Goal: Task Accomplishment & Management: Manage account settings

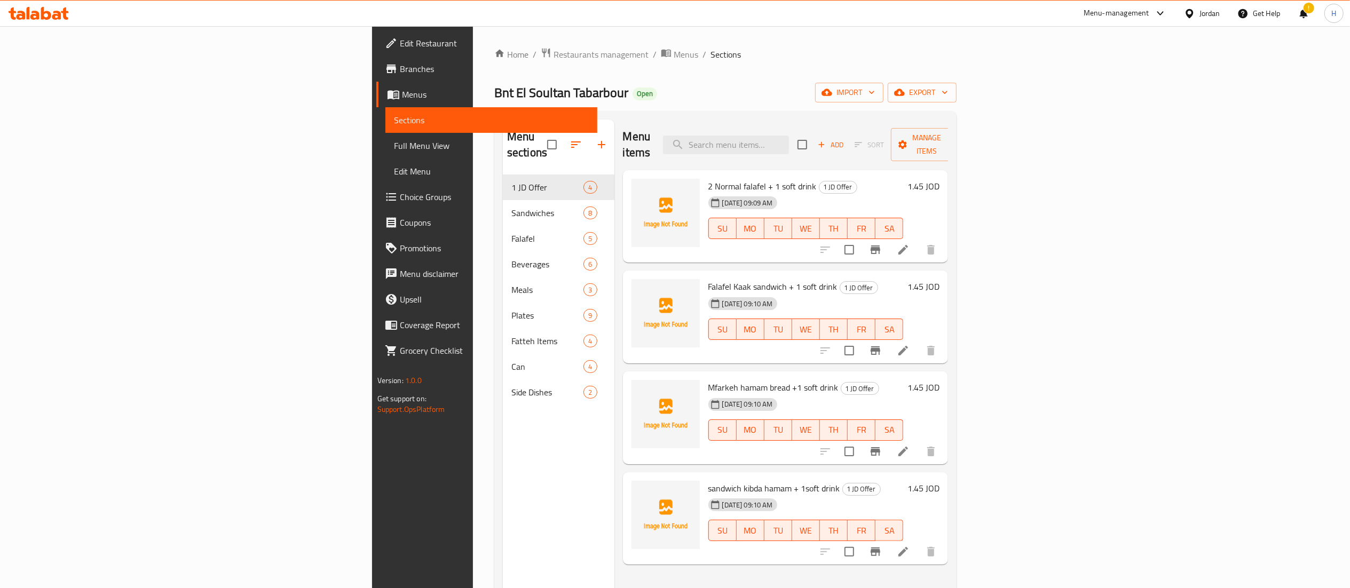
click at [43, 17] on icon at bounding box center [46, 13] width 10 height 13
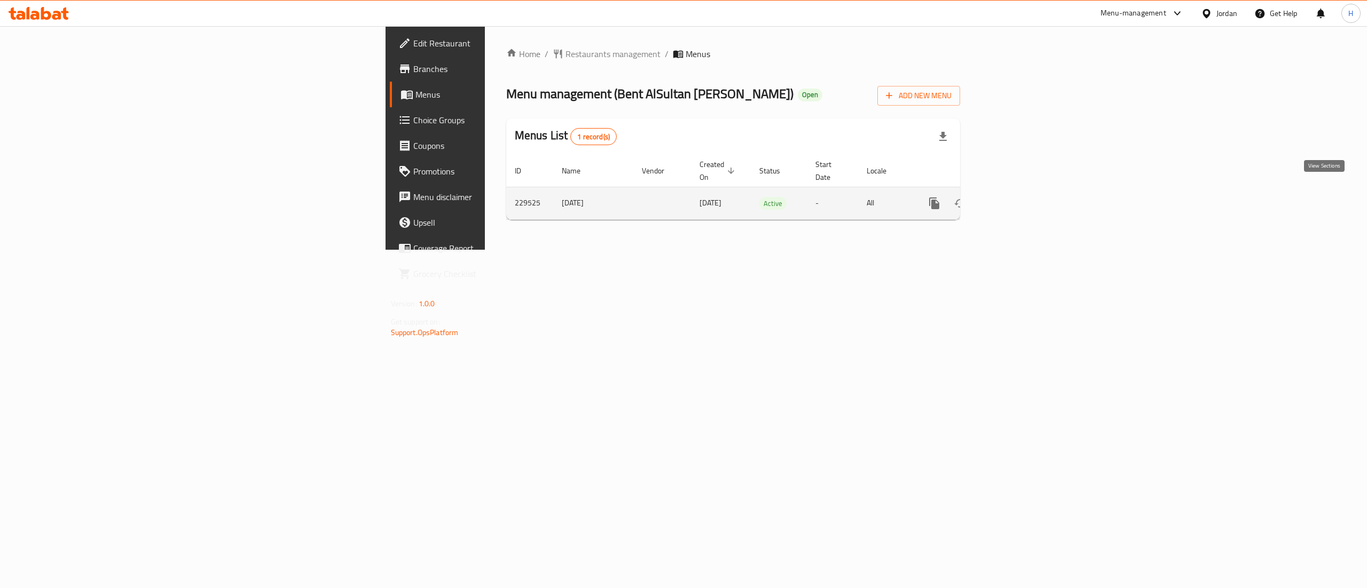
click at [1018, 197] on icon "enhanced table" at bounding box center [1011, 203] width 13 height 13
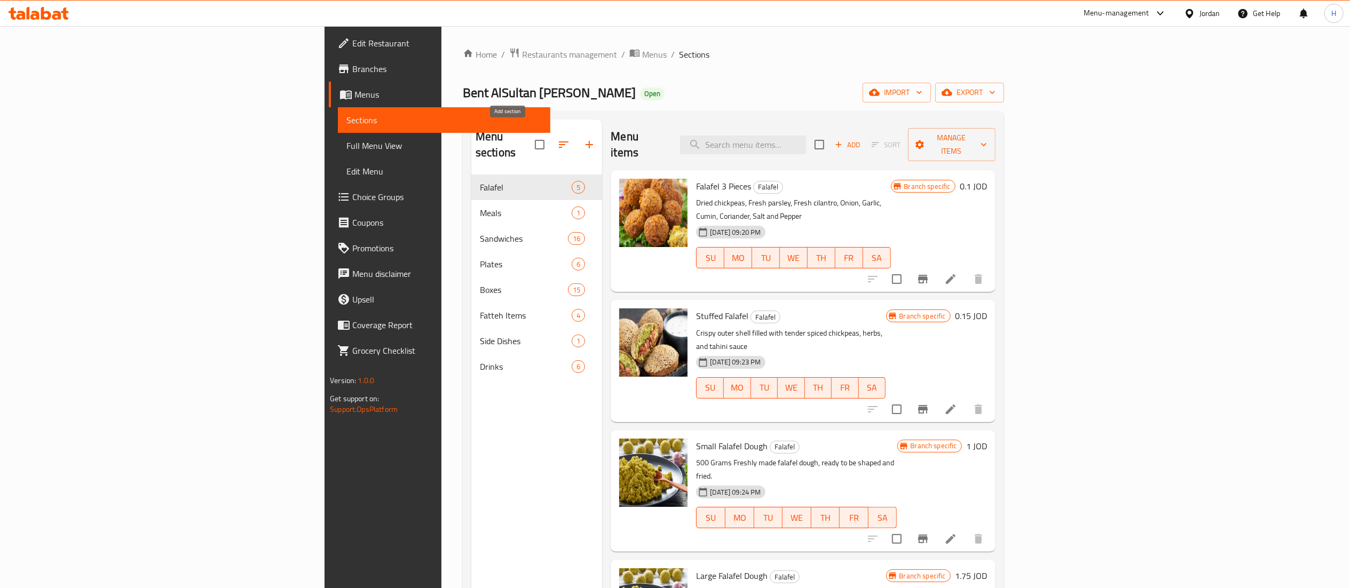
click at [583, 142] on icon "button" at bounding box center [589, 144] width 13 height 13
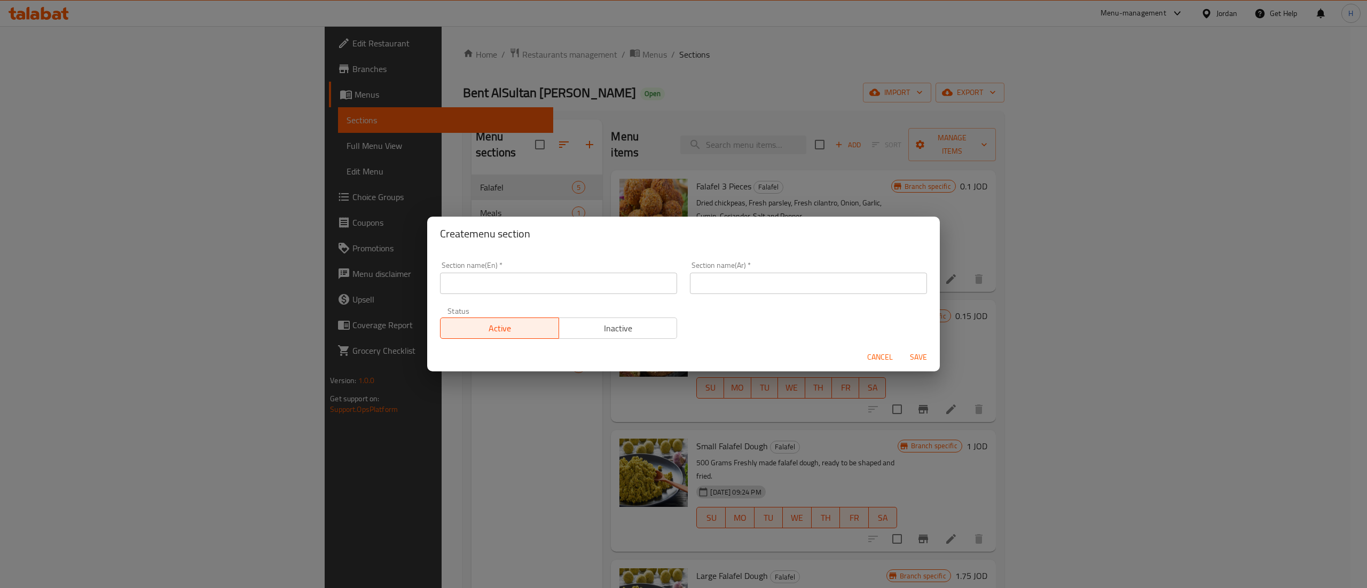
click at [562, 289] on input "text" at bounding box center [558, 283] width 237 height 21
type input "1 JD Offer"
type input "عروض ب دينار"
click at [901, 348] on button "Save" at bounding box center [918, 358] width 34 height 20
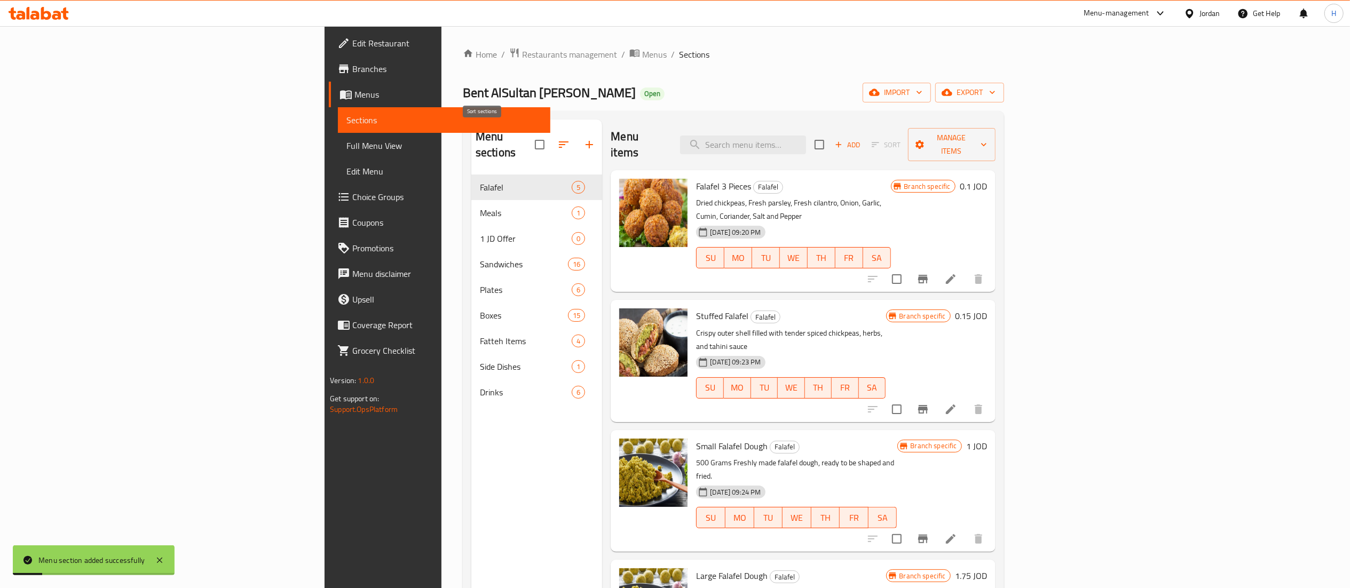
click at [557, 139] on icon "button" at bounding box center [563, 144] width 13 height 13
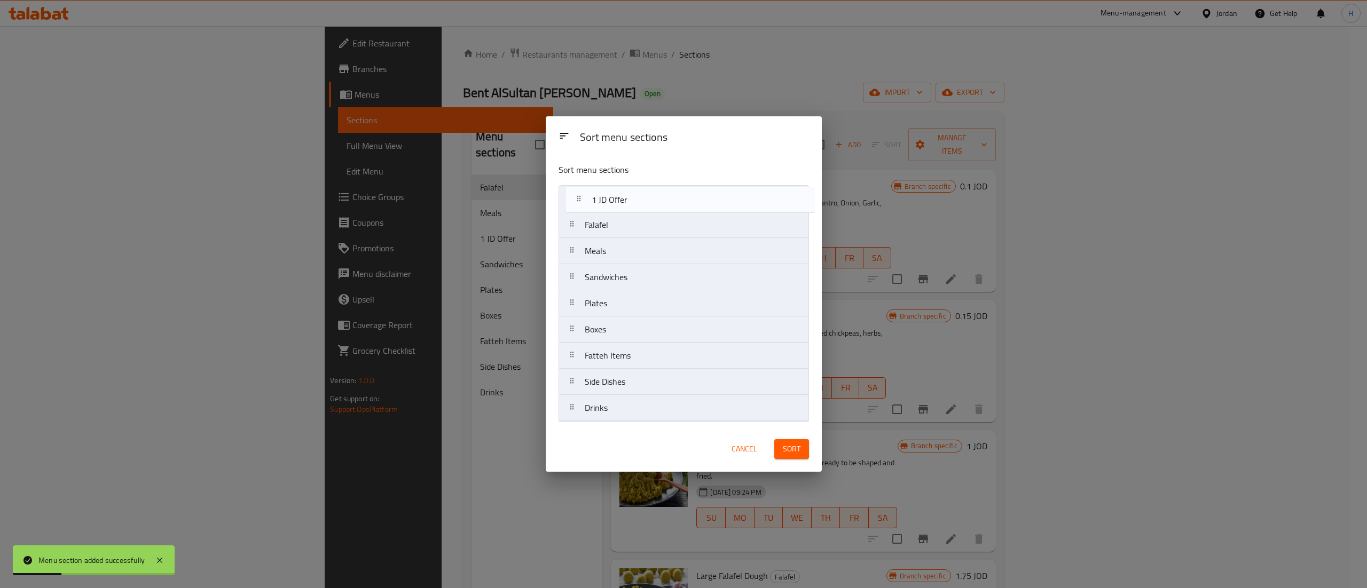
drag, startPoint x: 616, startPoint y: 255, endPoint x: 623, endPoint y: 200, distance: 55.4
click at [623, 200] on nav "Falafel Meals 1 JD Offer Sandwiches Plates Boxes Fatteh Items Side Dishes Drinks" at bounding box center [684, 303] width 250 height 237
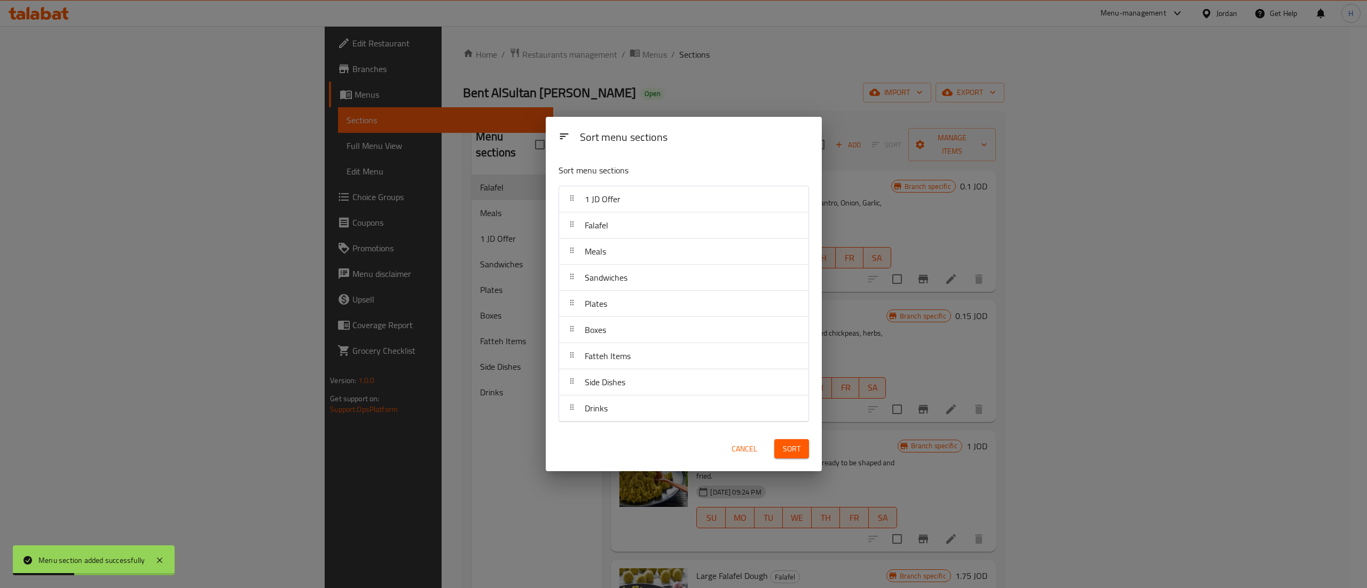
click at [797, 452] on span "Sort" at bounding box center [792, 449] width 18 height 13
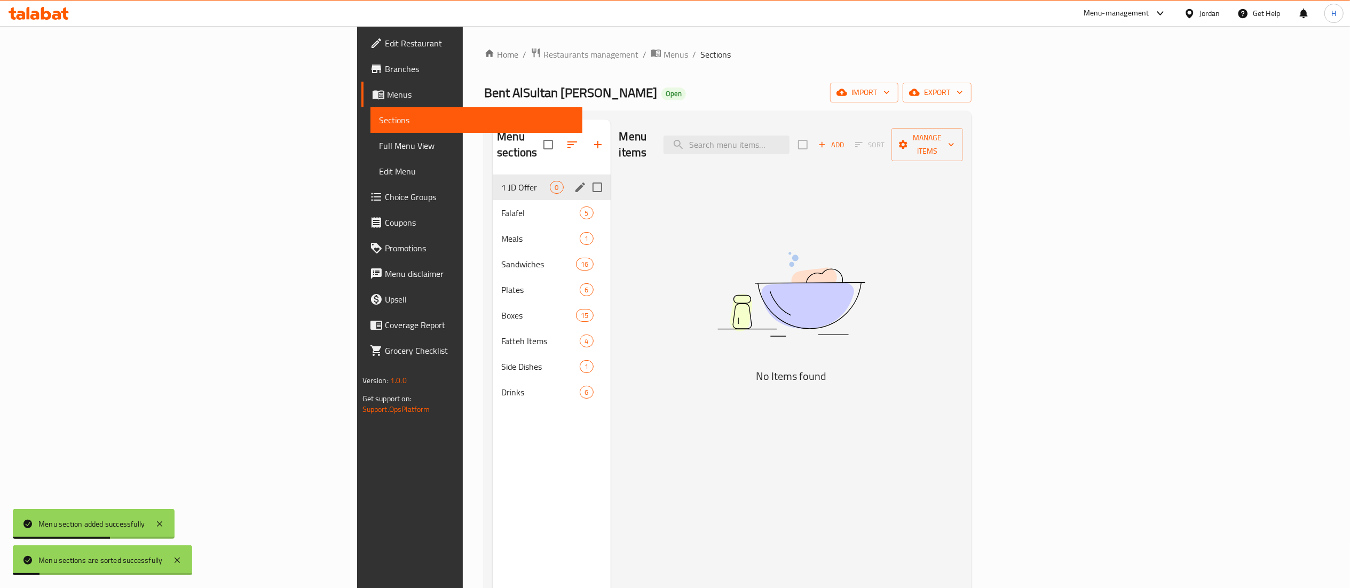
click at [501, 181] on span "1 JD Offer" at bounding box center [525, 187] width 49 height 13
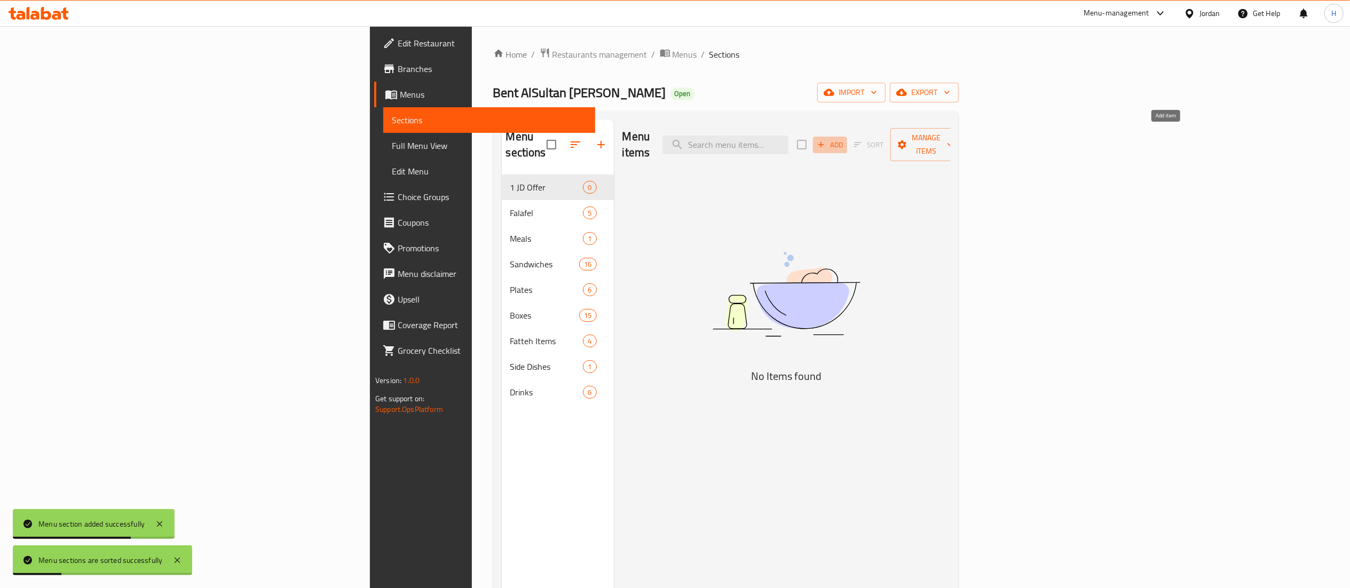
click at [847, 145] on button "Add" at bounding box center [830, 145] width 34 height 17
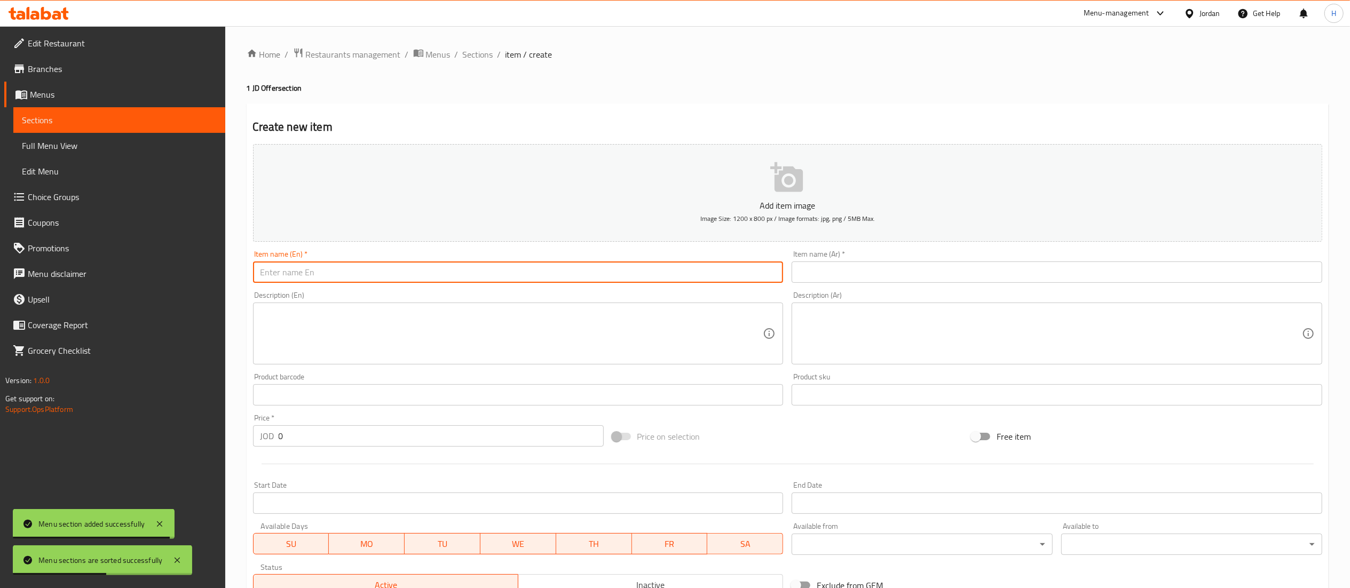
click at [492, 277] on input "text" at bounding box center [518, 272] width 531 height 21
paste input "2 Normal falafel + 1 soft drink"
type input "2 Normal falafel + 1 soft drink"
click at [869, 264] on input "text" at bounding box center [1057, 272] width 531 height 21
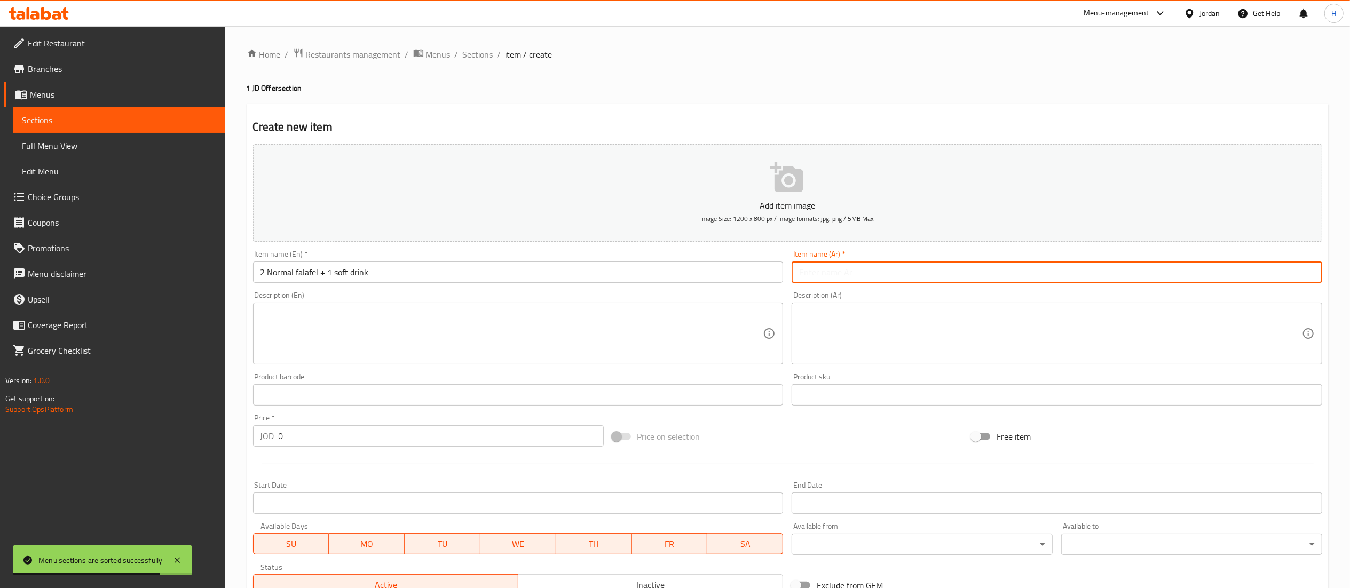
paste input "2 فلافل عادي + 1 مشروب غازي"
type input "2 فلافل عادي + 1 مشروب غازي"
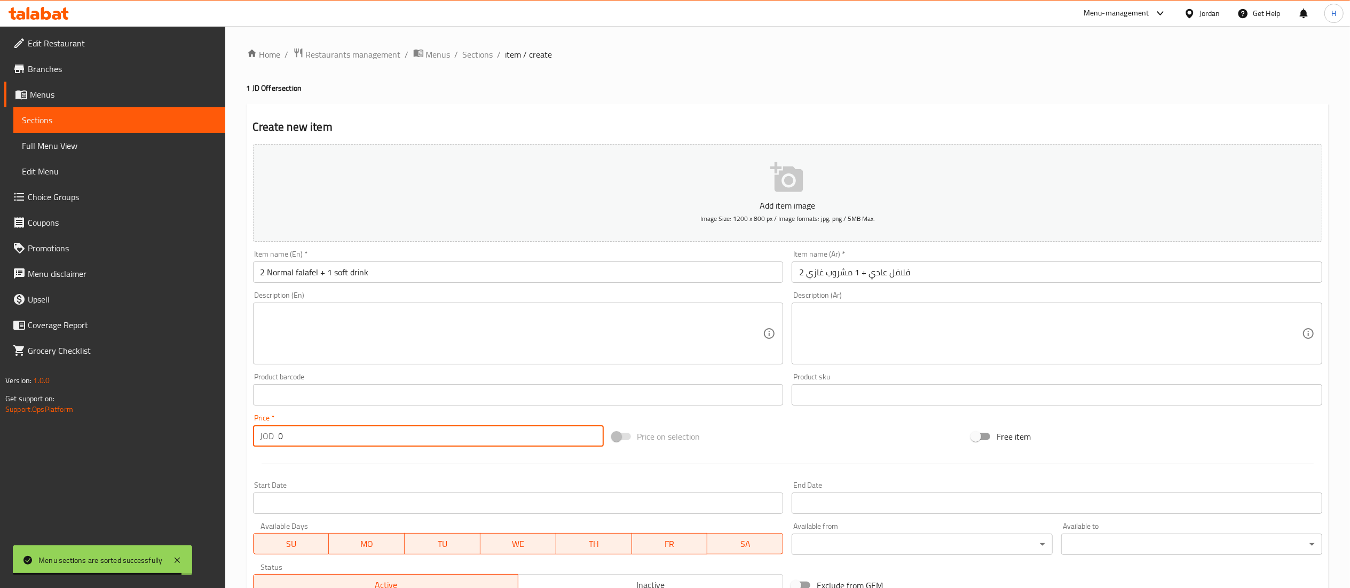
drag, startPoint x: 295, startPoint y: 448, endPoint x: 253, endPoint y: 428, distance: 46.6
click at [250, 428] on div "Price   * JOD 0 Price *" at bounding box center [428, 430] width 359 height 41
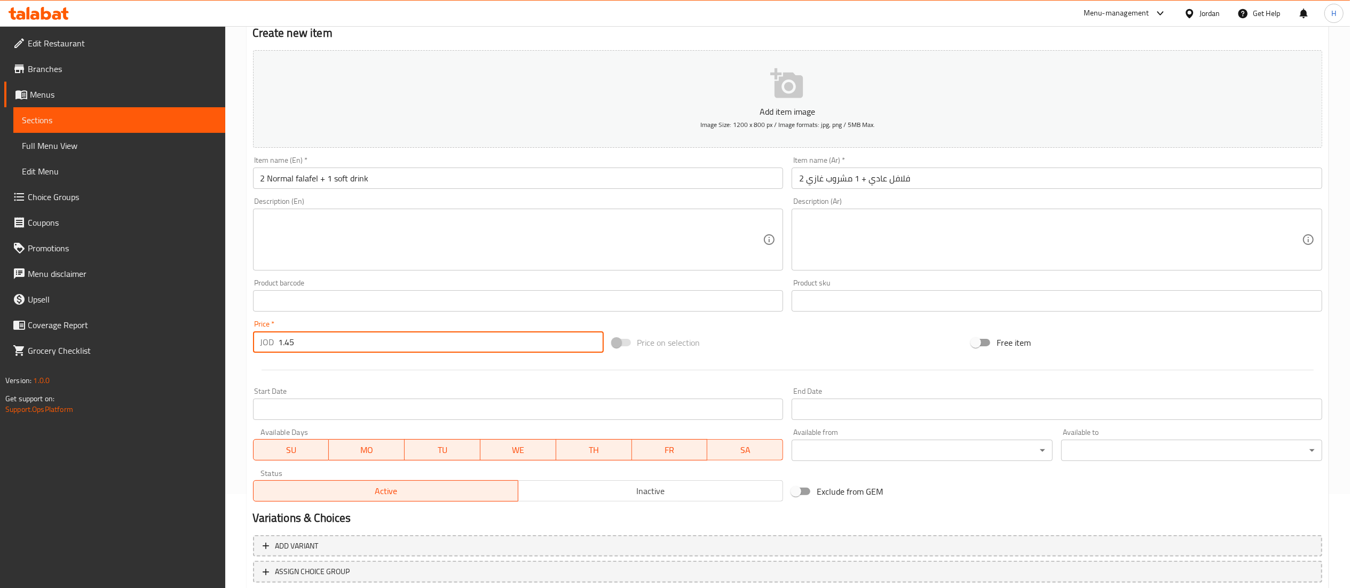
scroll to position [165, 0]
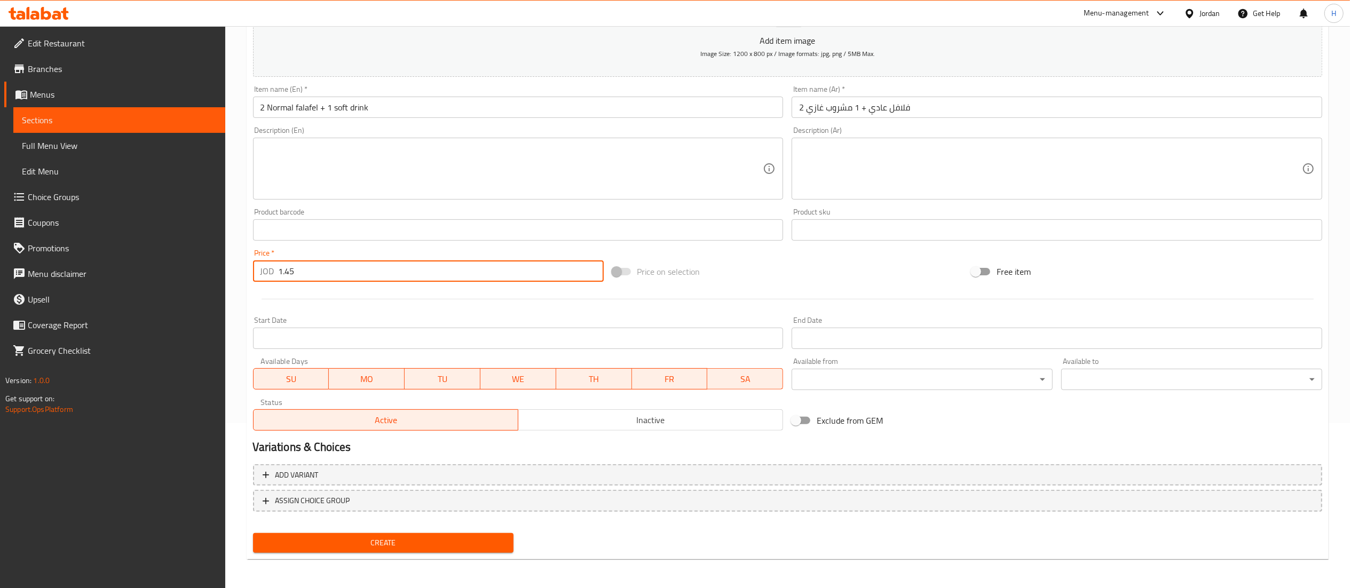
type input "1.45"
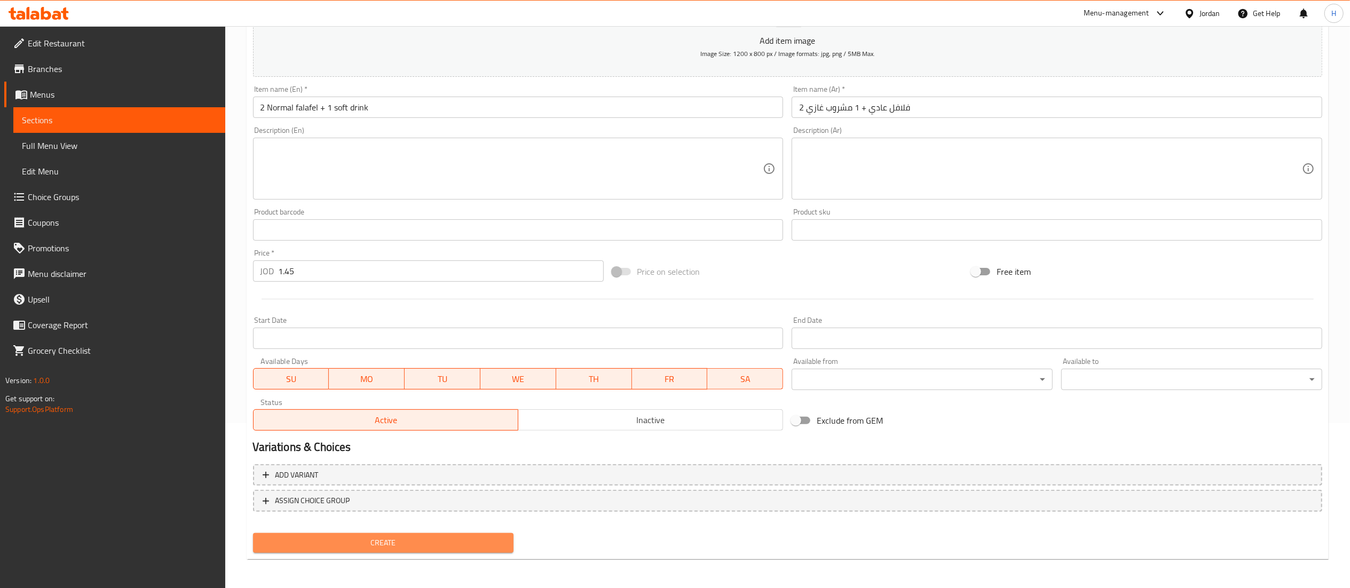
click at [392, 546] on span "Create" at bounding box center [384, 543] width 244 height 13
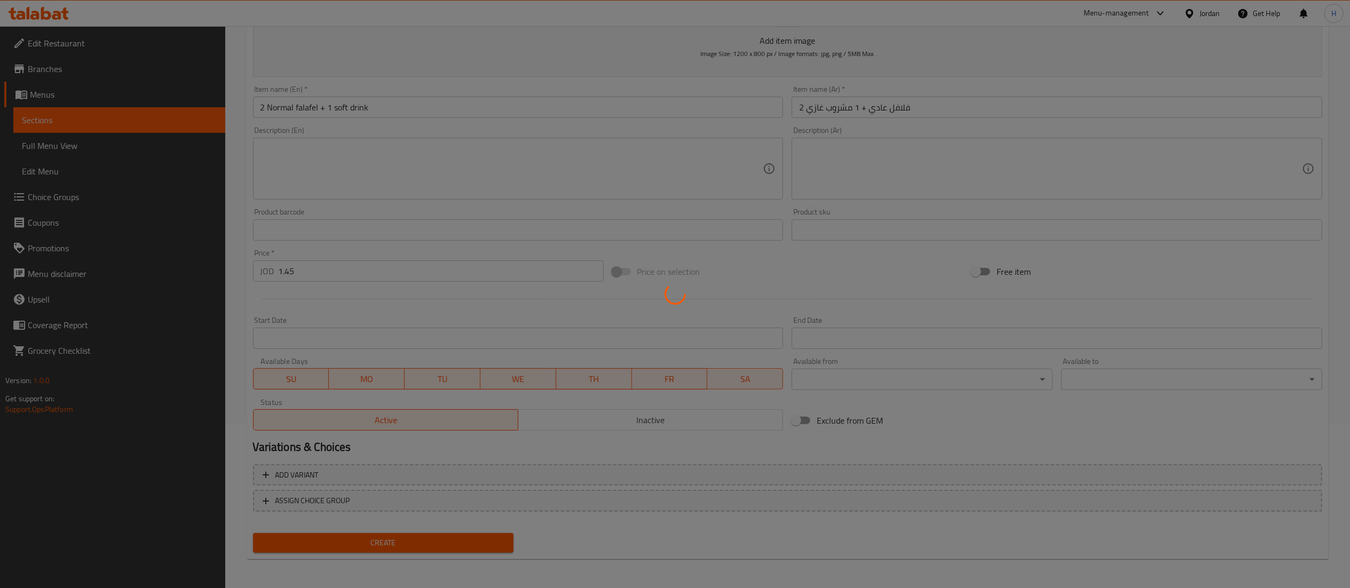
type input "0"
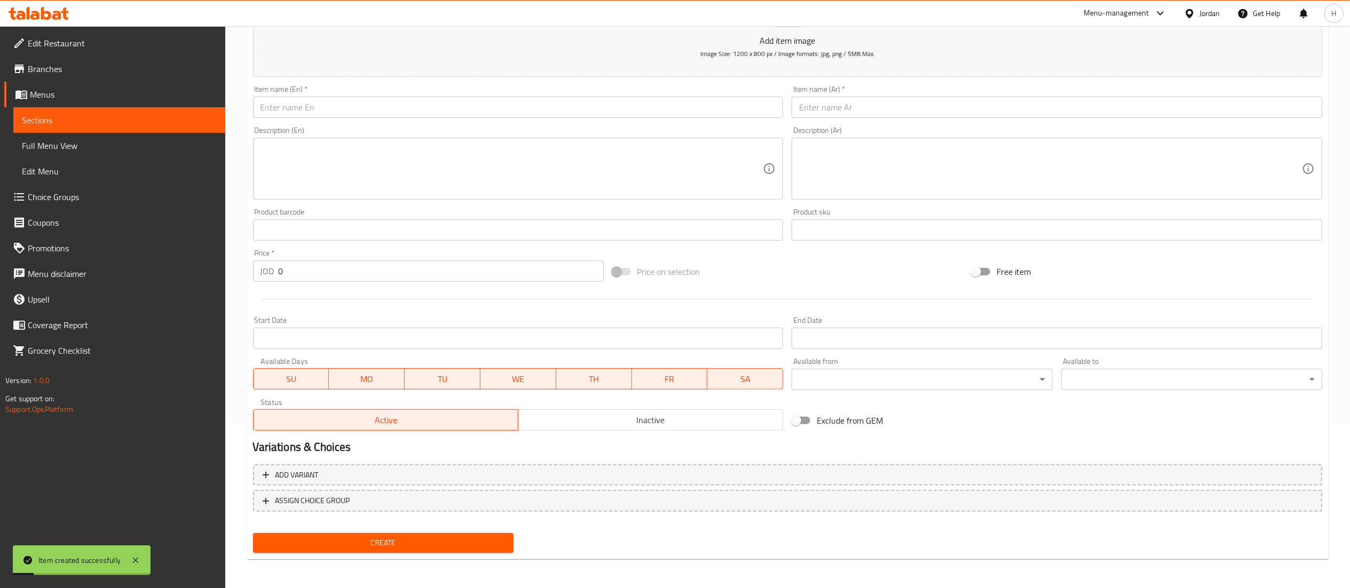
click at [395, 108] on input "text" at bounding box center [518, 107] width 531 height 21
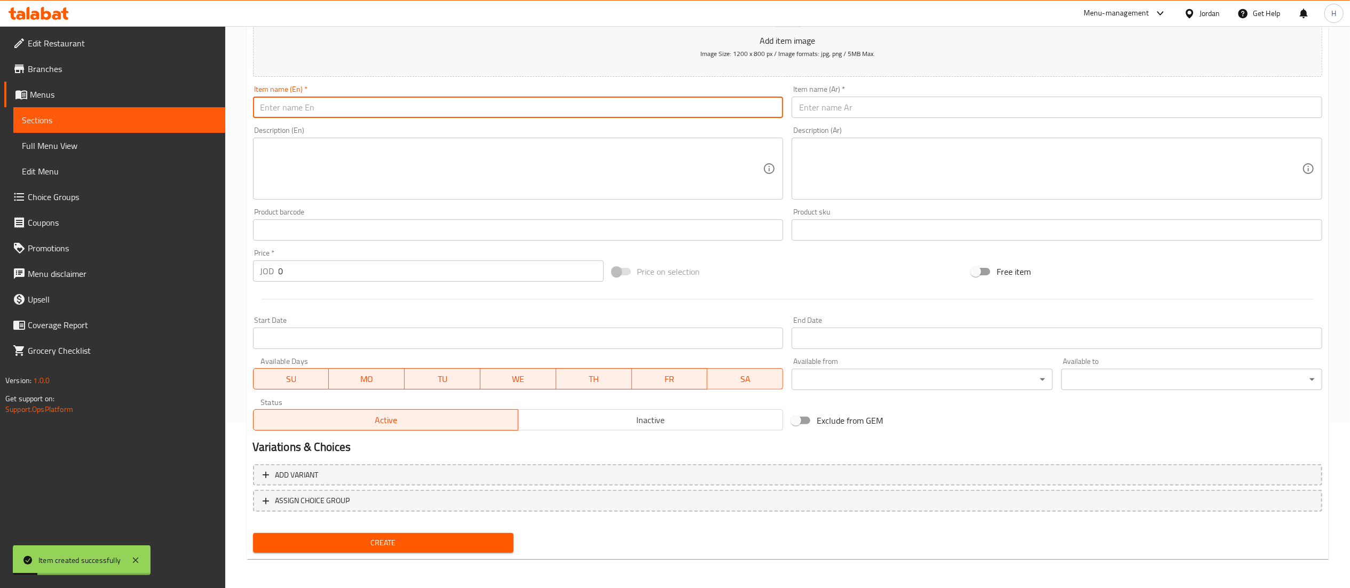
paste input "Falafel Kaak sandwich + 1 soft drink"
type input "Falafel Kaak sandwich + 1 soft drink"
click at [876, 106] on input "text" at bounding box center [1057, 107] width 531 height 21
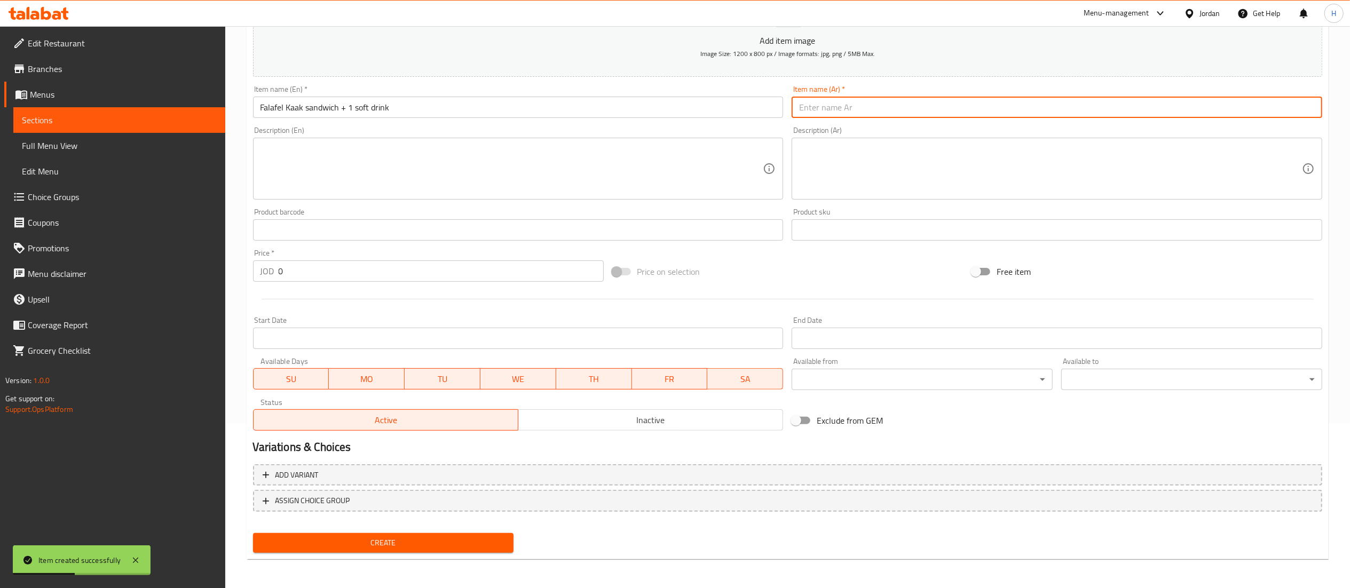
paste input "ساندوتش فلافل كعك + 1 مشروب غازي"
type input "ساندوتش فلافل كعك + 1 مشروب غازي"
click at [566, 158] on textarea at bounding box center [512, 169] width 503 height 51
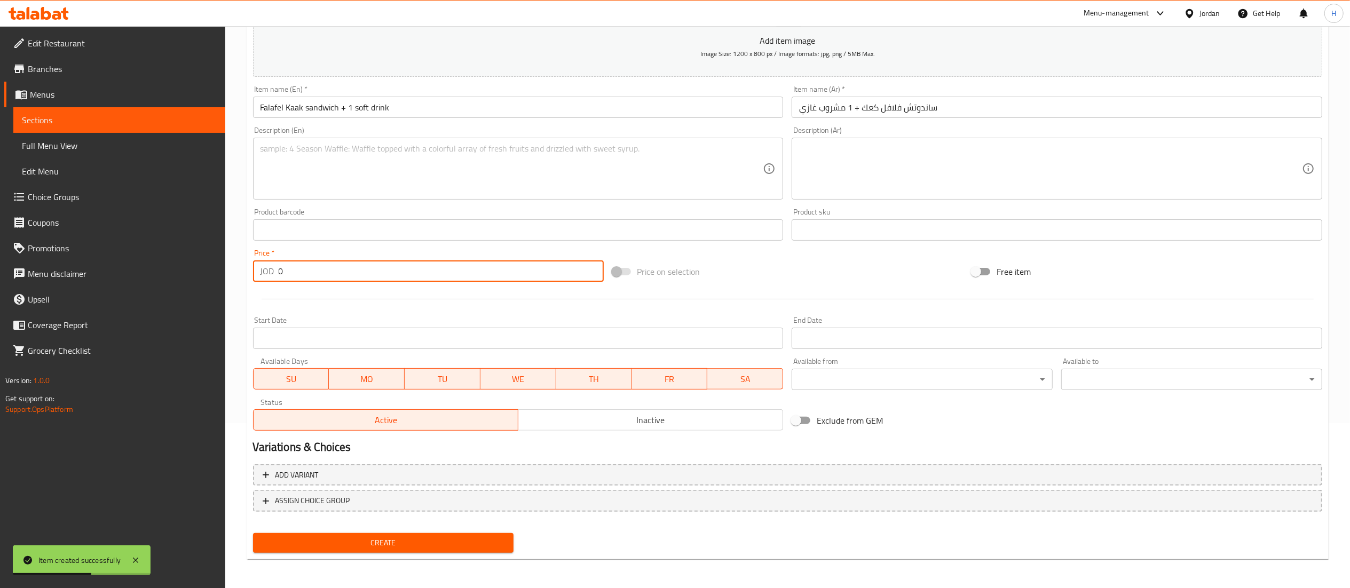
drag, startPoint x: 310, startPoint y: 266, endPoint x: 224, endPoint y: 268, distance: 86.0
click at [224, 268] on div "Edit Restaurant Branches Menus Sections Full Menu View Edit Menu Choice Groups …" at bounding box center [675, 225] width 1350 height 728
type input "1.45"
click at [428, 538] on span "Create" at bounding box center [384, 543] width 244 height 13
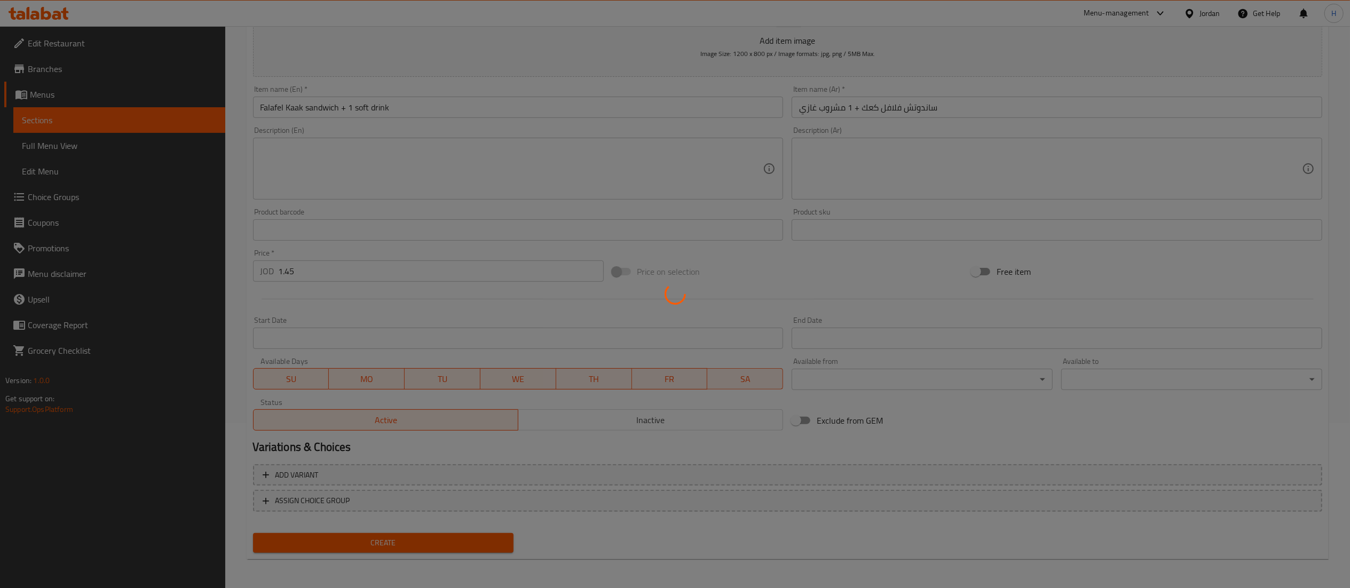
type input "0"
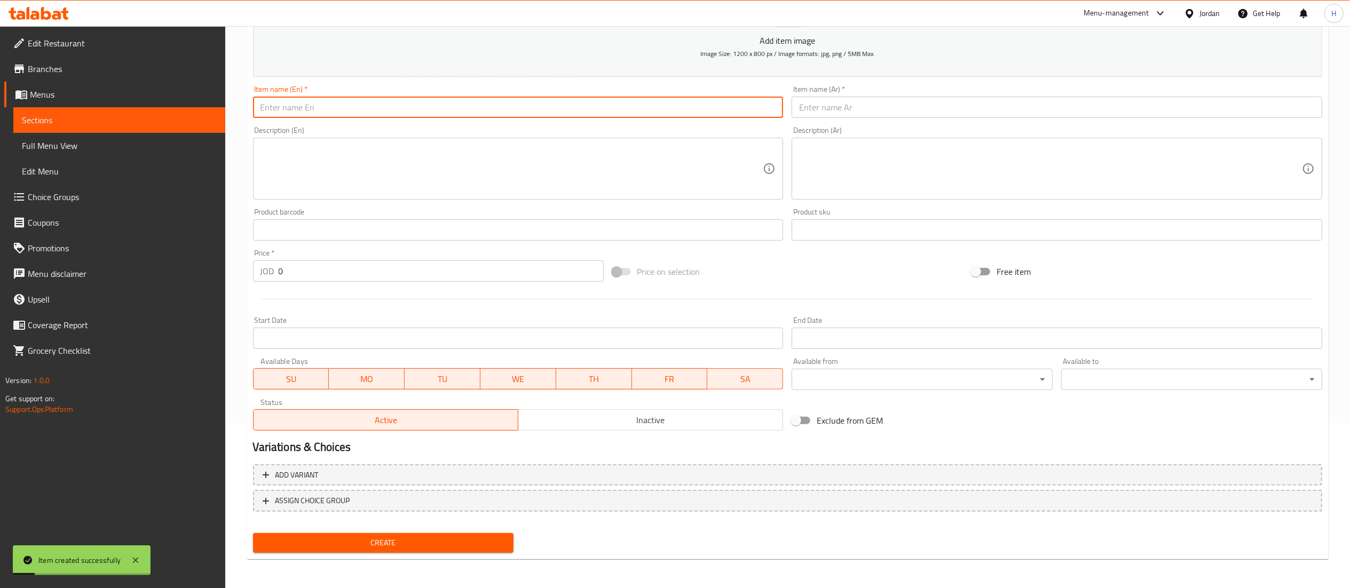
click at [326, 109] on input "text" at bounding box center [518, 107] width 531 height 21
paste input "Mfarkeh hamam bread +1 soft drink"
type input "Mfarkeh hamam bread +1 soft drink"
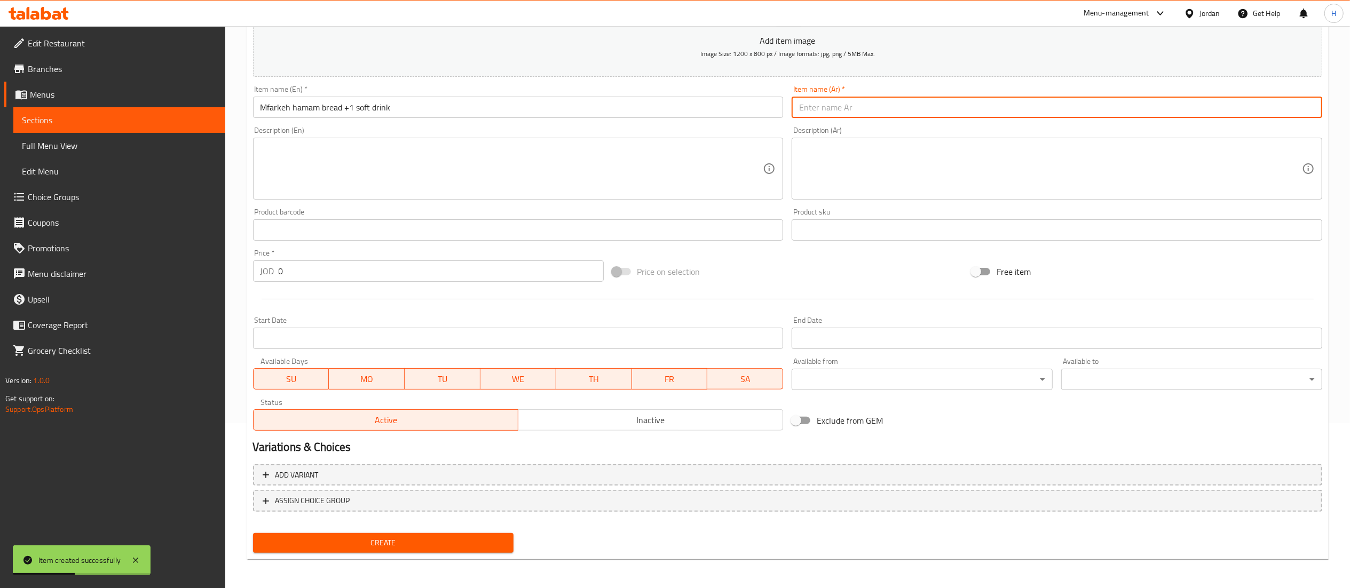
click at [851, 109] on input "text" at bounding box center [1057, 107] width 531 height 21
paste input "خبز مفركة حمام + مشروب غازي"
type input "خبز مفركة حمام + مشروب غازي"
drag, startPoint x: 293, startPoint y: 268, endPoint x: 183, endPoint y: 277, distance: 110.4
click at [183, 277] on div "Edit Restaurant Branches Menus Sections Full Menu View Edit Menu Choice Groups …" at bounding box center [675, 225] width 1350 height 728
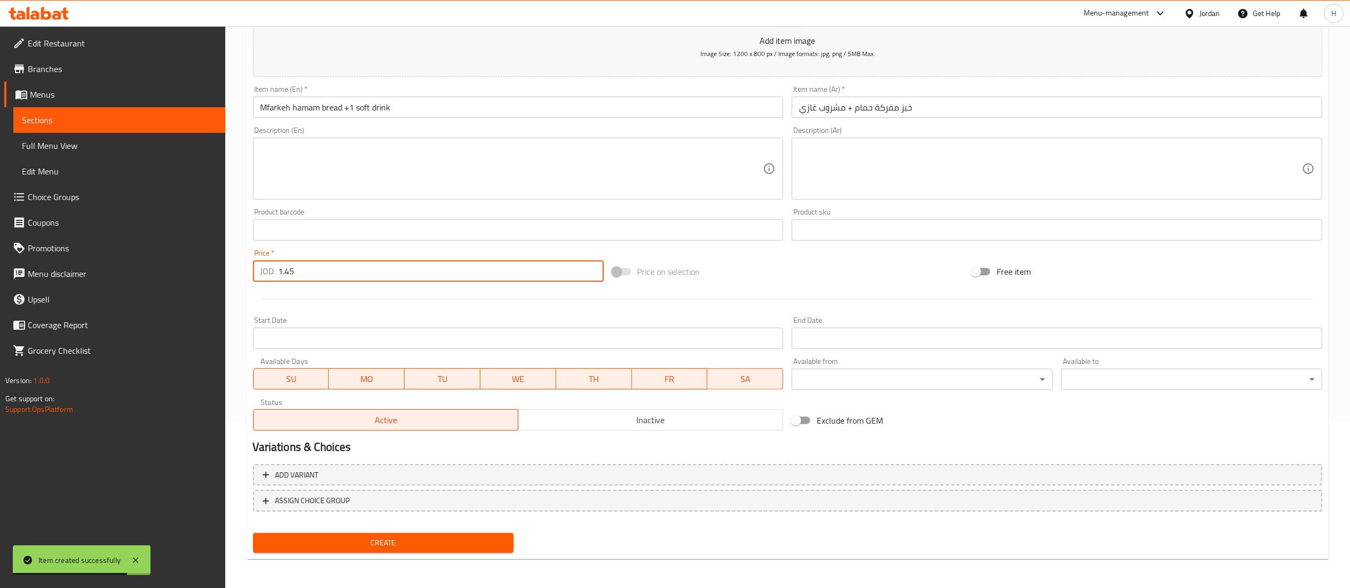
type input "1.45"
click at [356, 545] on span "Create" at bounding box center [384, 543] width 244 height 13
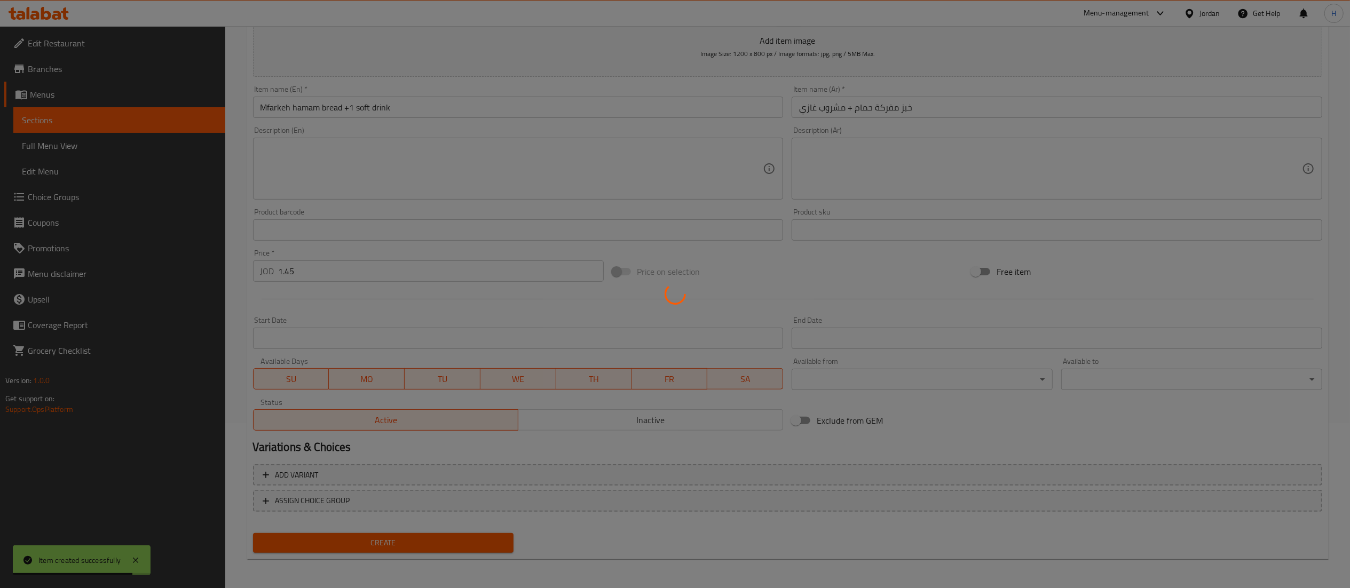
type input "0"
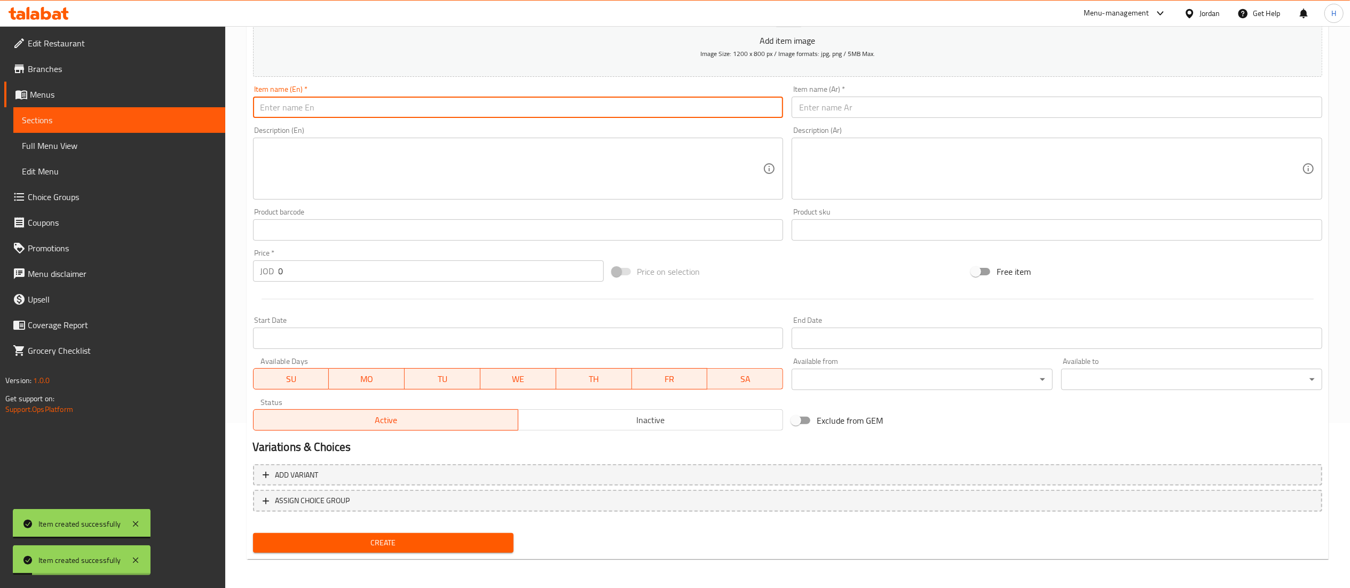
click at [380, 108] on input "text" at bounding box center [518, 107] width 531 height 21
paste input "sandwich kibda hamam + 1soft drink"
type input "sandwich kibda hamam + 1soft drink"
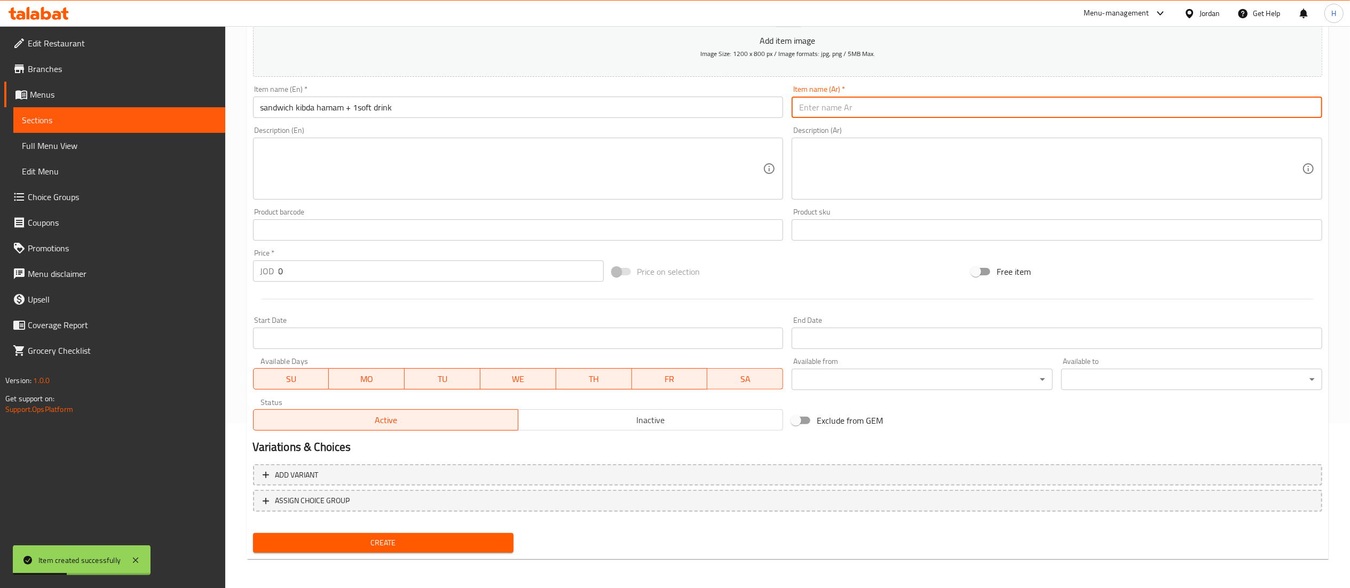
click at [876, 113] on input "text" at bounding box center [1057, 107] width 531 height 21
paste input "ساندوتش كبدة حمام + 1 مشروب غازي"
type input "ساندوتش كبدة حمام + 1 مشروب غازي"
click at [297, 266] on input "0" at bounding box center [441, 271] width 325 height 21
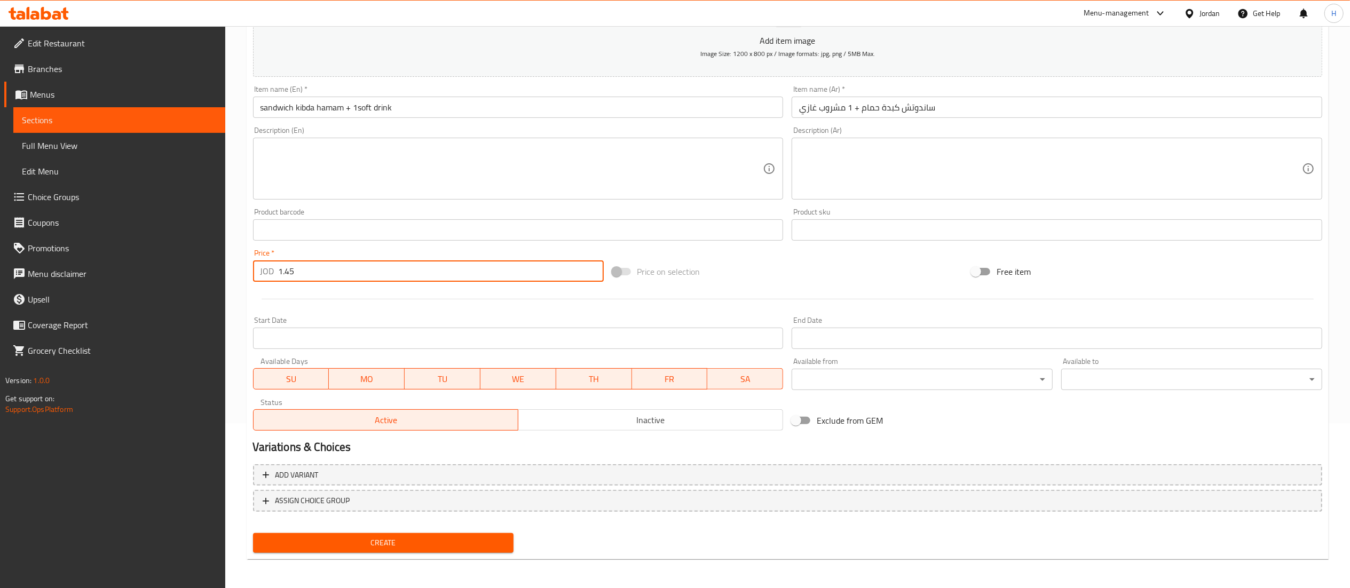
type input "1.45"
click at [421, 549] on span "Create" at bounding box center [384, 543] width 244 height 13
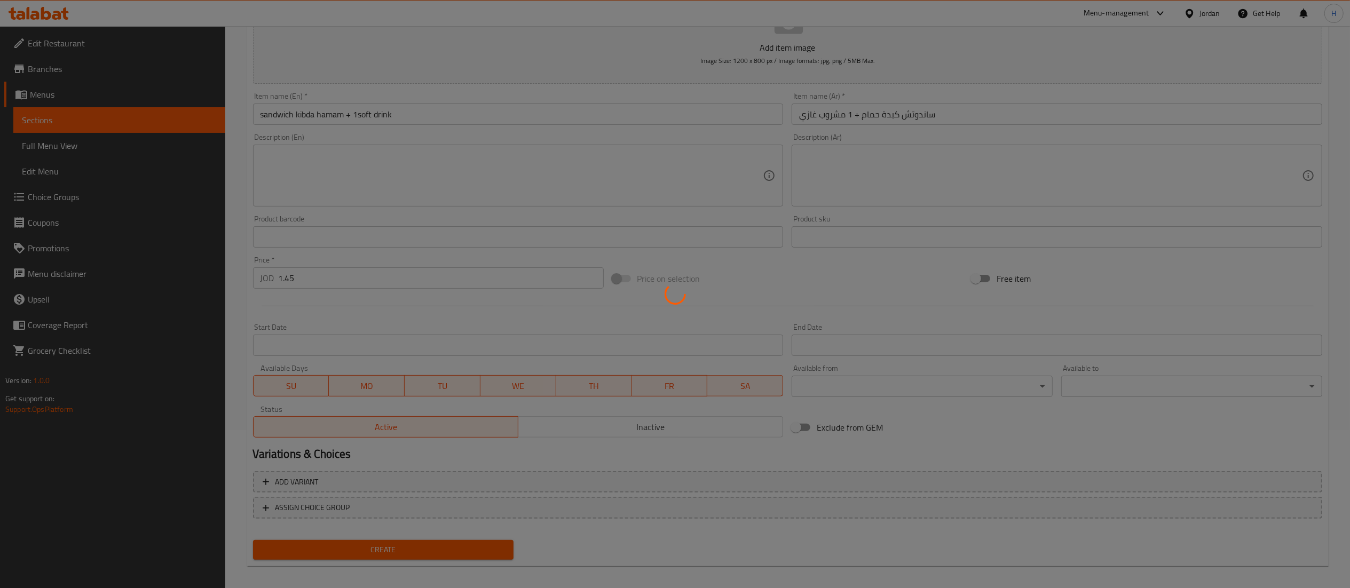
type input "0"
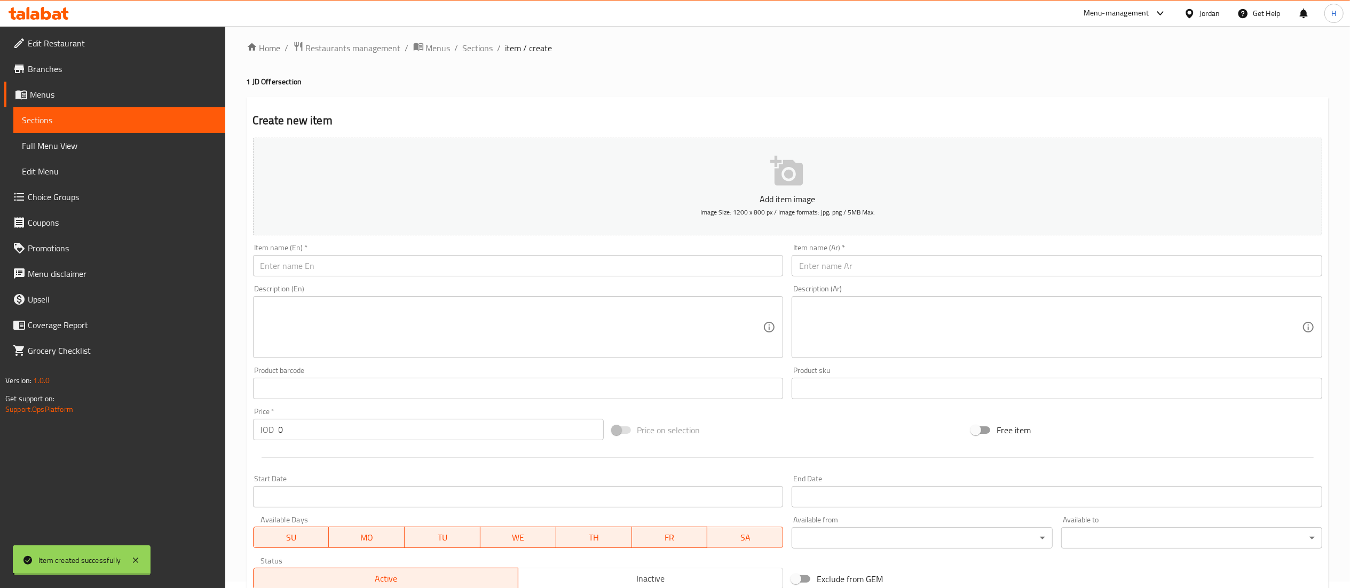
scroll to position [0, 0]
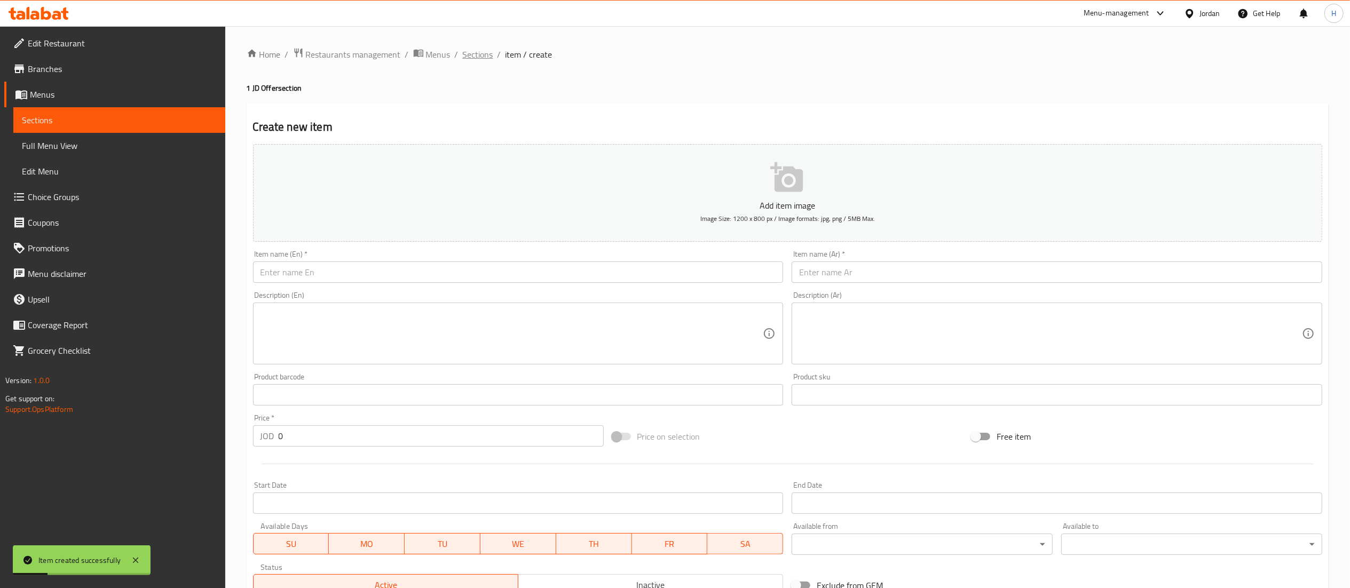
click at [475, 58] on span "Sections" at bounding box center [478, 54] width 30 height 13
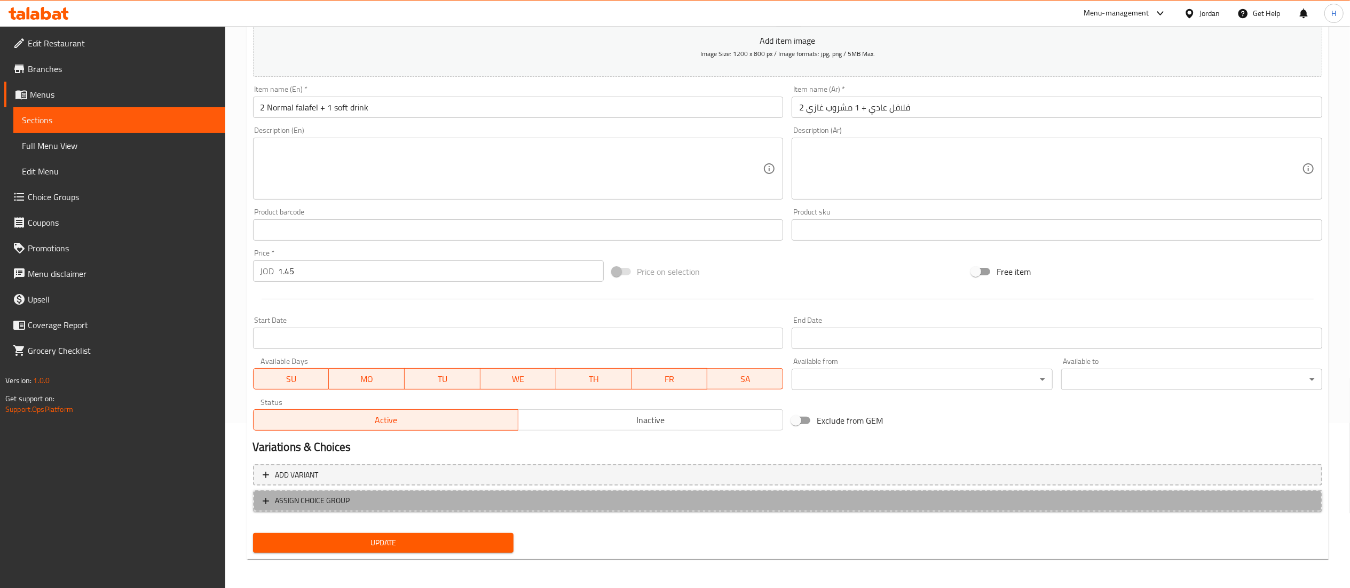
click at [459, 502] on span "ASSIGN CHOICE GROUP" at bounding box center [788, 500] width 1050 height 13
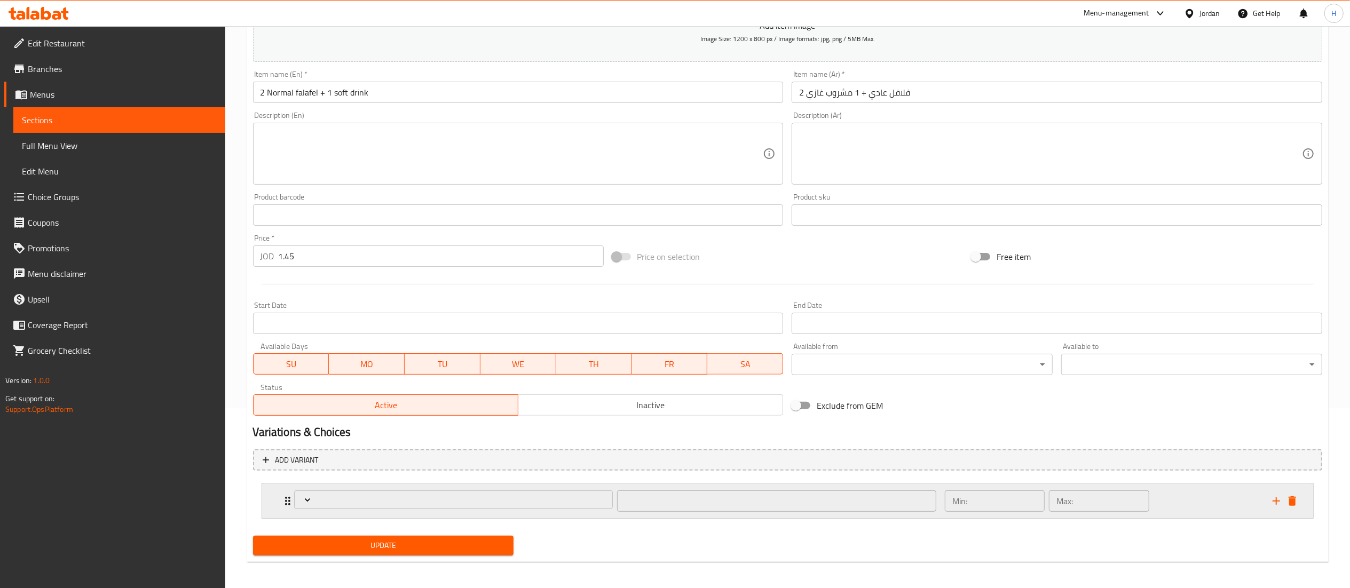
scroll to position [184, 0]
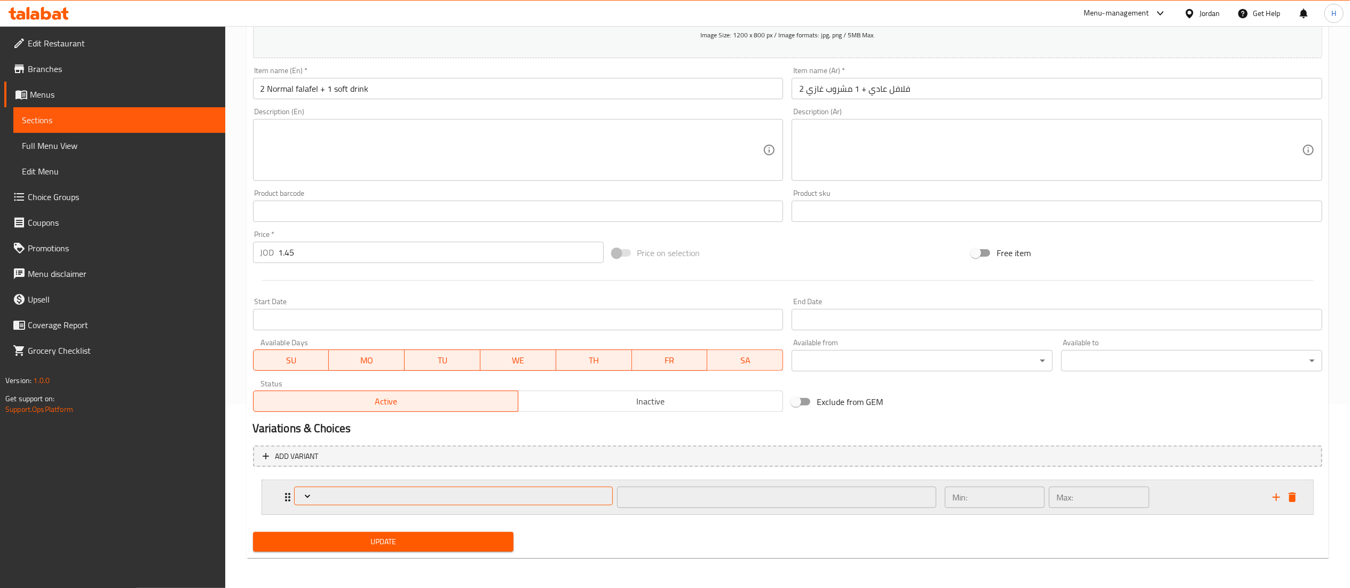
click at [465, 493] on span "Expand" at bounding box center [453, 496] width 311 height 11
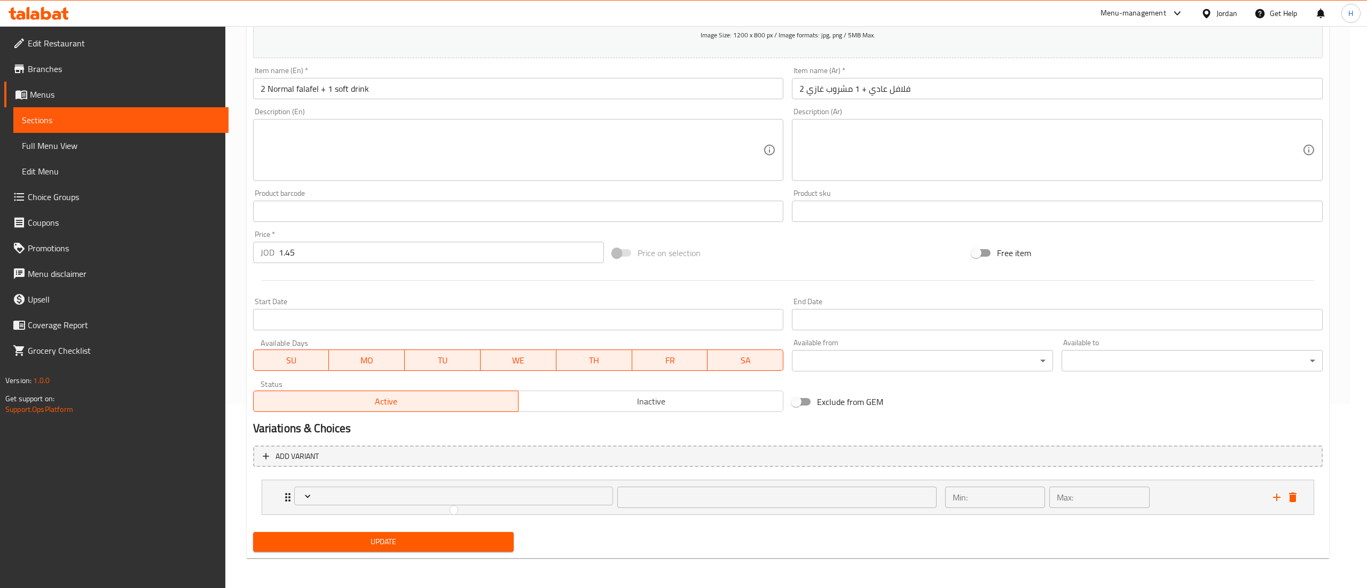
click at [57, 198] on div at bounding box center [683, 294] width 1367 height 588
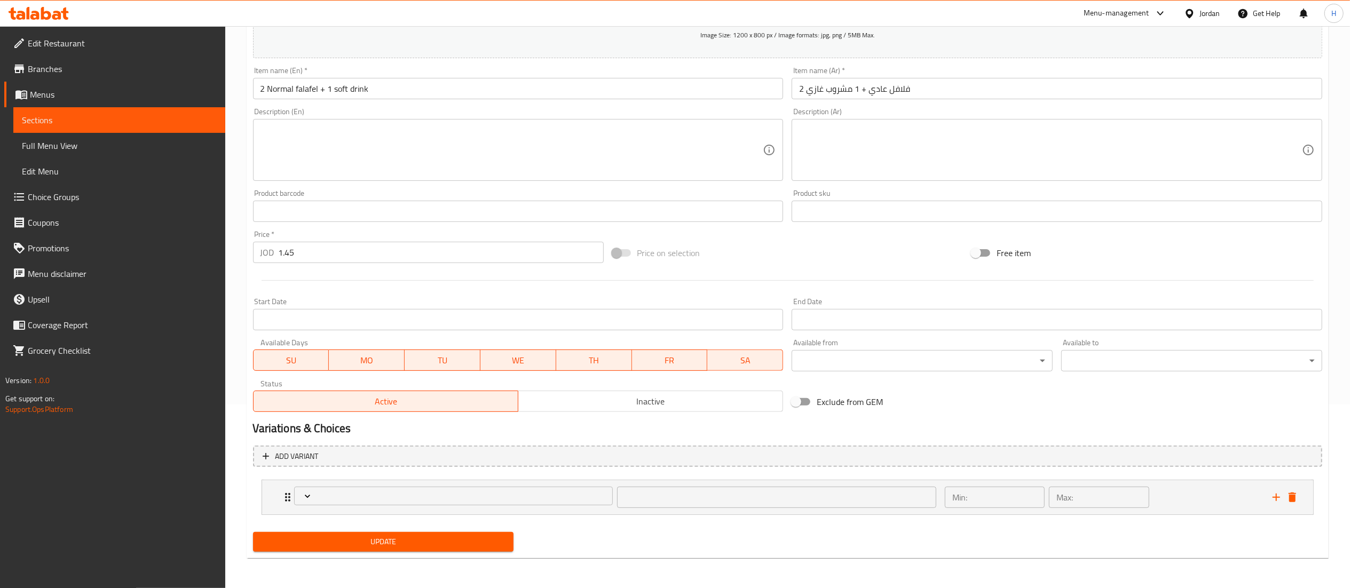
click at [57, 198] on span "Choice Groups" at bounding box center [122, 197] width 189 height 13
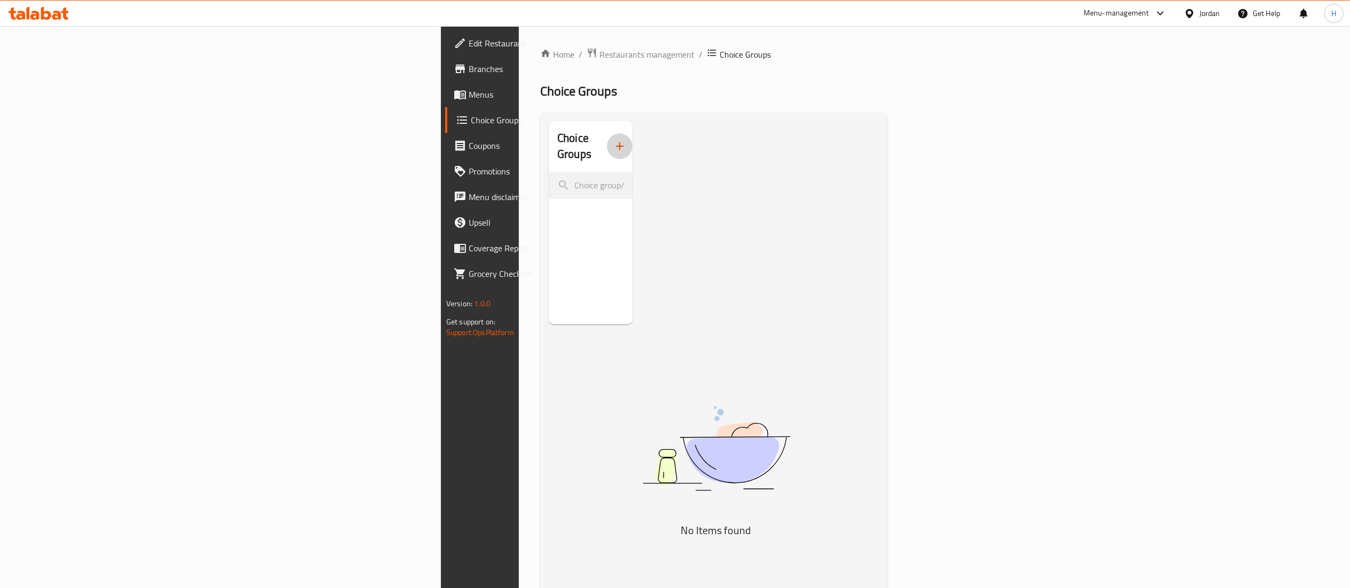
click at [614, 140] on icon "button" at bounding box center [620, 146] width 13 height 13
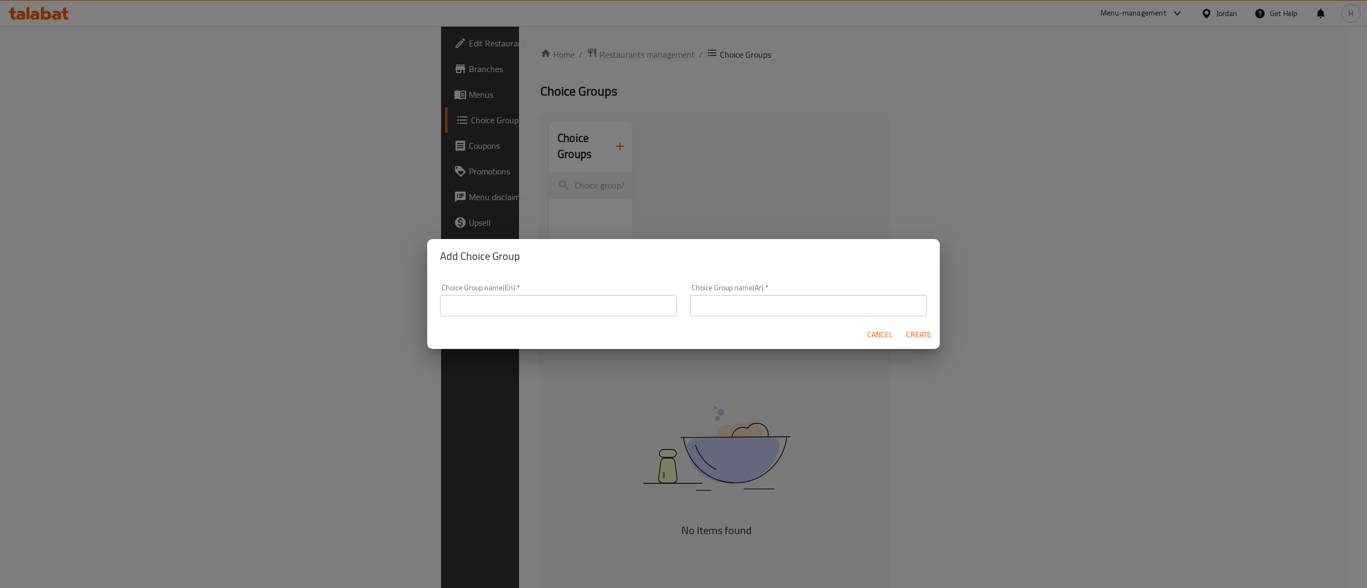
click at [618, 317] on div "Choice Group name(En)   * Choice Group name(En) *" at bounding box center [559, 300] width 250 height 45
click at [620, 309] on input "text" at bounding box center [558, 305] width 237 height 21
type input "Your Choice Of"
click at [720, 312] on input "text" at bounding box center [808, 305] width 237 height 21
type input "اختيارك من"
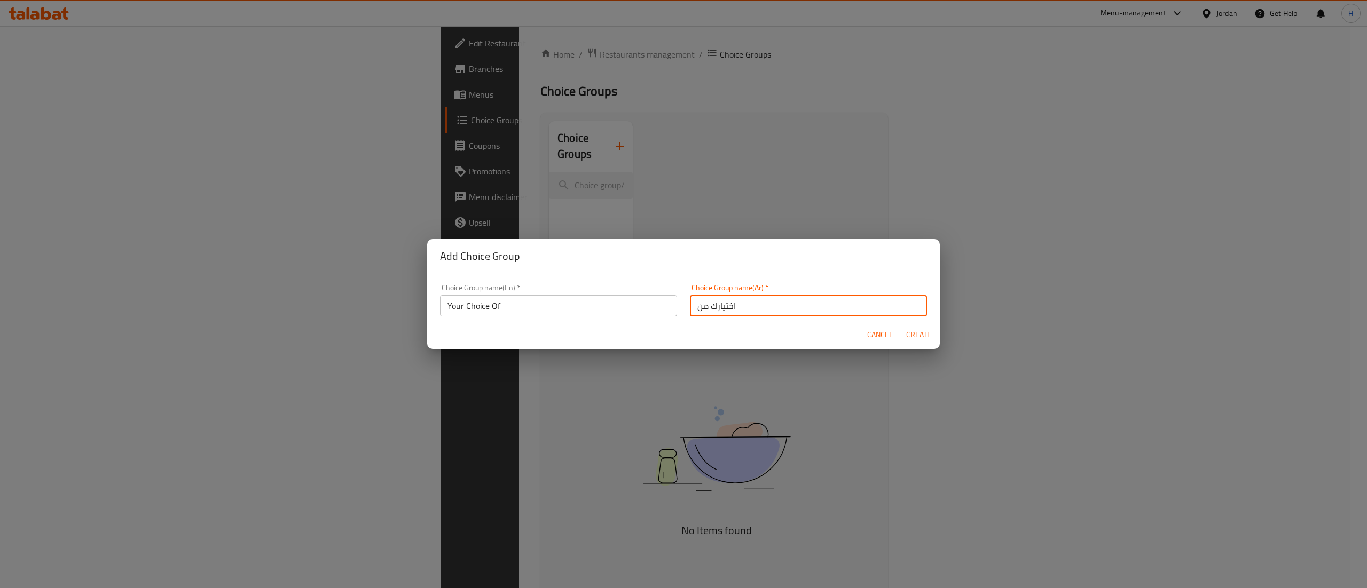
click at [917, 335] on span "Create" at bounding box center [919, 334] width 26 height 13
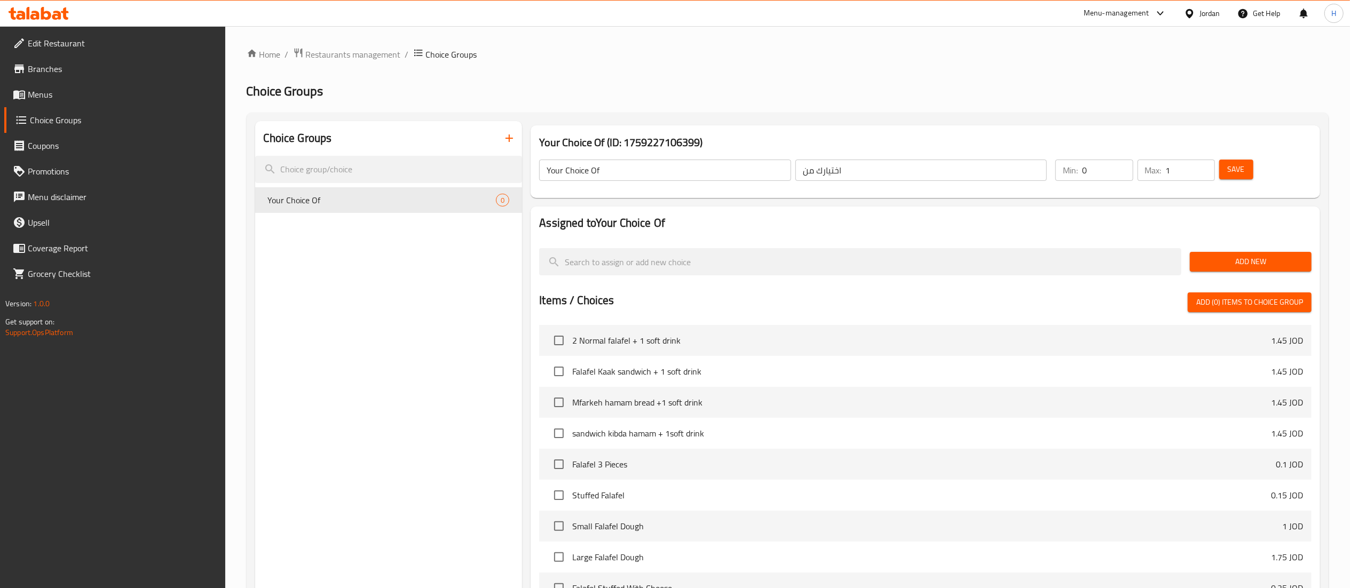
type input "1"
click at [1201, 166] on input "1" at bounding box center [1190, 170] width 49 height 21
type input "1"
click at [1124, 167] on input "1" at bounding box center [1107, 170] width 51 height 21
click at [1131, 215] on div "Assigned to Your Choice Of Add New Items / Choices Add (0) items to choice grou…" at bounding box center [926, 445] width 790 height 476
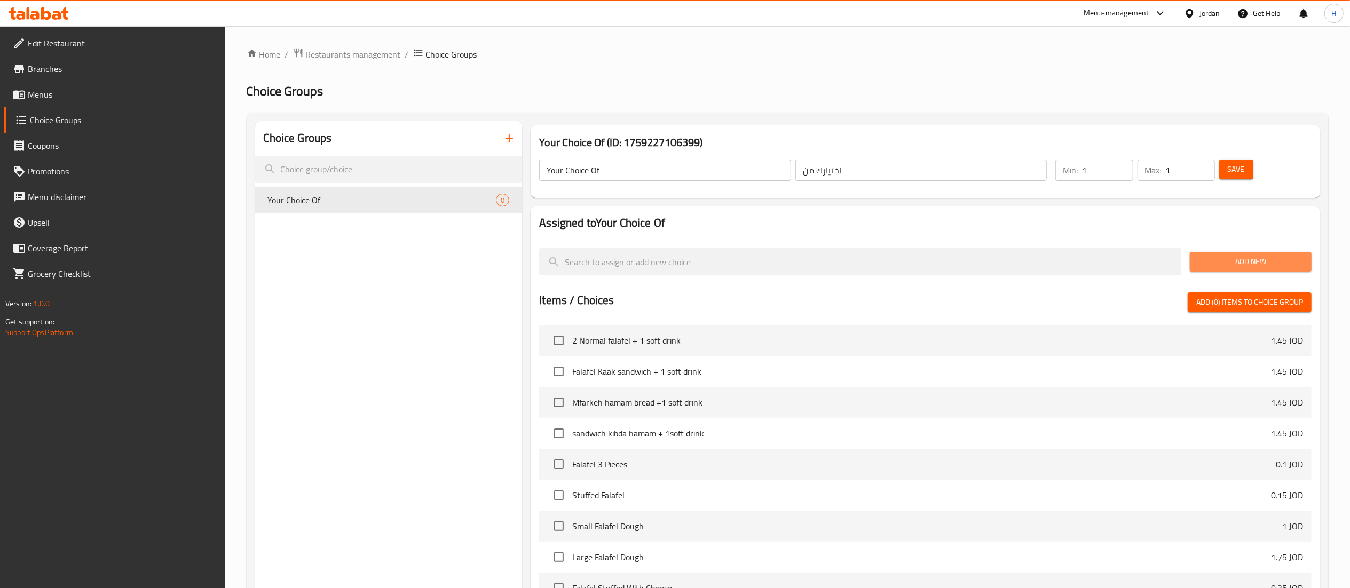
click at [1256, 256] on span "Add New" at bounding box center [1251, 261] width 105 height 13
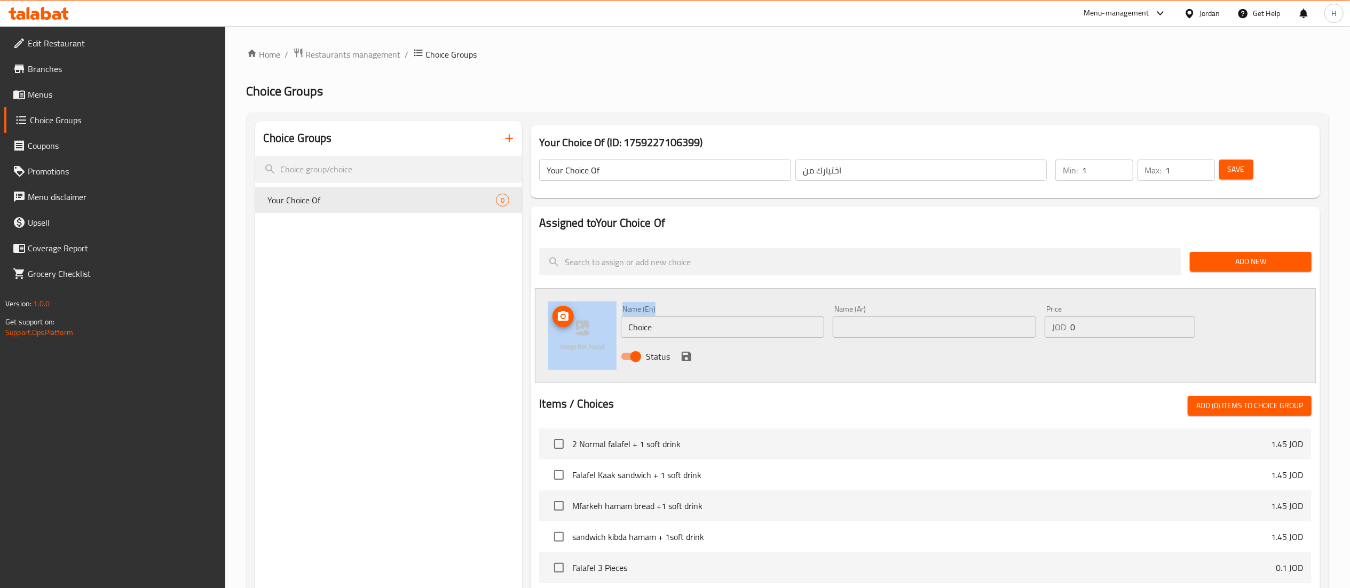
drag, startPoint x: 673, startPoint y: 316, endPoint x: 608, endPoint y: 320, distance: 65.9
click at [574, 320] on div "Name (En) Choice Name (En) Name (Ar) Name (Ar) Price JOD 0 Price Status" at bounding box center [925, 335] width 781 height 95
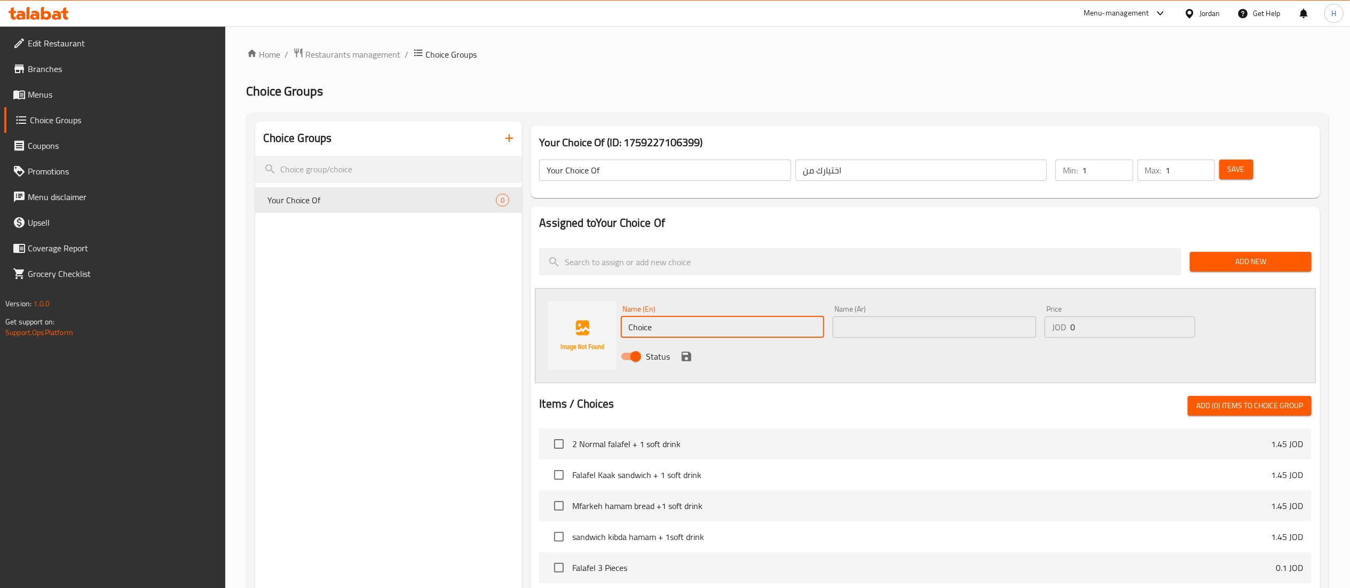
click at [647, 321] on input "Choice" at bounding box center [722, 327] width 203 height 21
paste input "Matrix cola"
type input "Matrix cola"
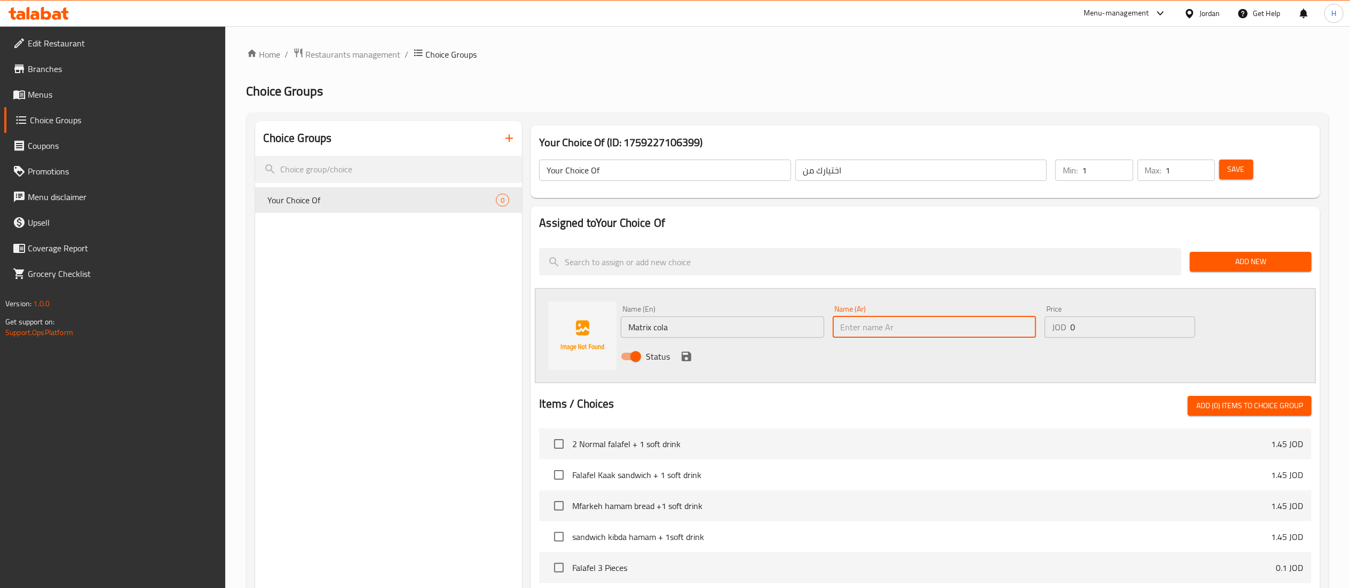
click at [927, 318] on input "text" at bounding box center [934, 327] width 203 height 21
type input "ماتركس كولا"
click at [689, 353] on icon "save" at bounding box center [687, 357] width 10 height 10
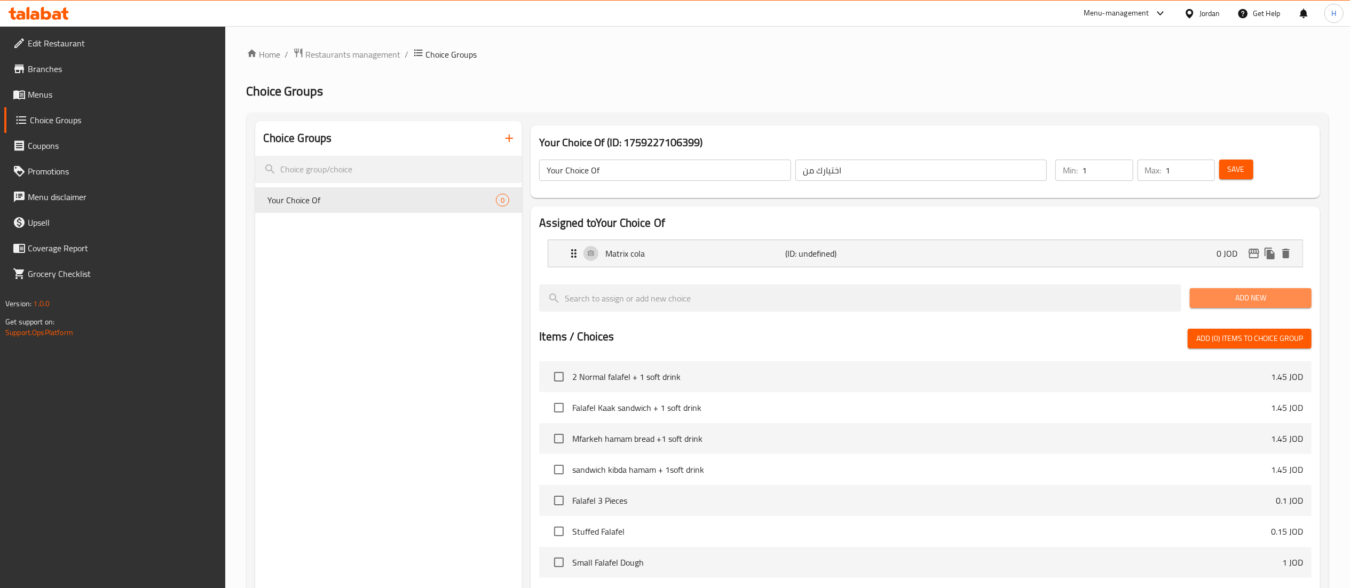
click at [1246, 305] on span "Add New" at bounding box center [1251, 298] width 105 height 13
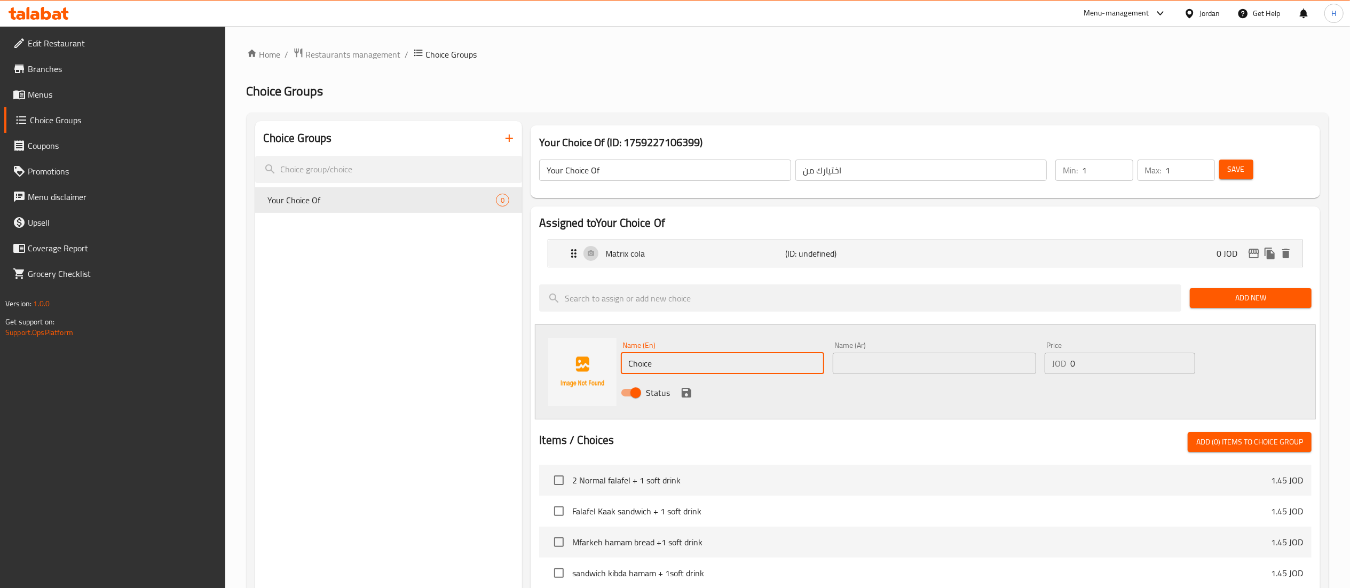
drag, startPoint x: 670, startPoint y: 361, endPoint x: 513, endPoint y: 348, distance: 157.0
click at [513, 348] on div "Choice Groups Your Choice Of 0 Your Choice Of (ID: 1759227106399) Your Choice O…" at bounding box center [790, 511] width 1070 height 780
paste input "Matrix up"
type input "Matrix up"
click at [881, 363] on input "text" at bounding box center [934, 363] width 203 height 21
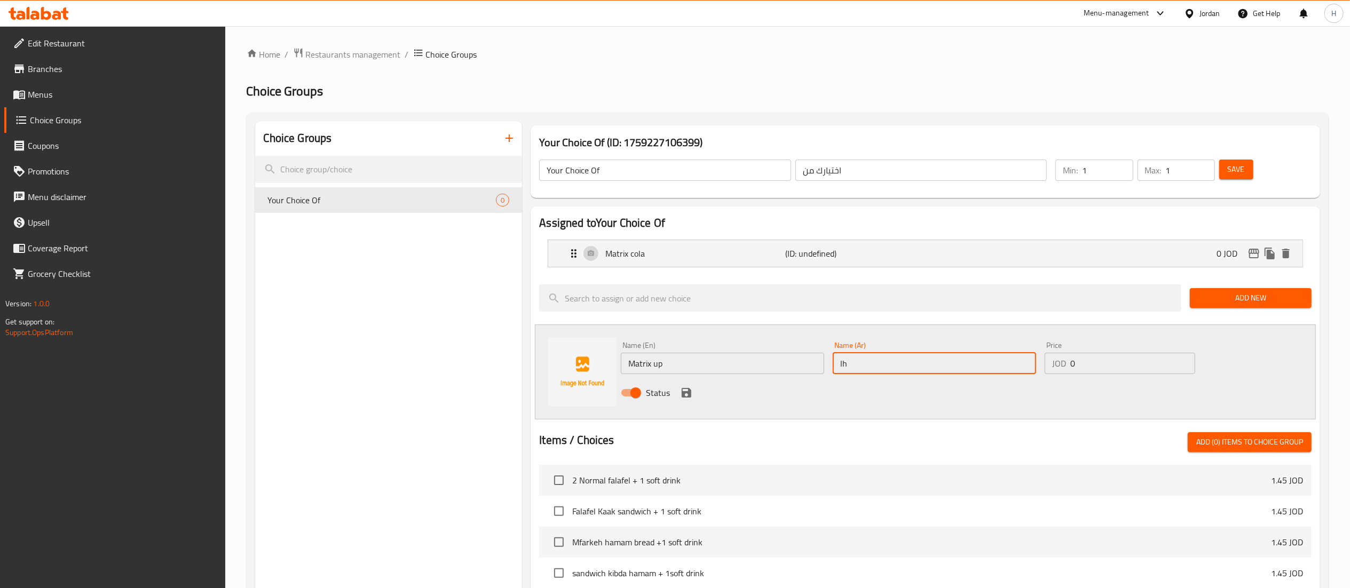
type input "l"
type input "ماتركس اب"
click at [686, 393] on icon "save" at bounding box center [687, 393] width 10 height 10
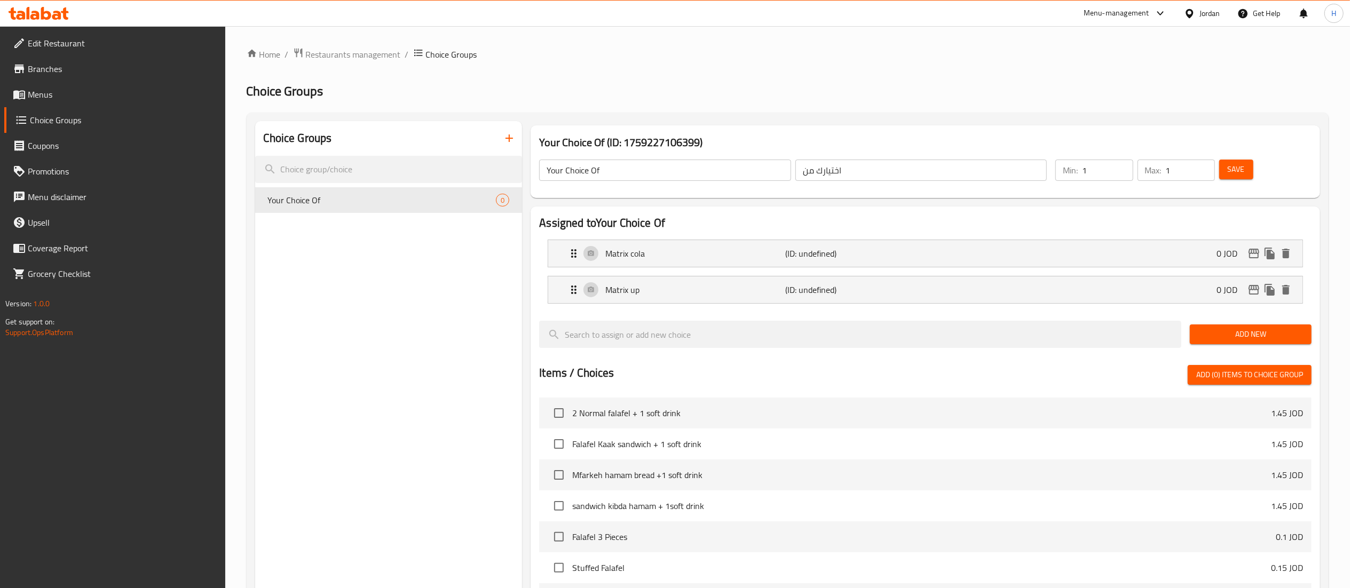
click at [1214, 331] on span "Add New" at bounding box center [1251, 334] width 105 height 13
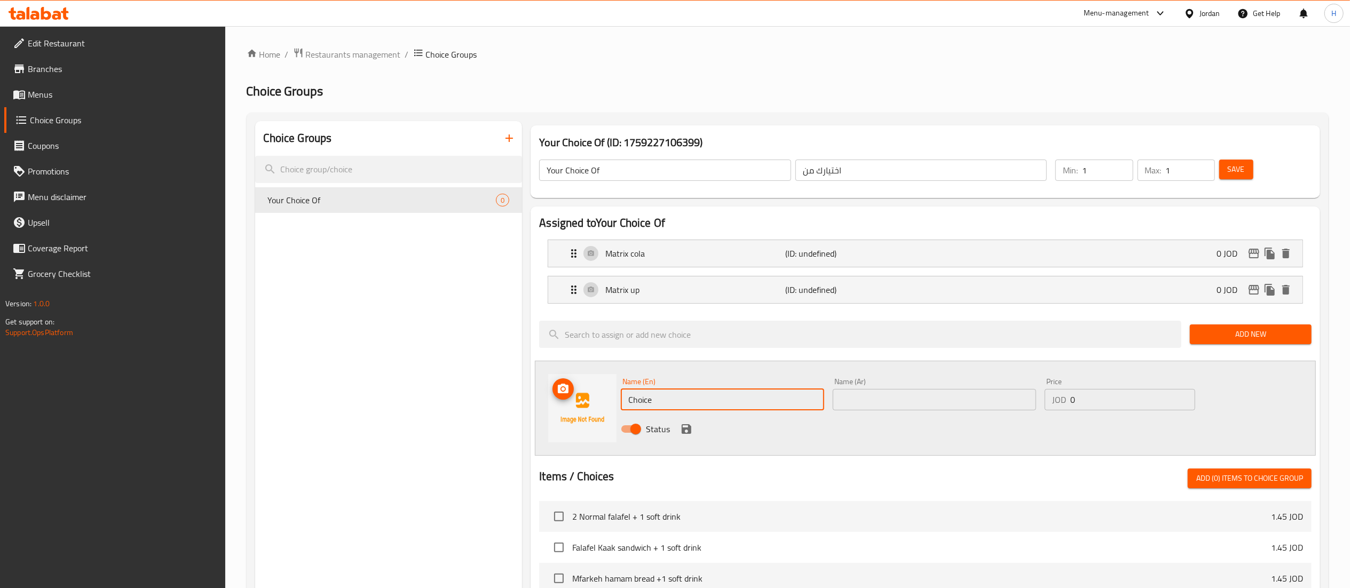
drag, startPoint x: 676, startPoint y: 405, endPoint x: 545, endPoint y: 402, distance: 130.9
click at [545, 402] on div "Name (En) Choice Name (En) Name (Ar) Name (Ar) Price JOD 0 Price Status" at bounding box center [925, 408] width 781 height 95
paste input "Matrix Orang"
type input "Matrix Orange"
click at [945, 386] on div "Name (Ar) Name (Ar)" at bounding box center [934, 394] width 203 height 33
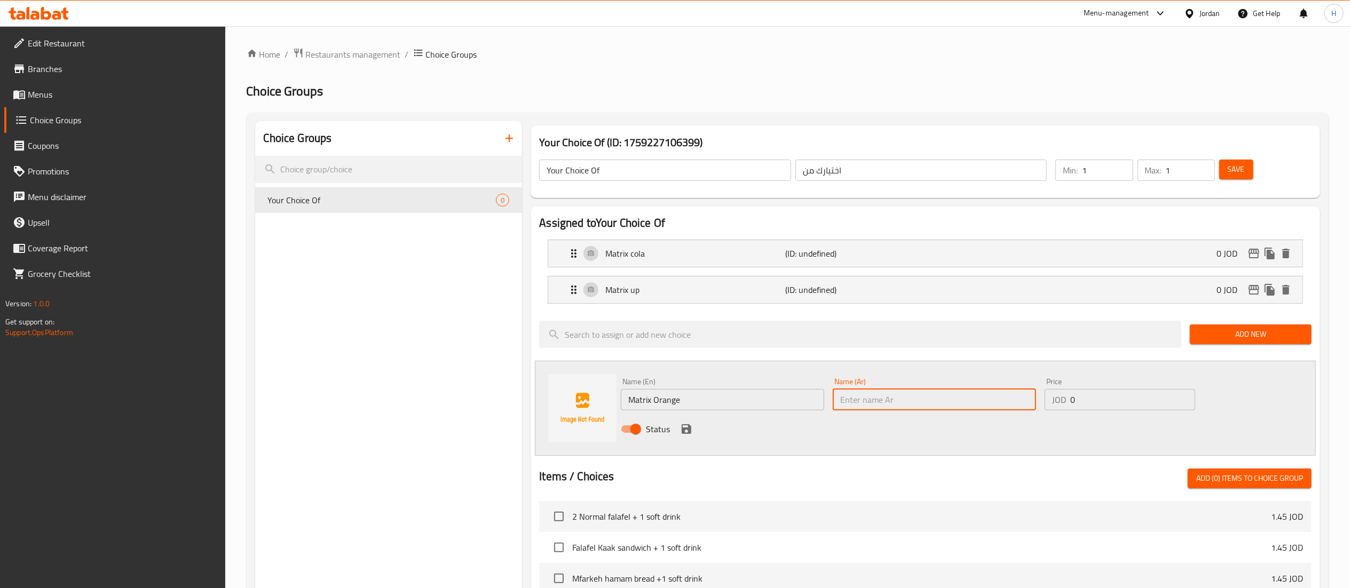
click at [944, 390] on input "text" at bounding box center [934, 399] width 203 height 21
type input "ماتركس اورانج"
click at [680, 430] on icon "save" at bounding box center [686, 429] width 13 height 13
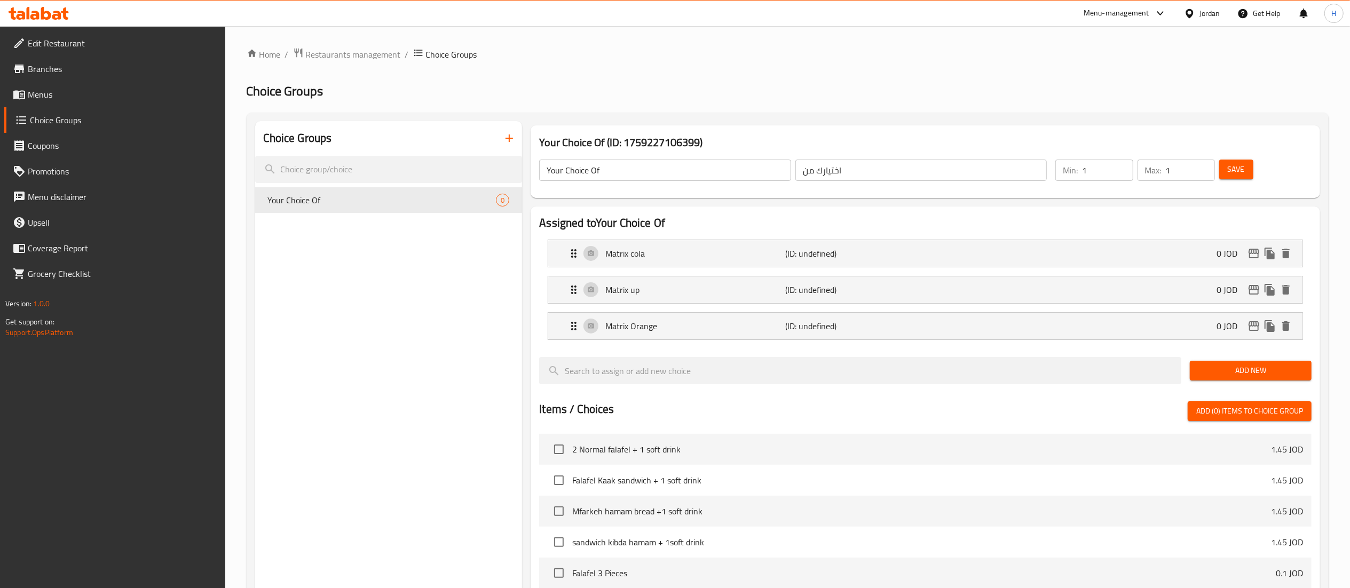
click at [1242, 172] on span "Save" at bounding box center [1236, 169] width 17 height 13
click at [58, 89] on span "Menus" at bounding box center [122, 94] width 189 height 13
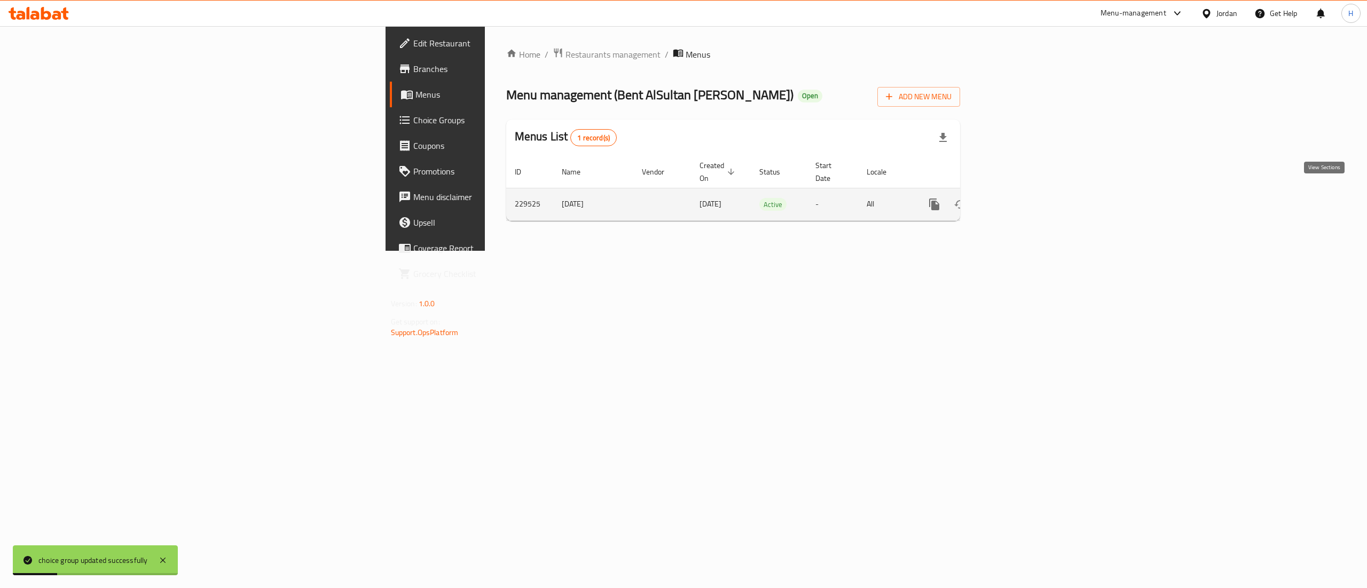
click at [1024, 200] on link "enhanced table" at bounding box center [1012, 205] width 26 height 26
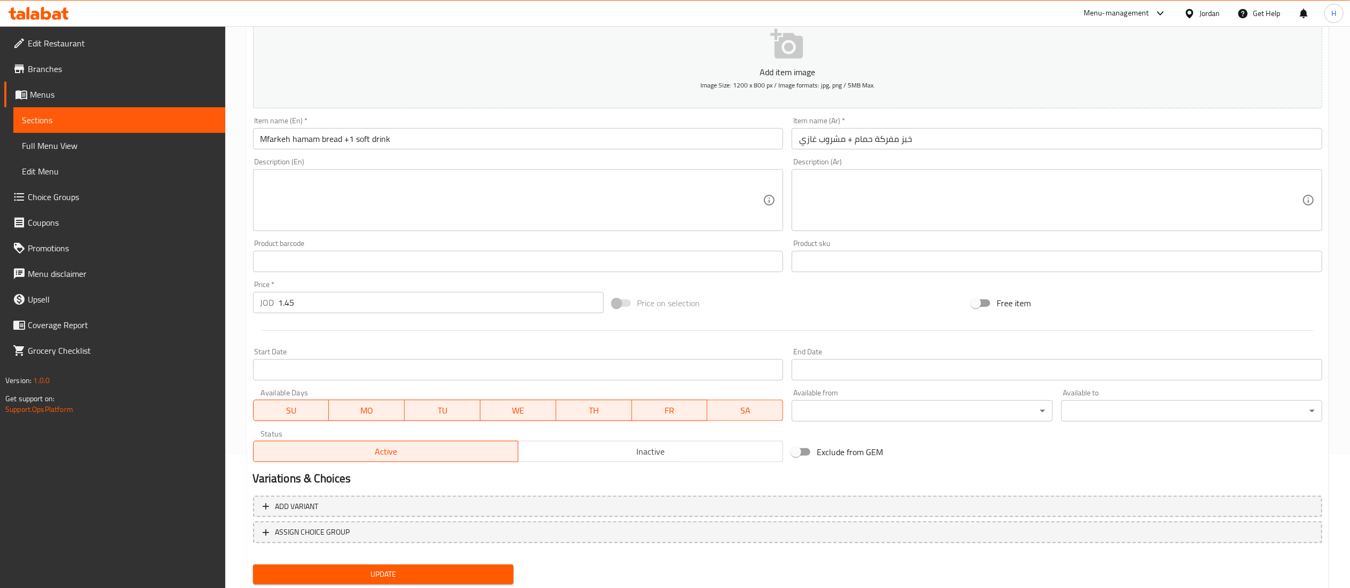
scroll to position [165, 0]
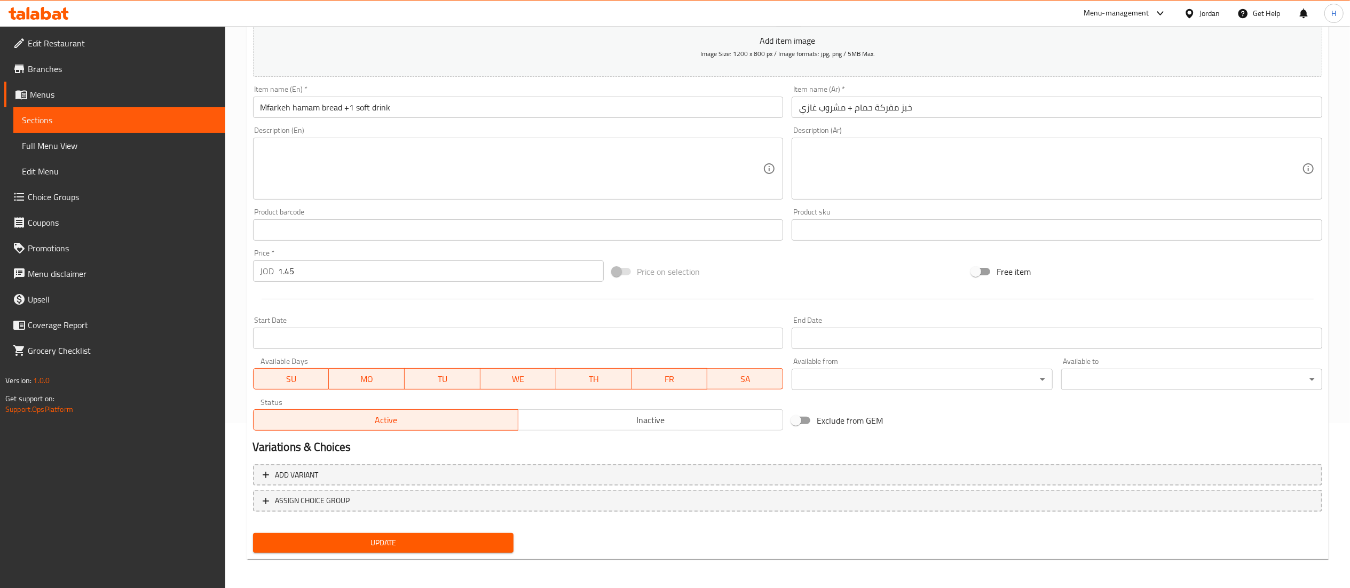
click at [464, 517] on nav at bounding box center [788, 520] width 1070 height 9
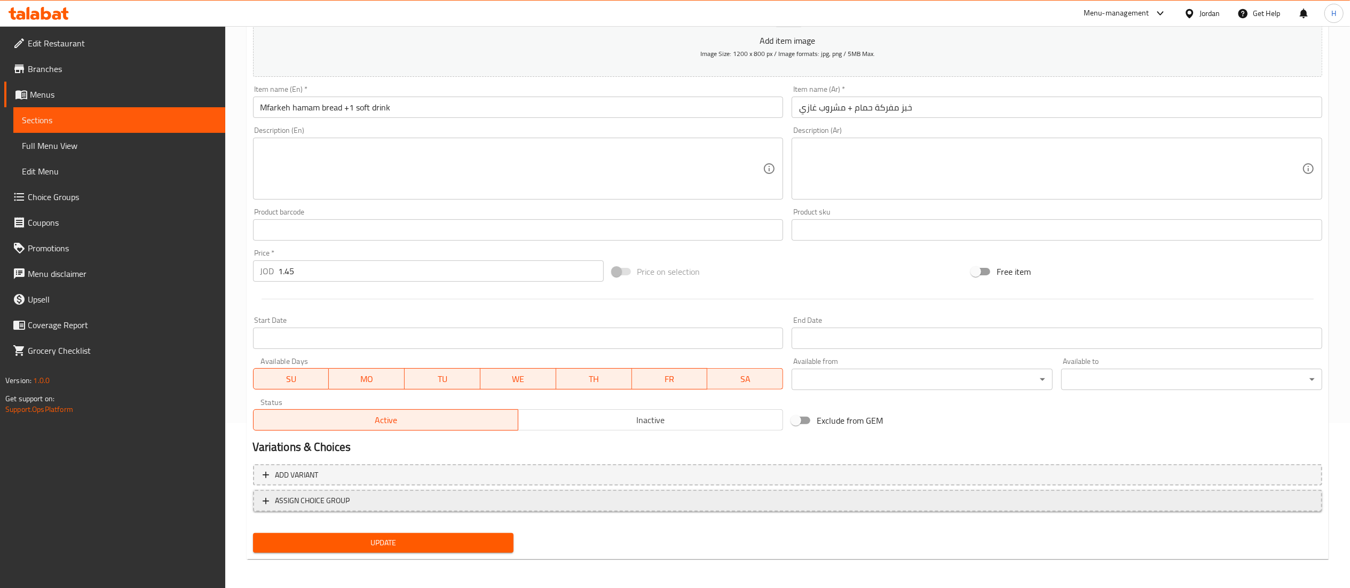
click at [458, 503] on span "ASSIGN CHOICE GROUP" at bounding box center [788, 500] width 1050 height 13
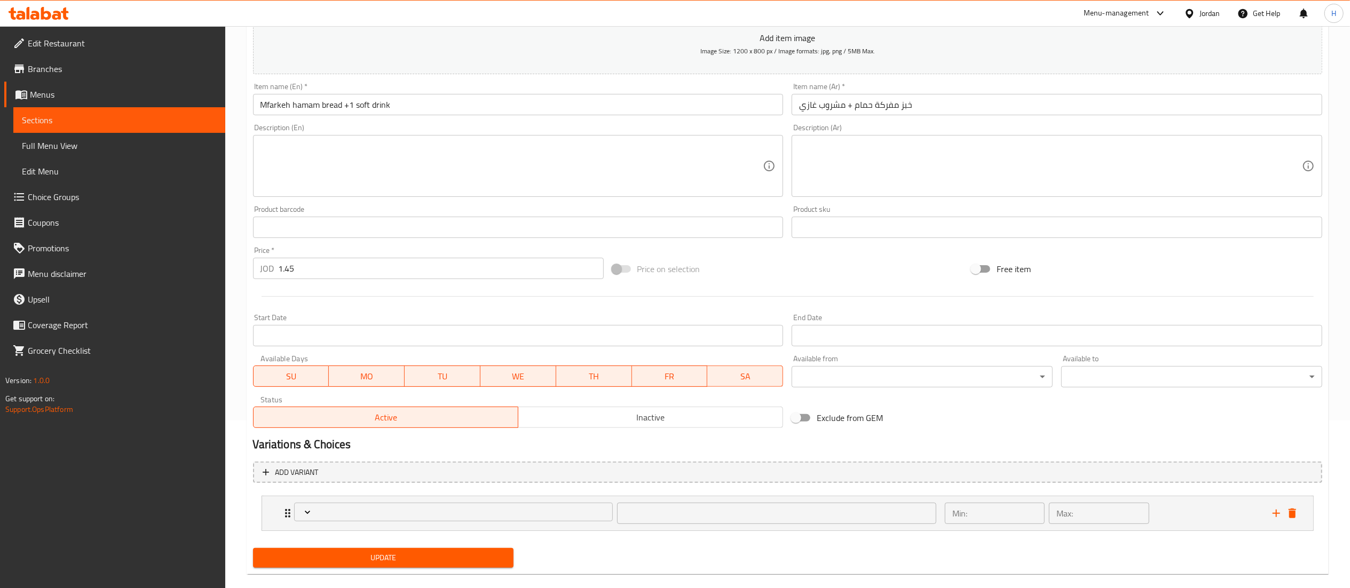
scroll to position [184, 0]
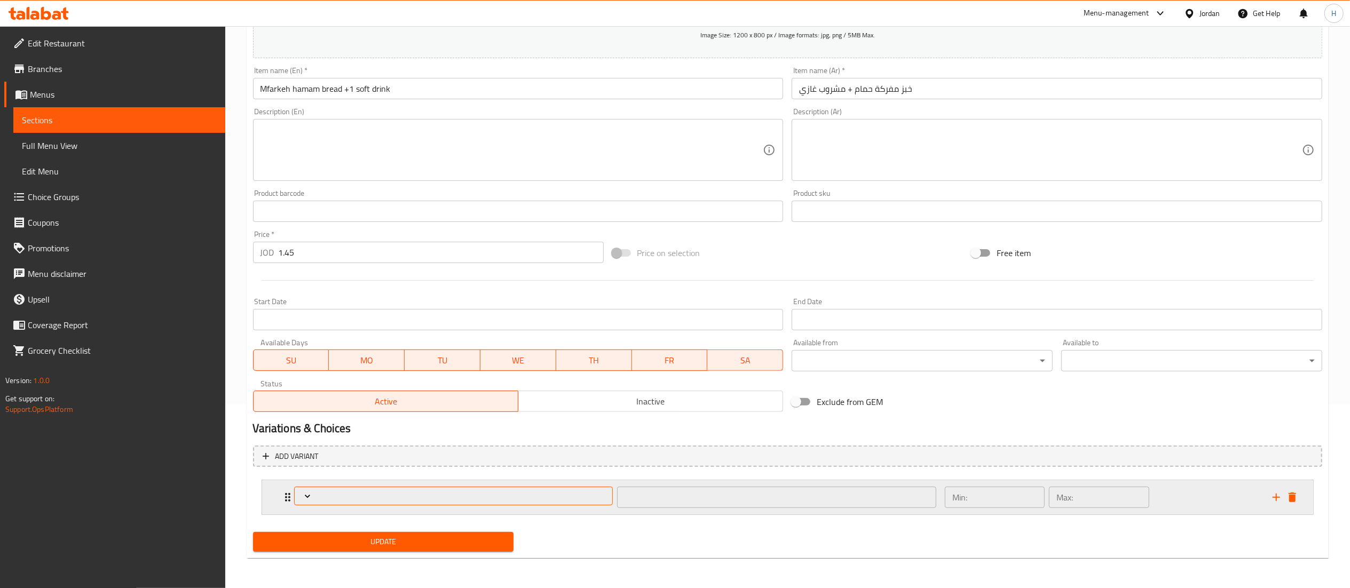
click at [445, 491] on span "Expand" at bounding box center [453, 496] width 311 height 11
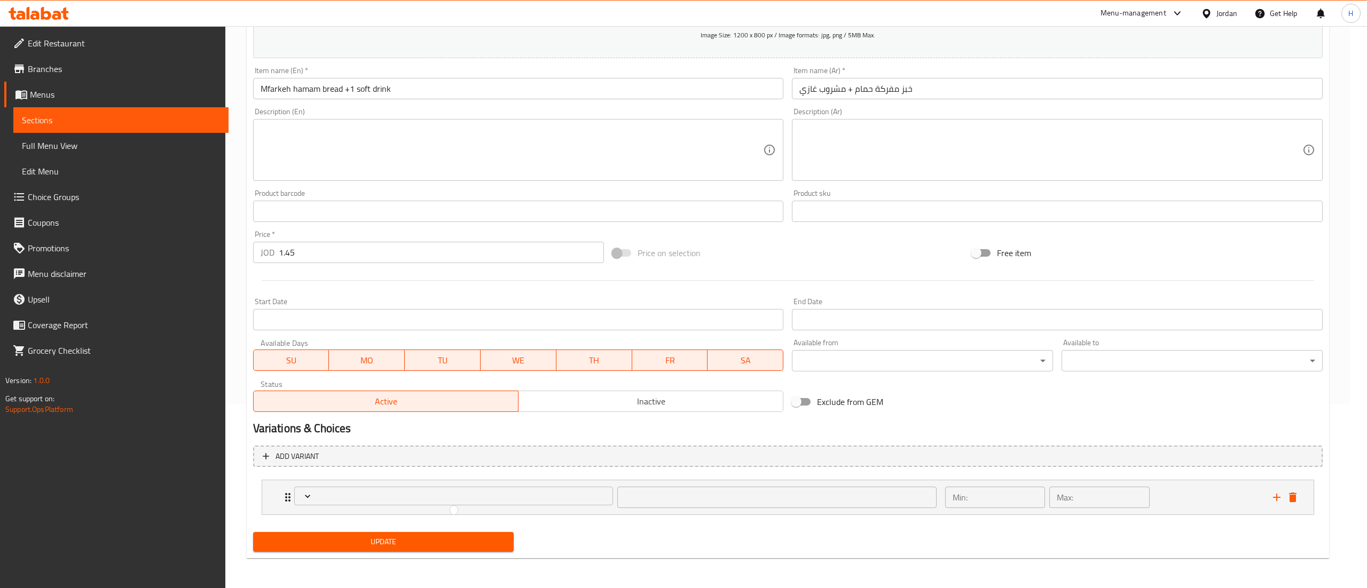
click at [328, 499] on div at bounding box center [683, 294] width 1367 height 588
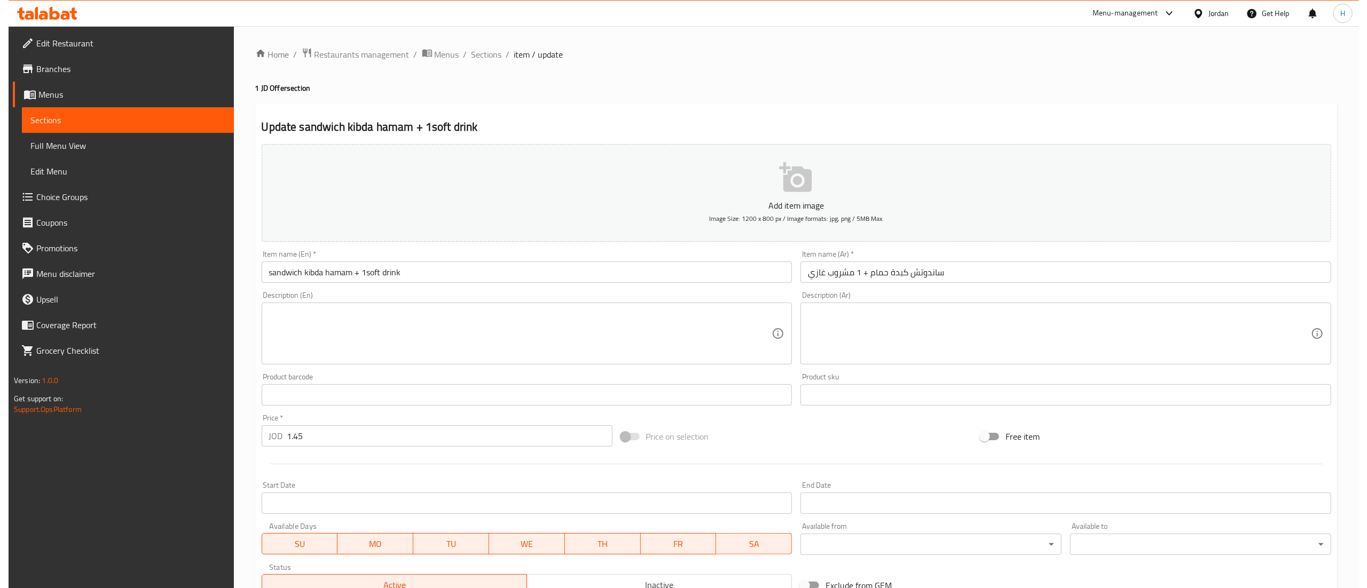
scroll to position [165, 0]
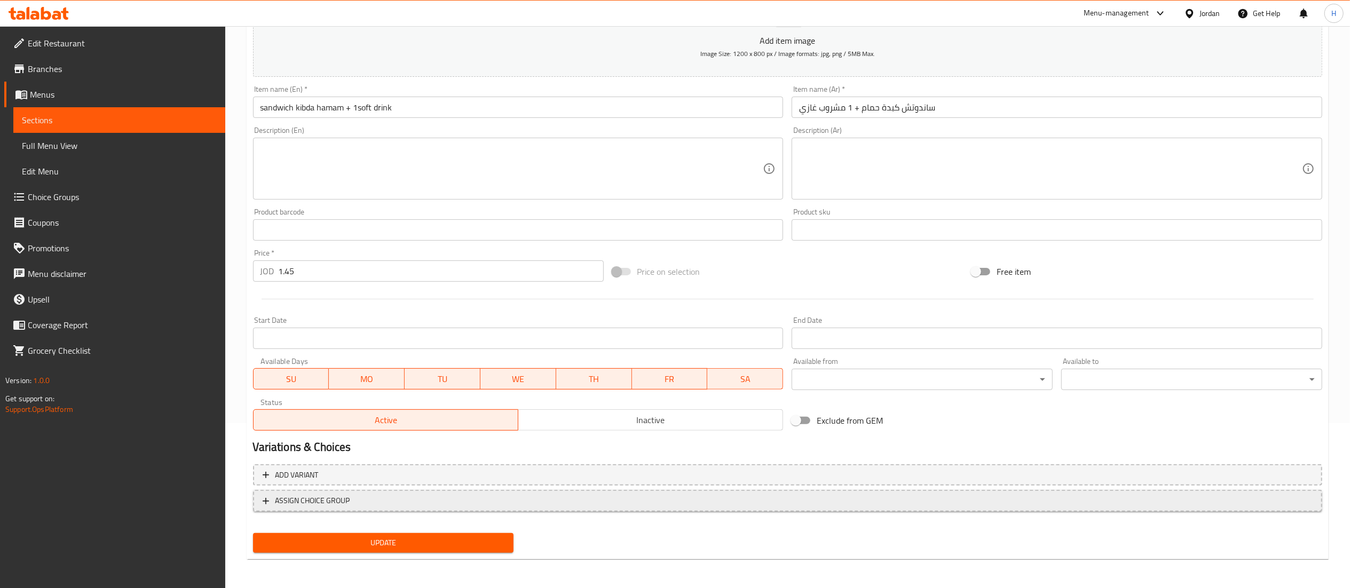
click at [382, 504] on span "ASSIGN CHOICE GROUP" at bounding box center [788, 500] width 1050 height 13
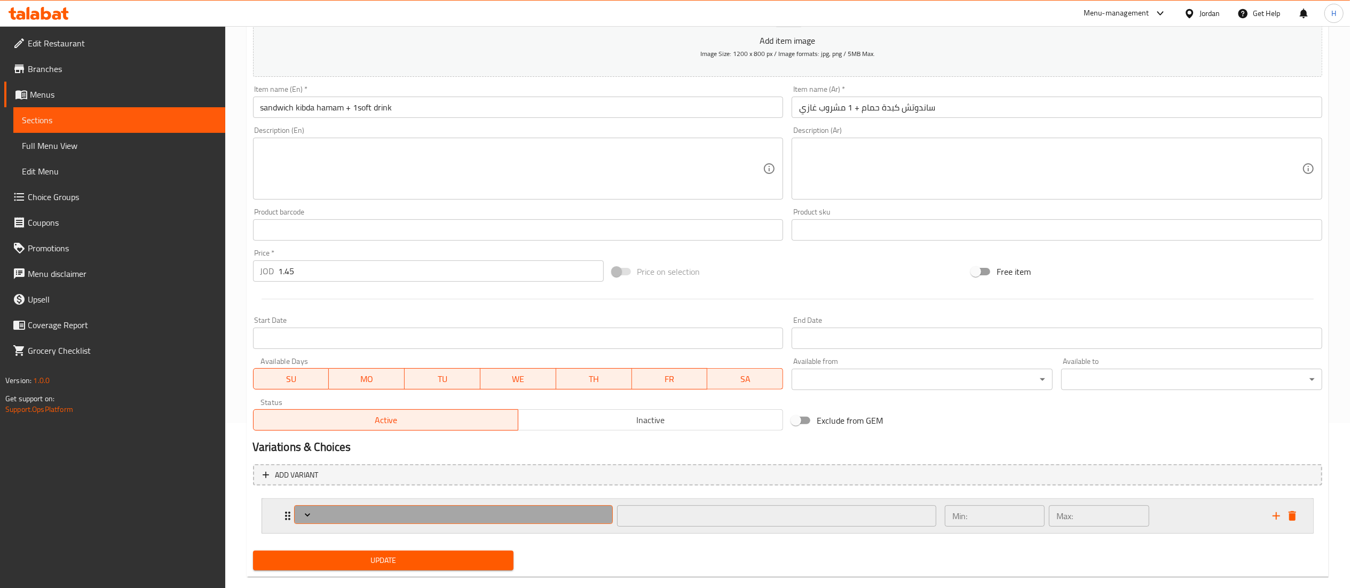
click at [377, 513] on span "Expand" at bounding box center [453, 515] width 311 height 11
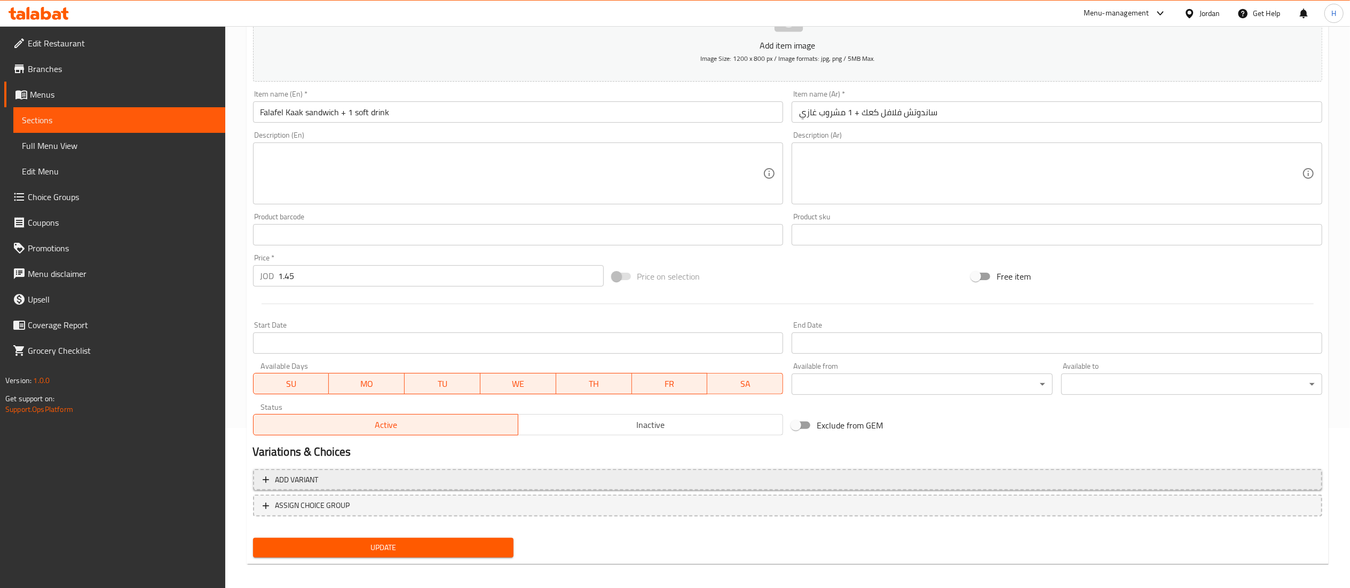
scroll to position [165, 0]
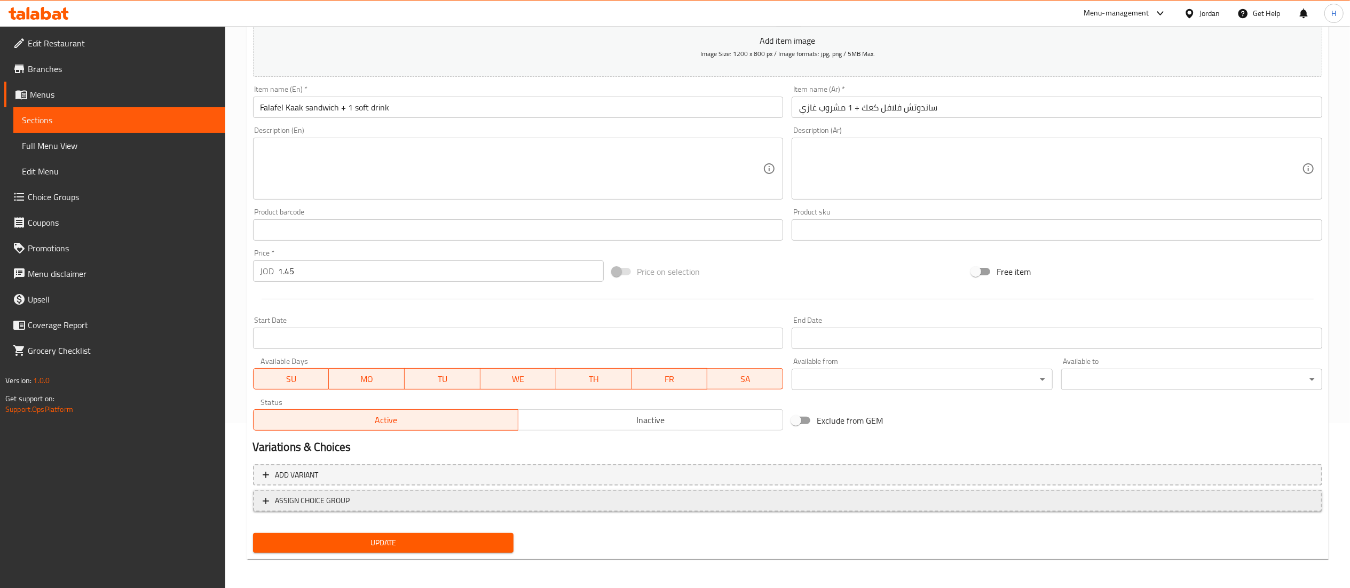
click at [588, 506] on span "ASSIGN CHOICE GROUP" at bounding box center [788, 500] width 1050 height 13
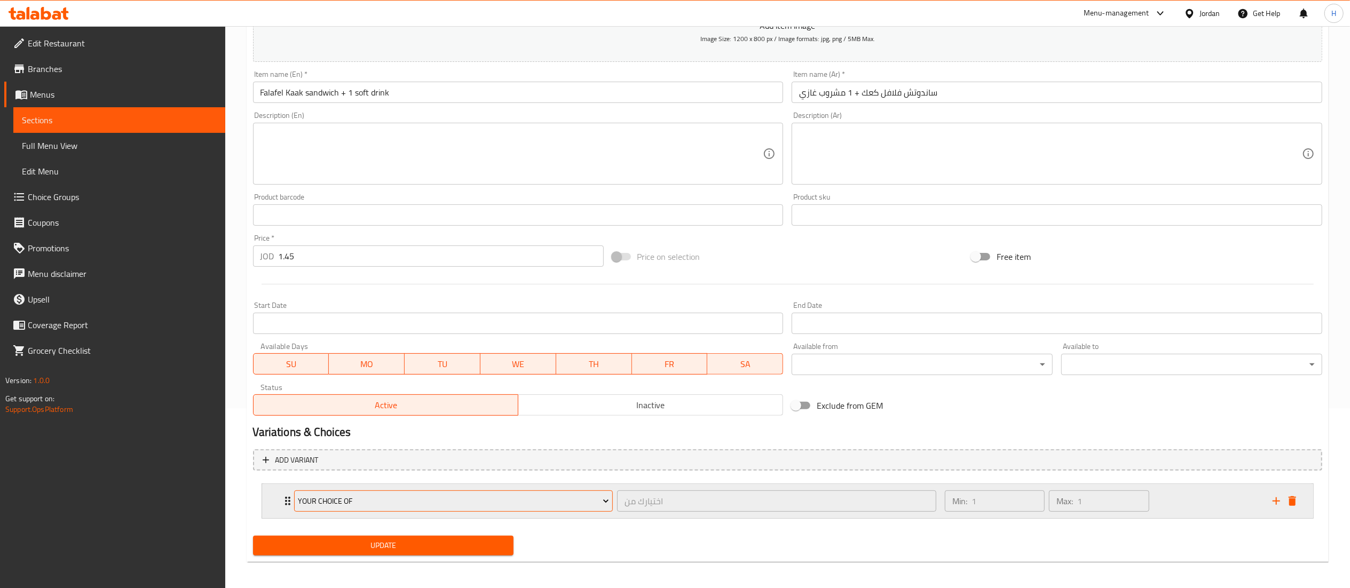
scroll to position [184, 0]
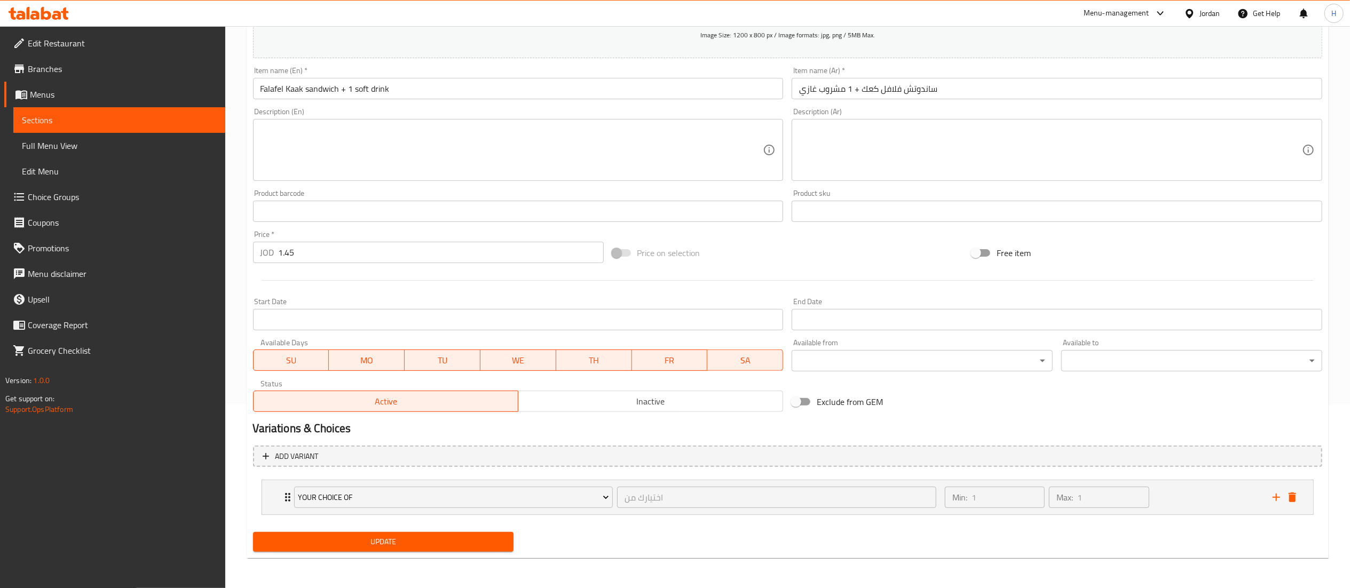
click at [455, 559] on div "Update Falafel Kaak sandwich + 1 soft drink Add item image Image Size: 1200 x 8…" at bounding box center [788, 239] width 1082 height 639
click at [449, 545] on span "Update" at bounding box center [384, 542] width 244 height 13
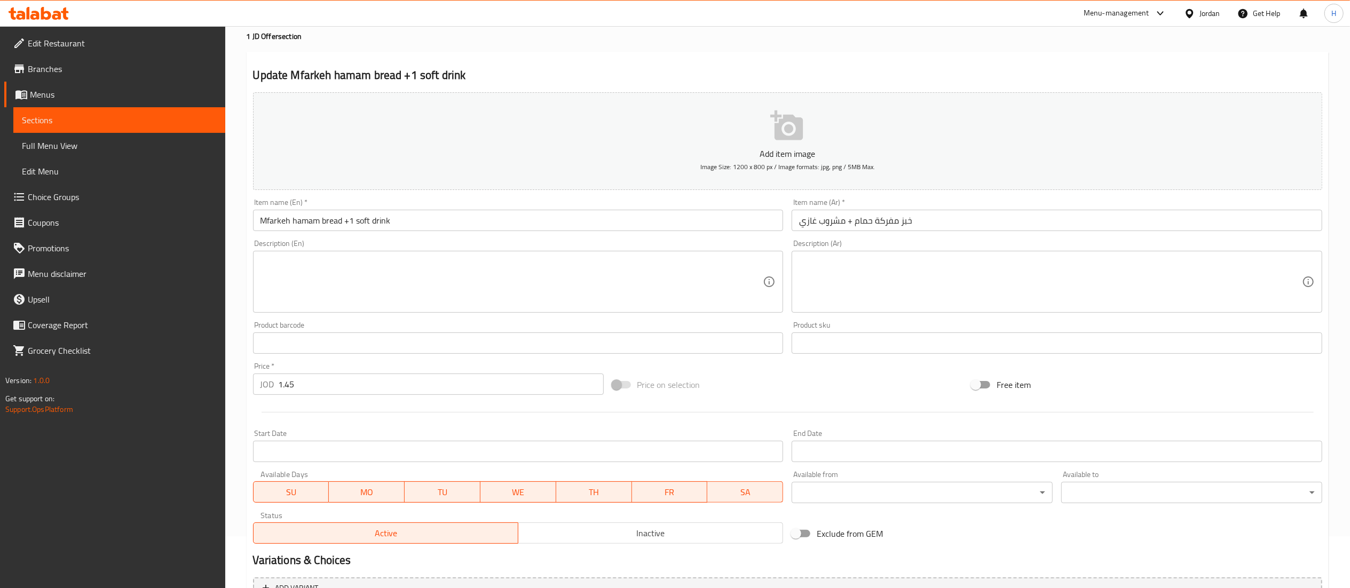
scroll to position [165, 0]
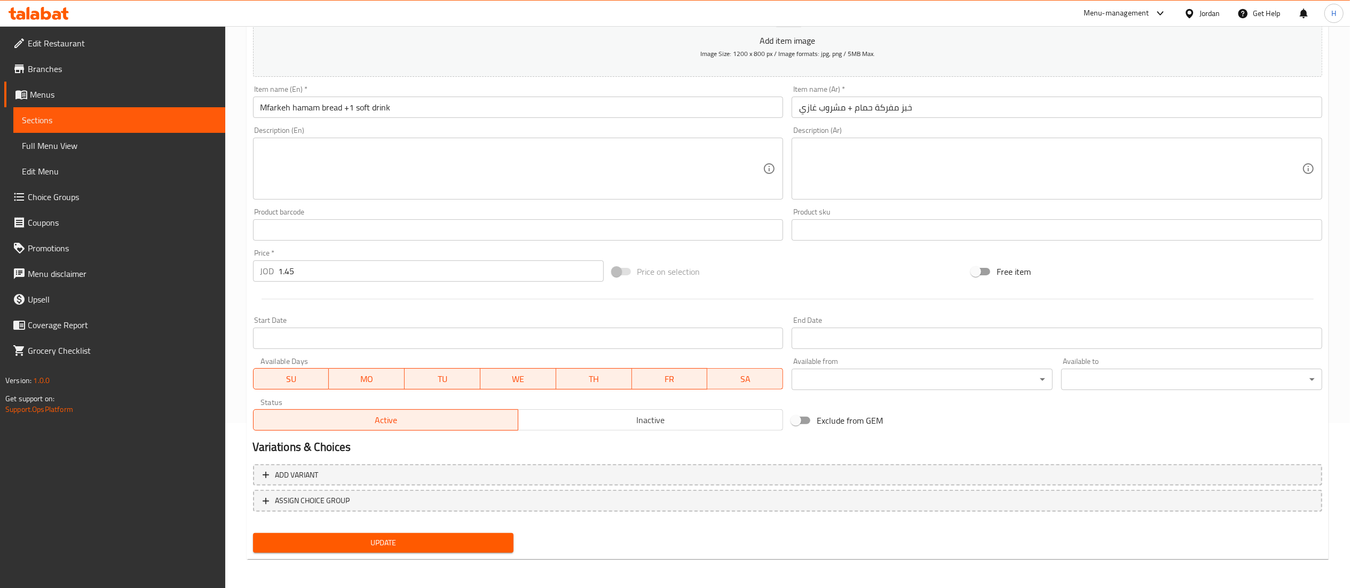
click at [413, 499] on span "ASSIGN CHOICE GROUP" at bounding box center [788, 500] width 1050 height 13
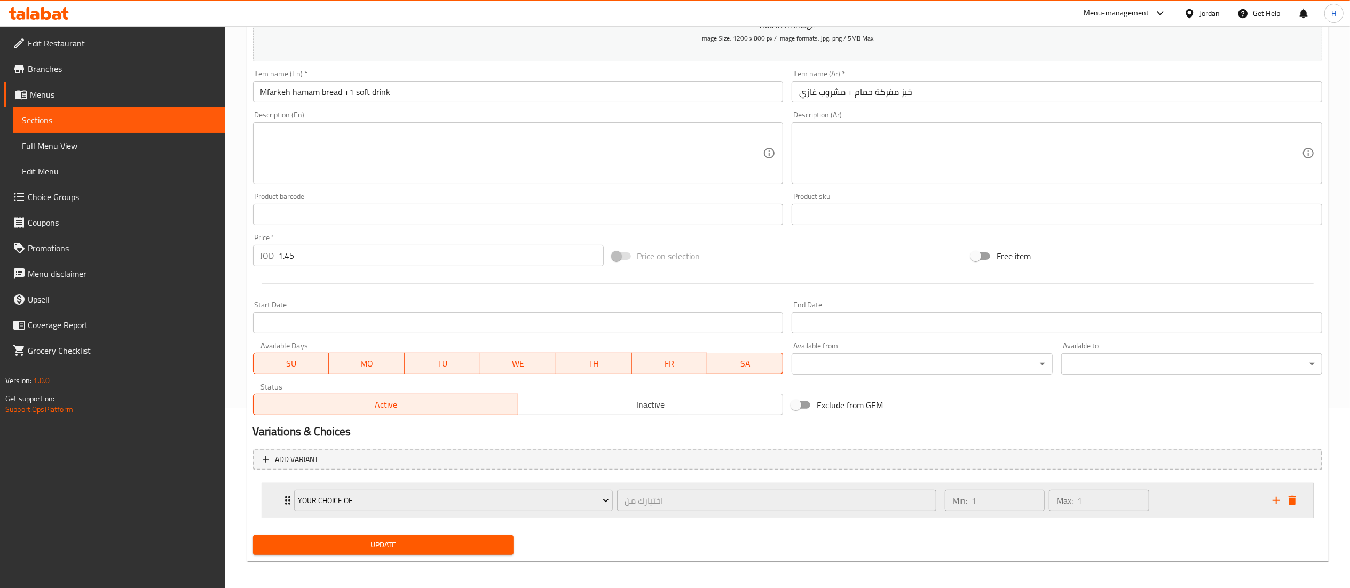
scroll to position [184, 0]
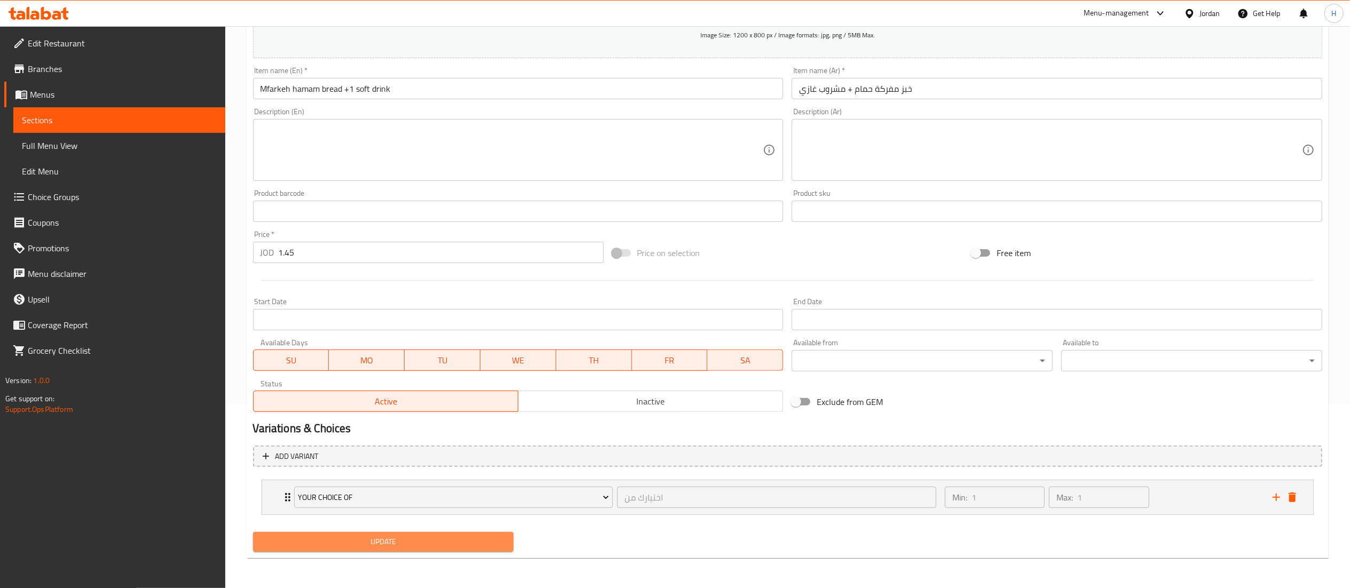
click at [380, 543] on span "Update" at bounding box center [384, 542] width 244 height 13
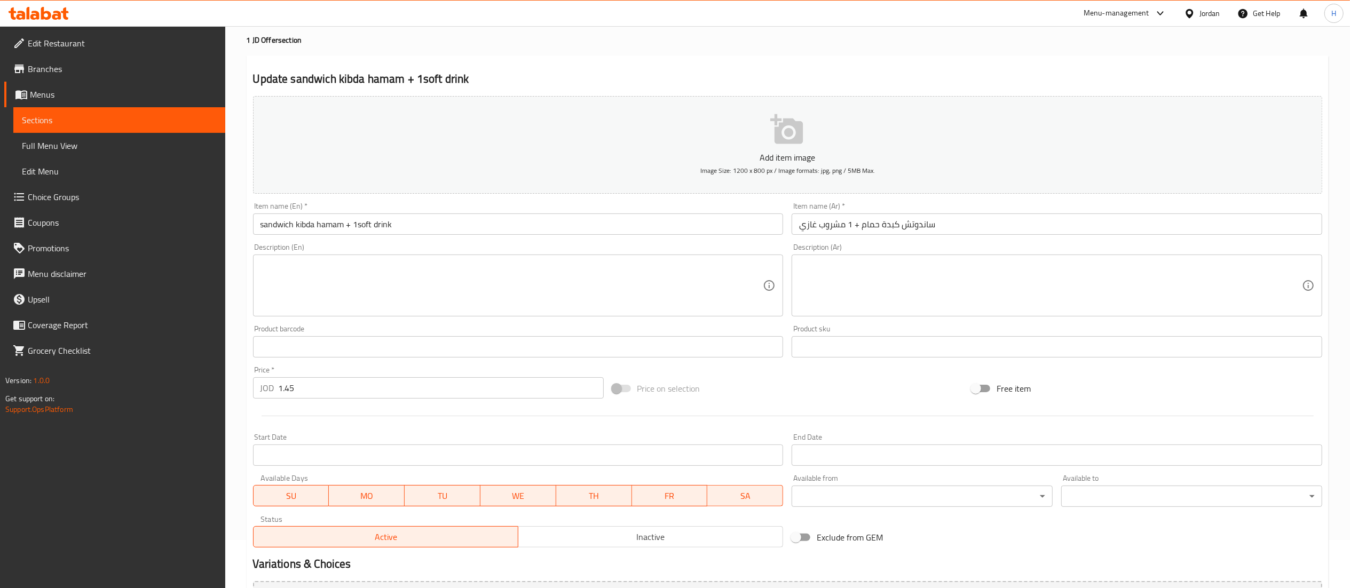
scroll to position [165, 0]
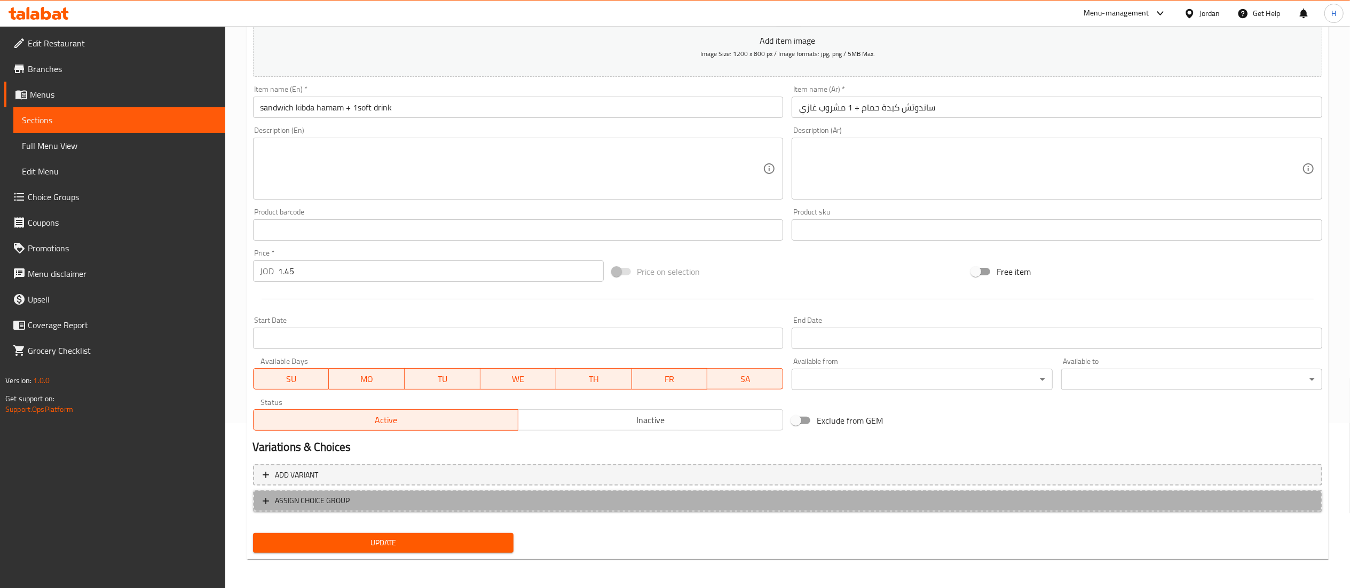
click at [332, 507] on span "ASSIGN CHOICE GROUP" at bounding box center [313, 500] width 75 height 13
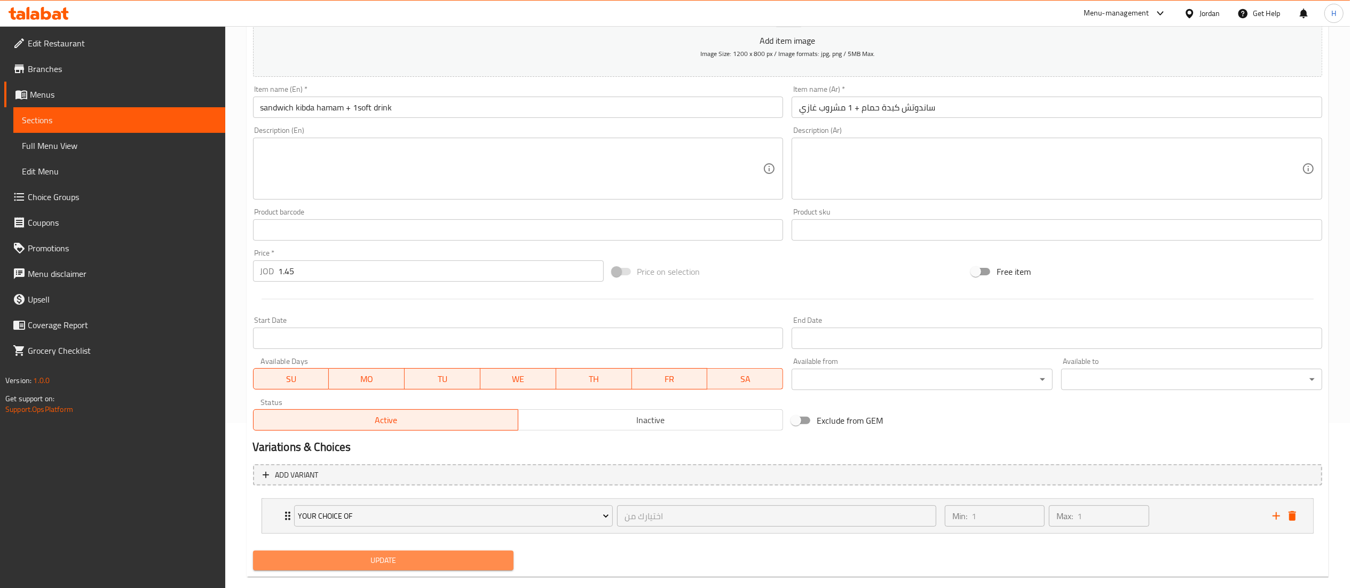
click at [352, 557] on span "Update" at bounding box center [384, 560] width 244 height 13
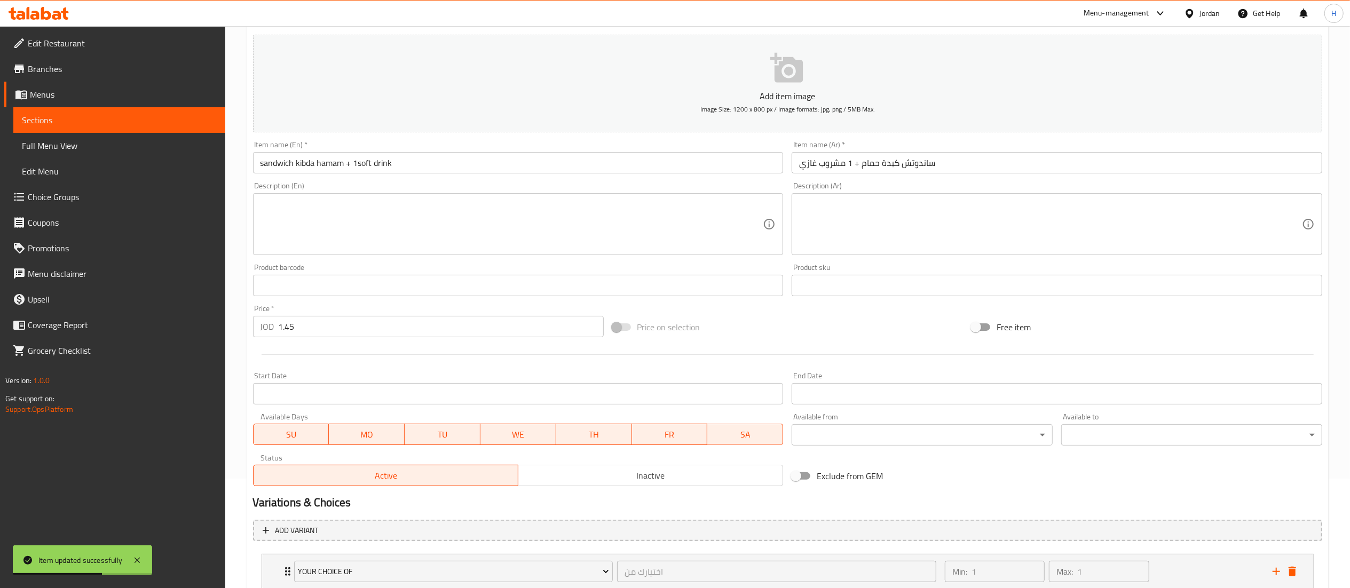
scroll to position [184, 0]
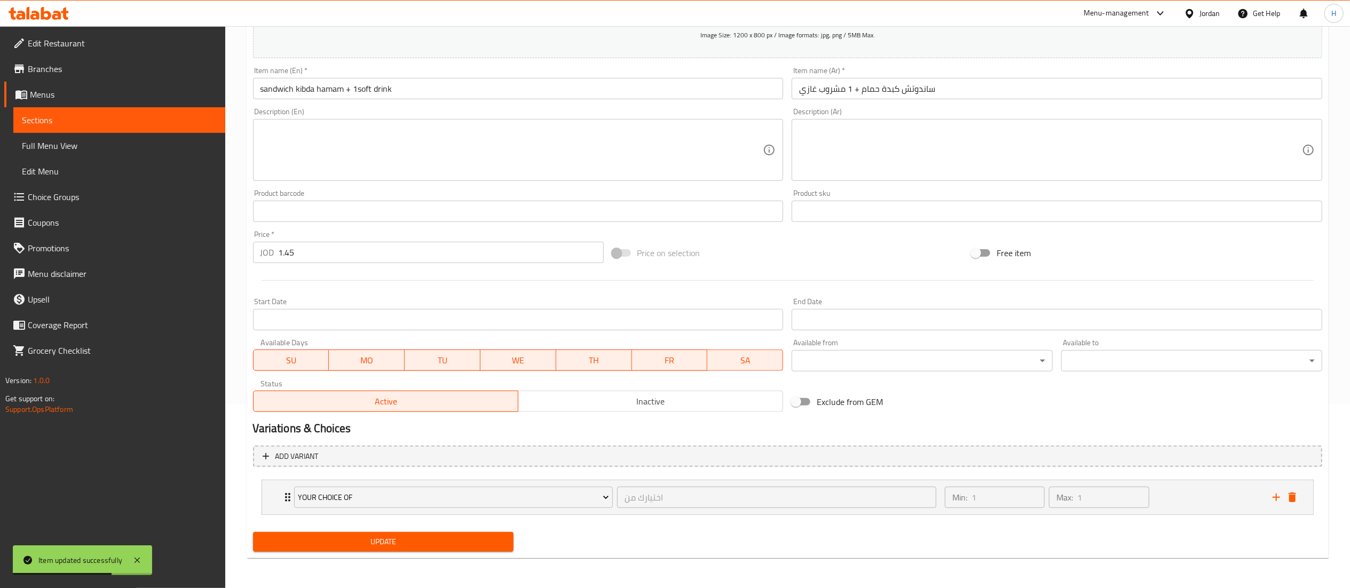
click at [323, 541] on span "Update" at bounding box center [384, 542] width 244 height 13
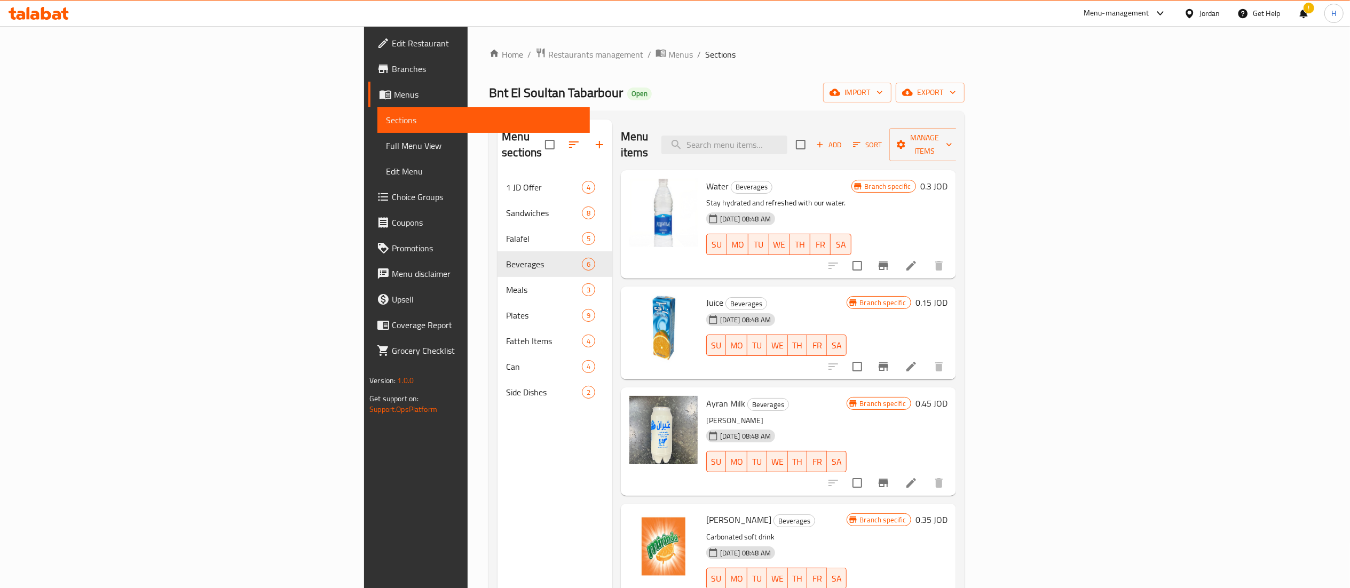
scroll to position [122, 0]
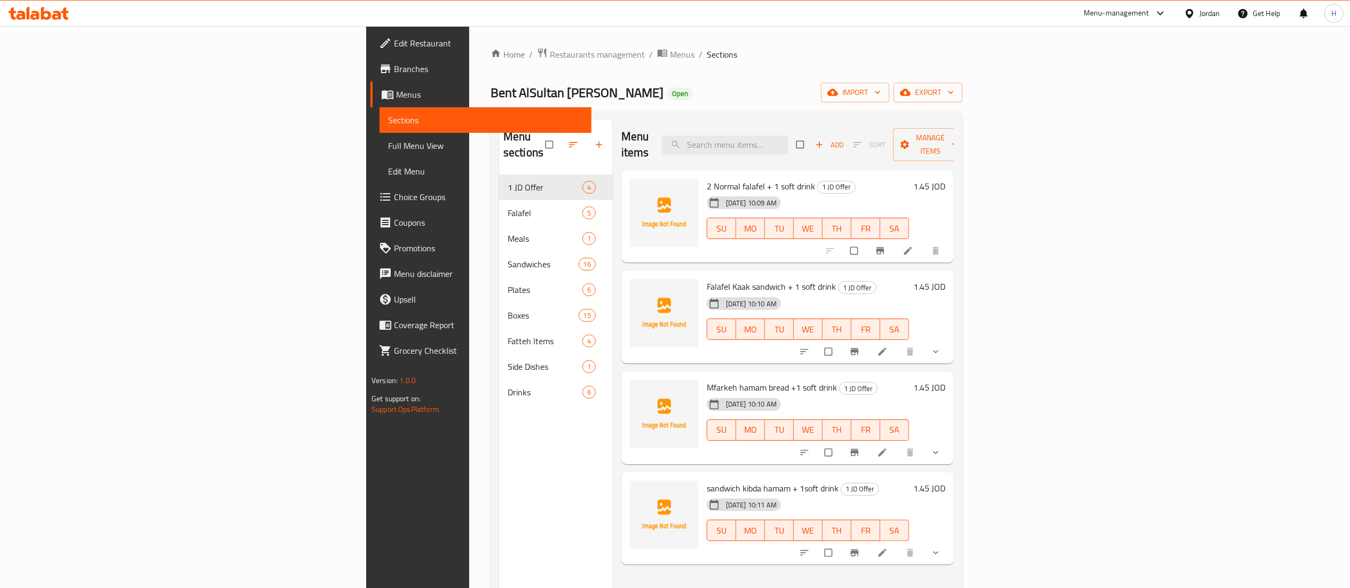
click at [394, 44] on span "Edit Restaurant" at bounding box center [488, 43] width 189 height 13
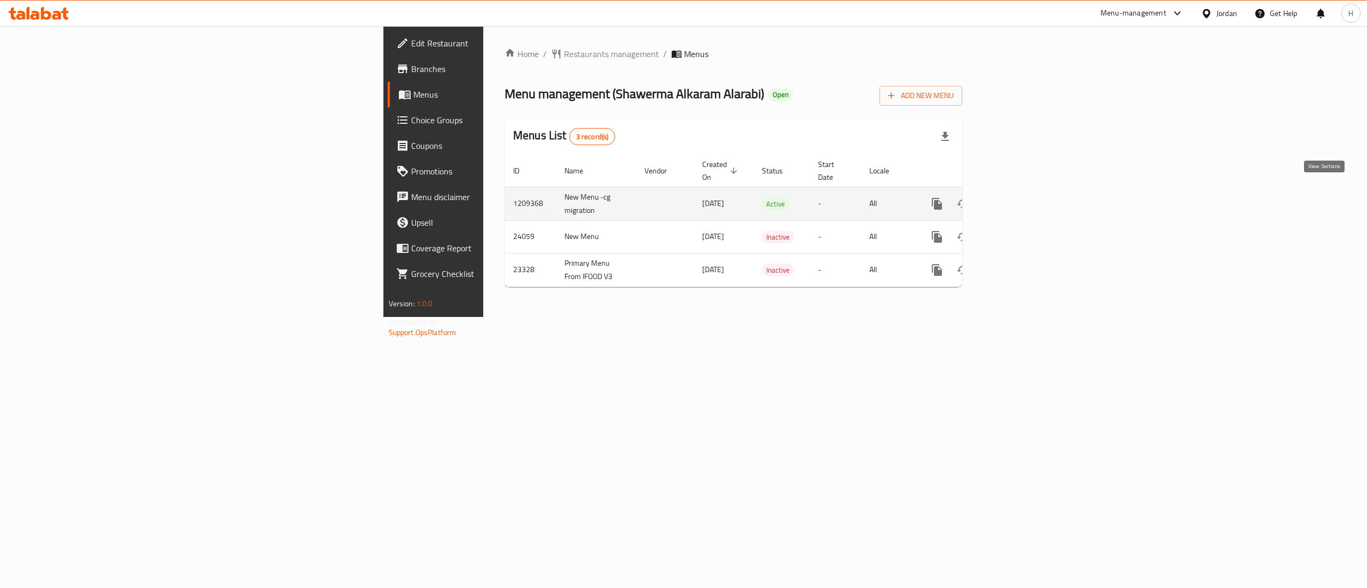
click at [1027, 200] on link "enhanced table" at bounding box center [1014, 204] width 26 height 26
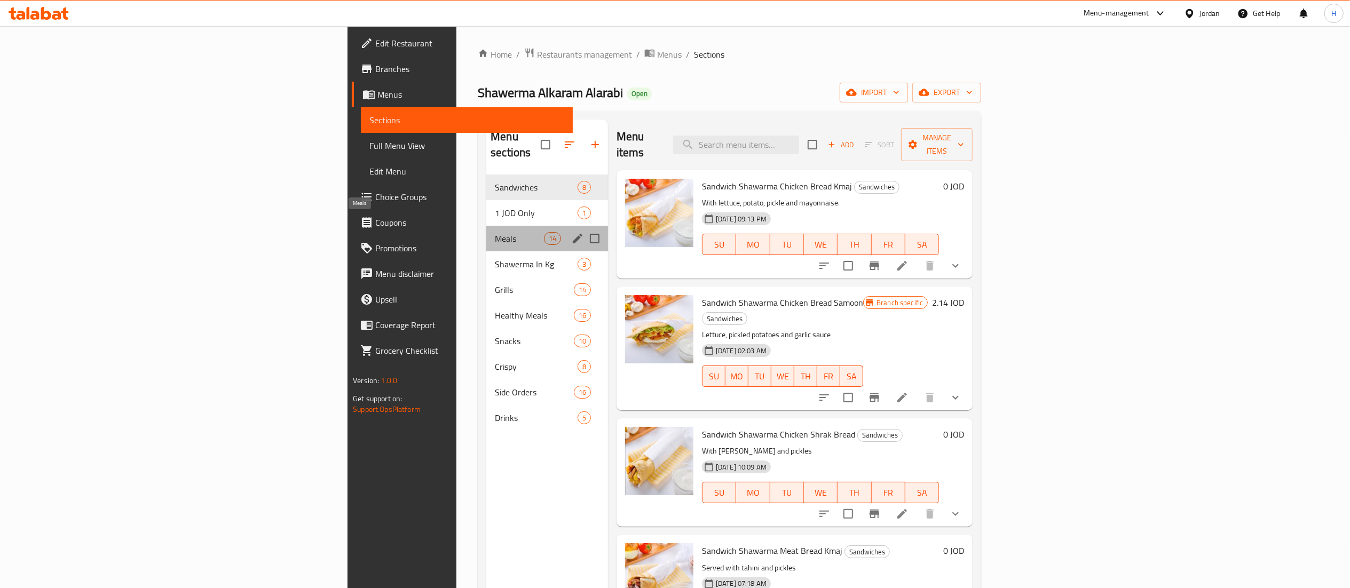
click at [495, 232] on span "Meals" at bounding box center [519, 238] width 49 height 13
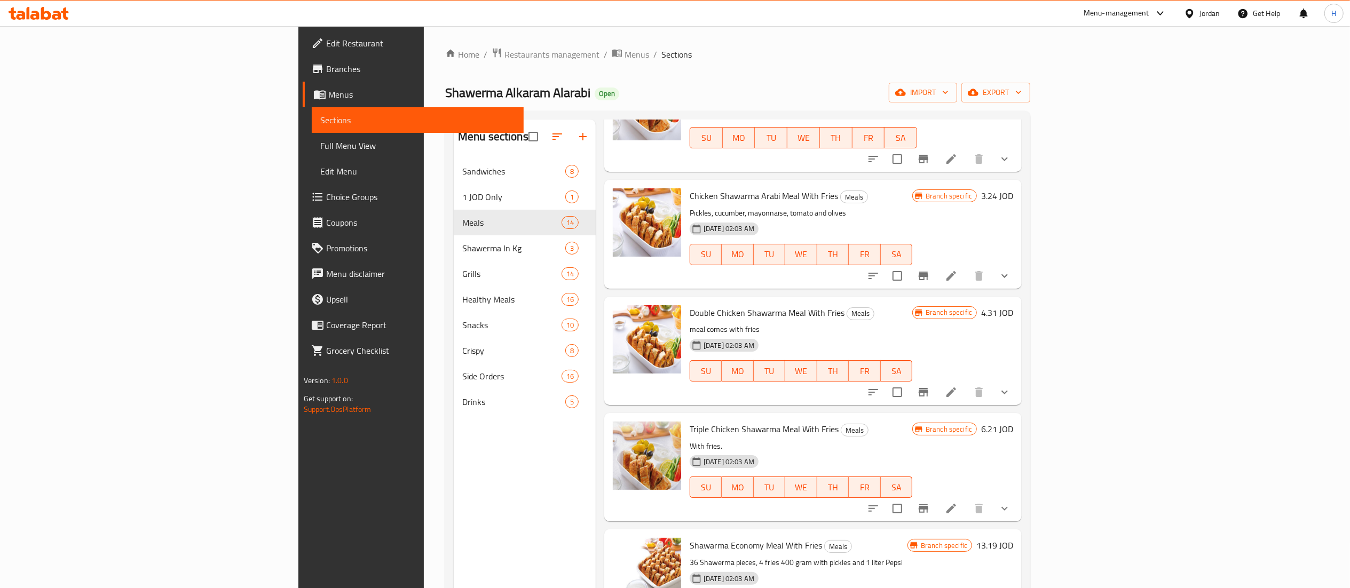
scroll to position [1092, 0]
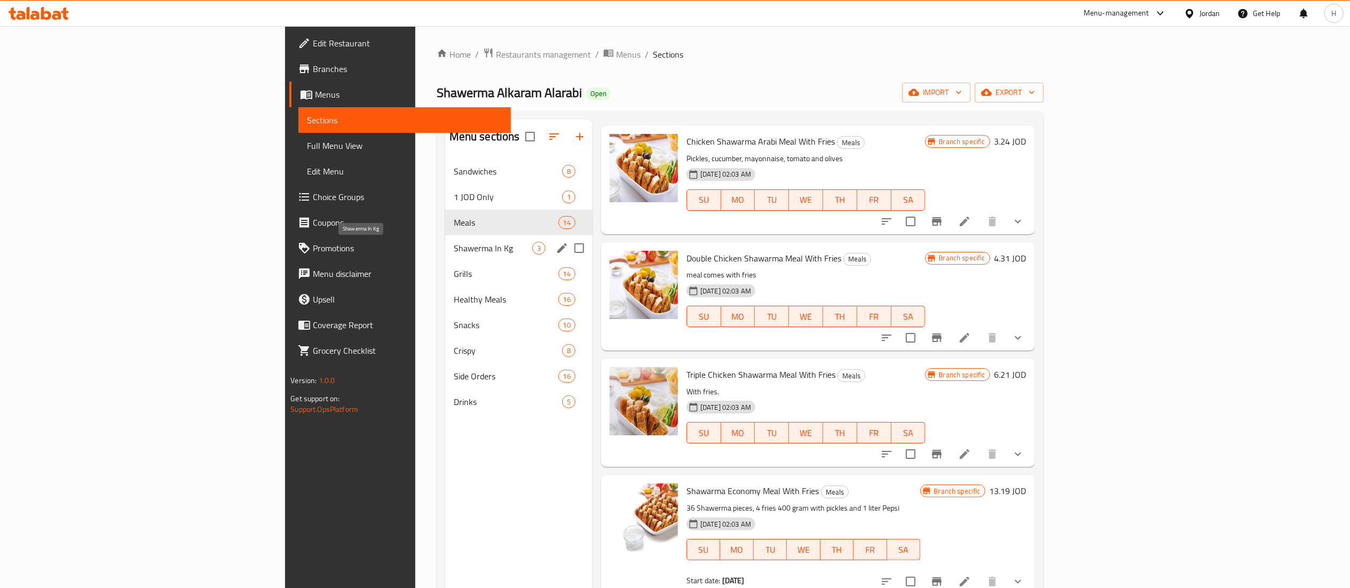
click at [454, 247] on span "Shawerma In Kg" at bounding box center [493, 248] width 78 height 13
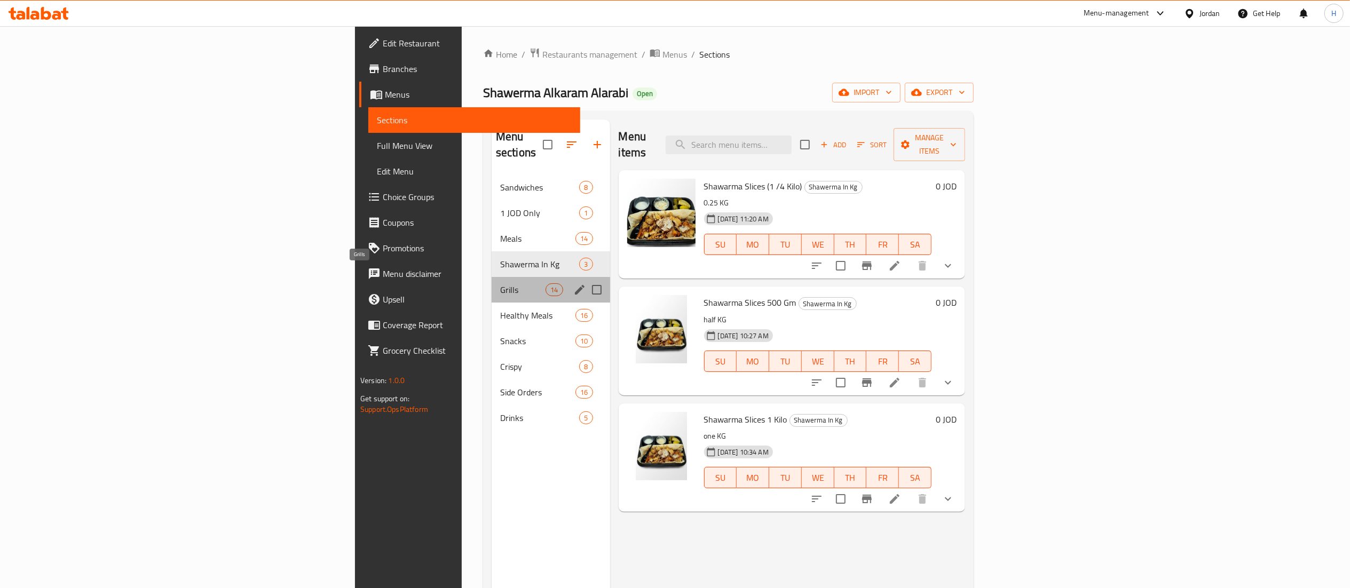
click at [500, 284] on span "Grills" at bounding box center [522, 290] width 45 height 13
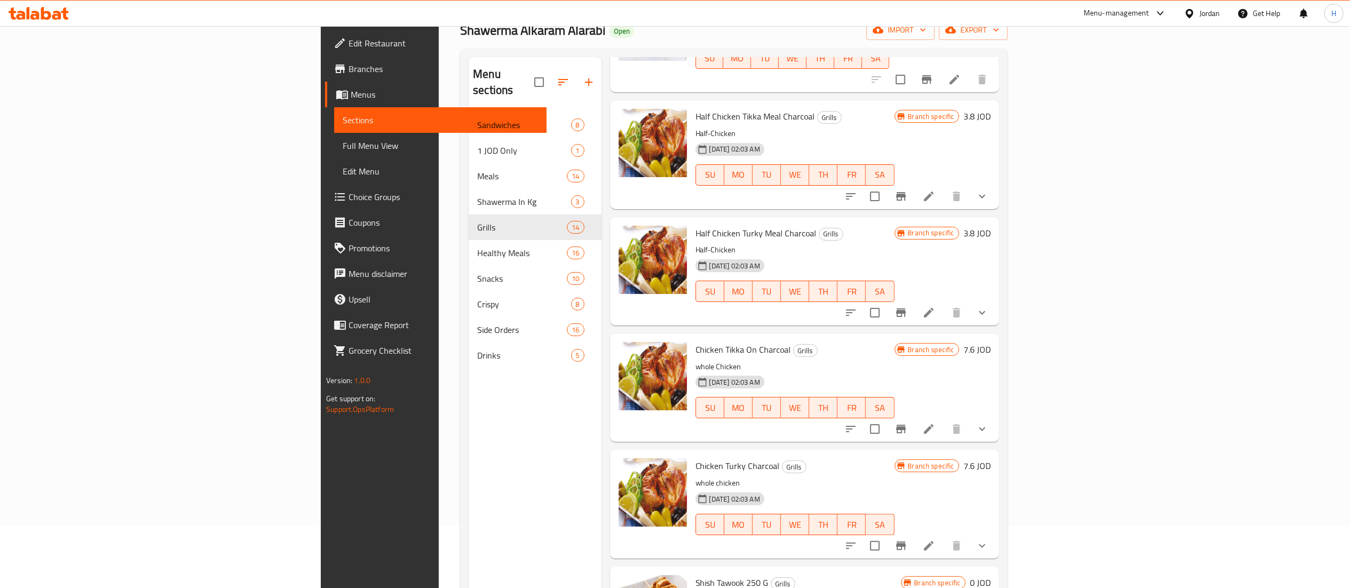
scroll to position [150, 0]
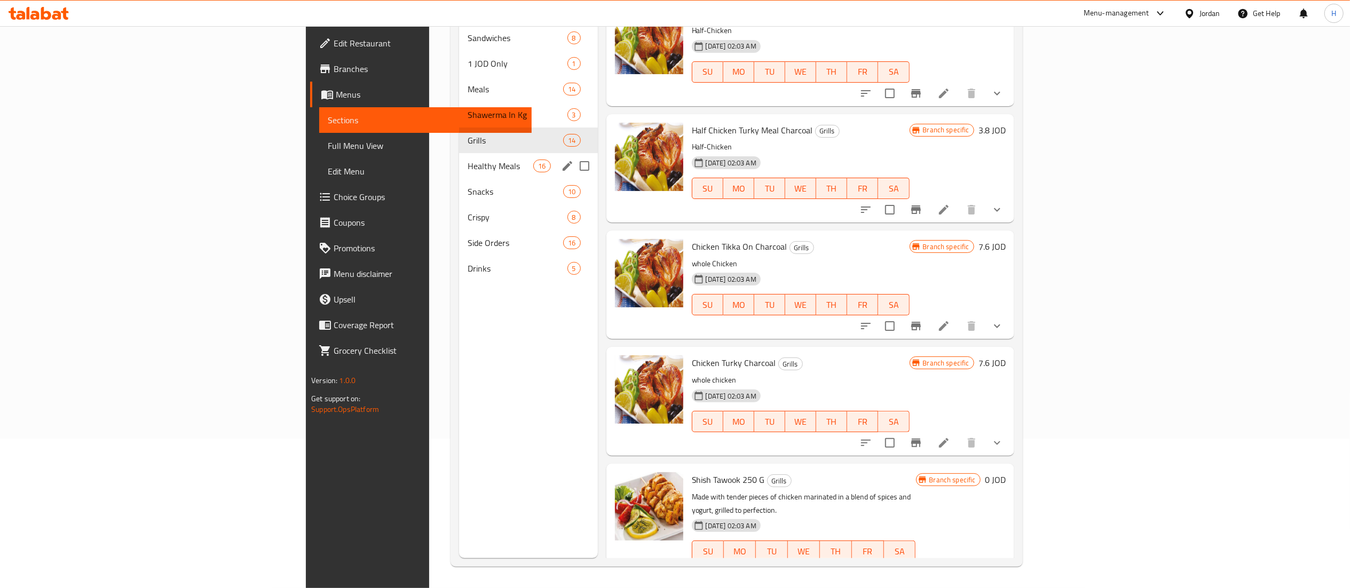
click at [468, 160] on span "Healthy Meals" at bounding box center [501, 166] width 66 height 13
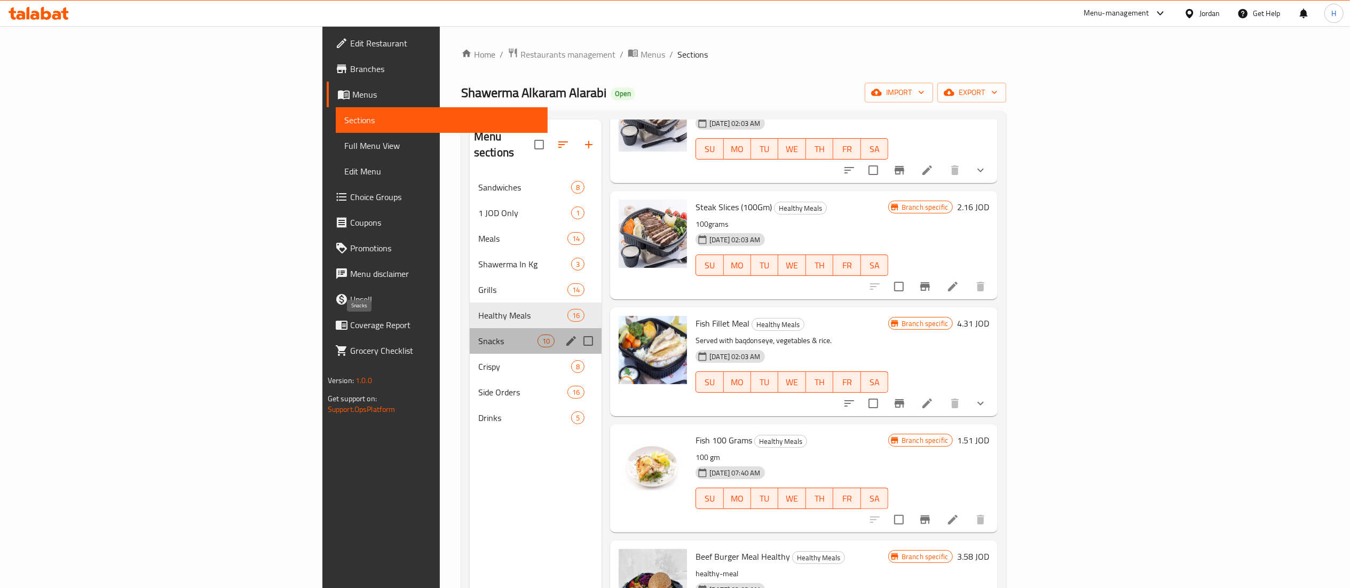
click at [478, 335] on span "Snacks" at bounding box center [507, 341] width 59 height 13
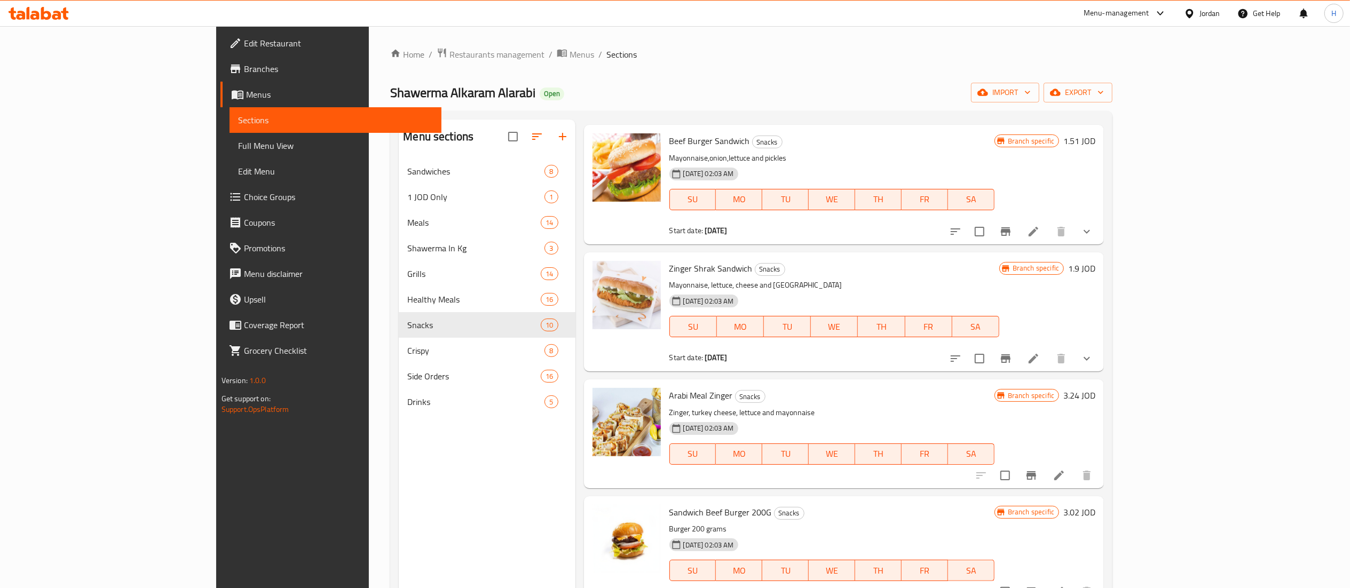
scroll to position [150, 0]
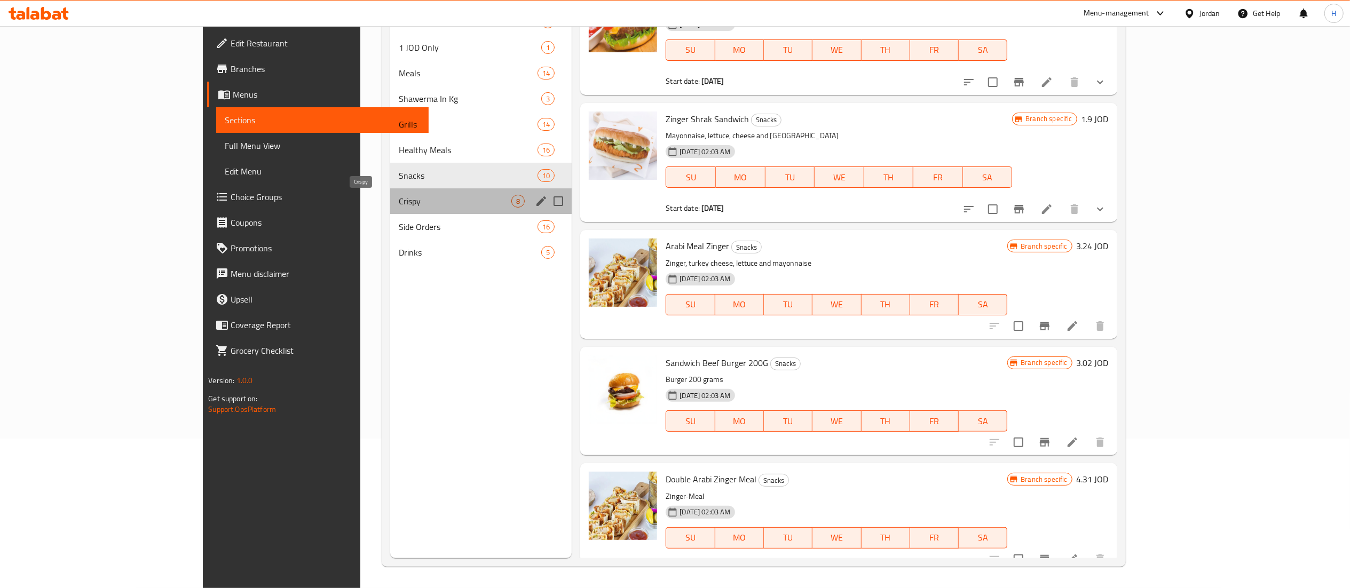
click at [399, 201] on span "Crispy" at bounding box center [455, 201] width 113 height 13
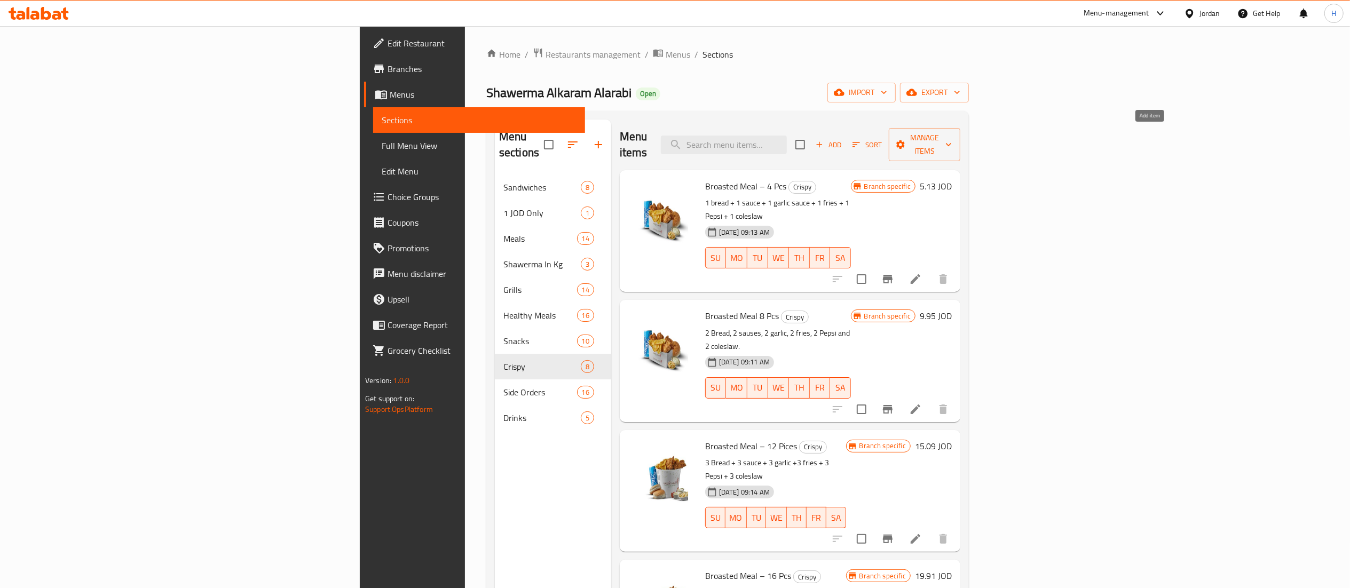
click at [843, 139] on span "Add" at bounding box center [828, 145] width 29 height 12
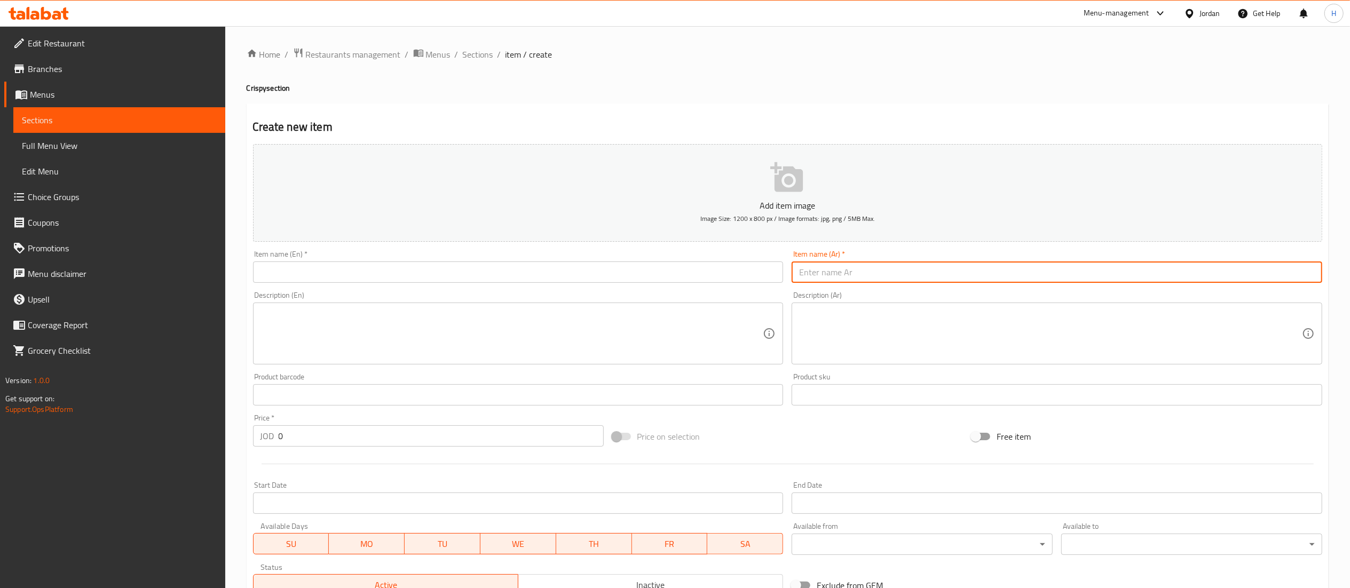
click at [928, 276] on input "text" at bounding box center [1057, 272] width 531 height 21
paste input "وجبه بروستد ٤ قطع فخاد"
type input "وجبه بروستد ٤ قطع فخاد"
click at [720, 279] on input "text" at bounding box center [518, 272] width 531 height 21
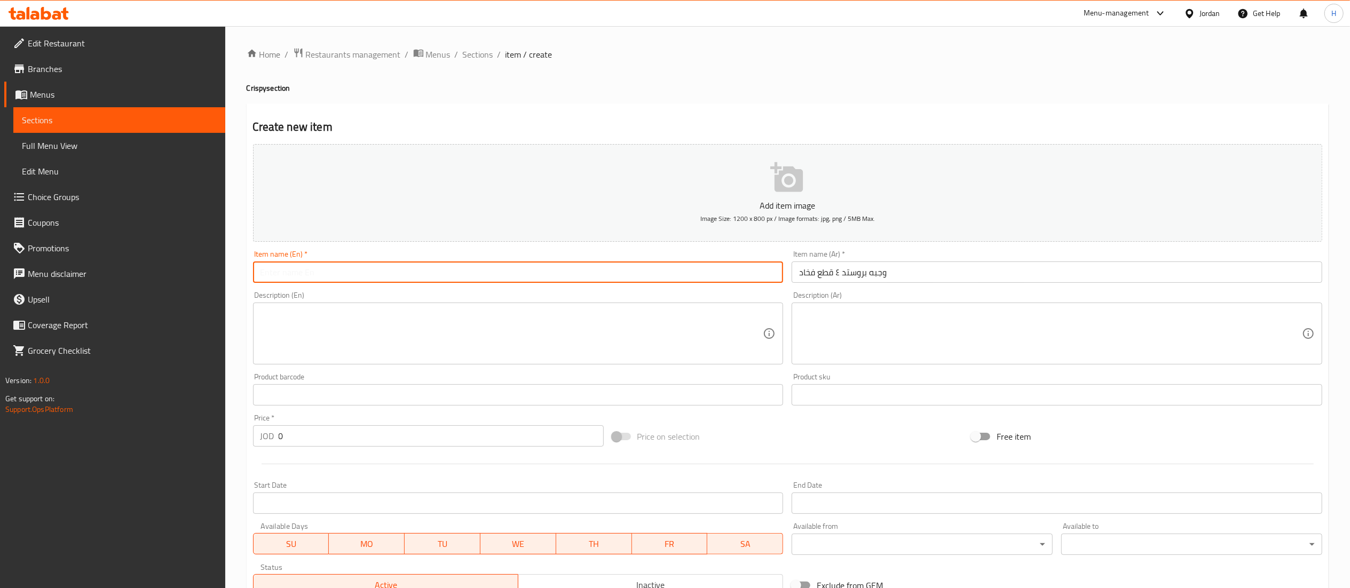
paste input "4pieces of broasted thigh"
type input "4pieces of broasted thigh"
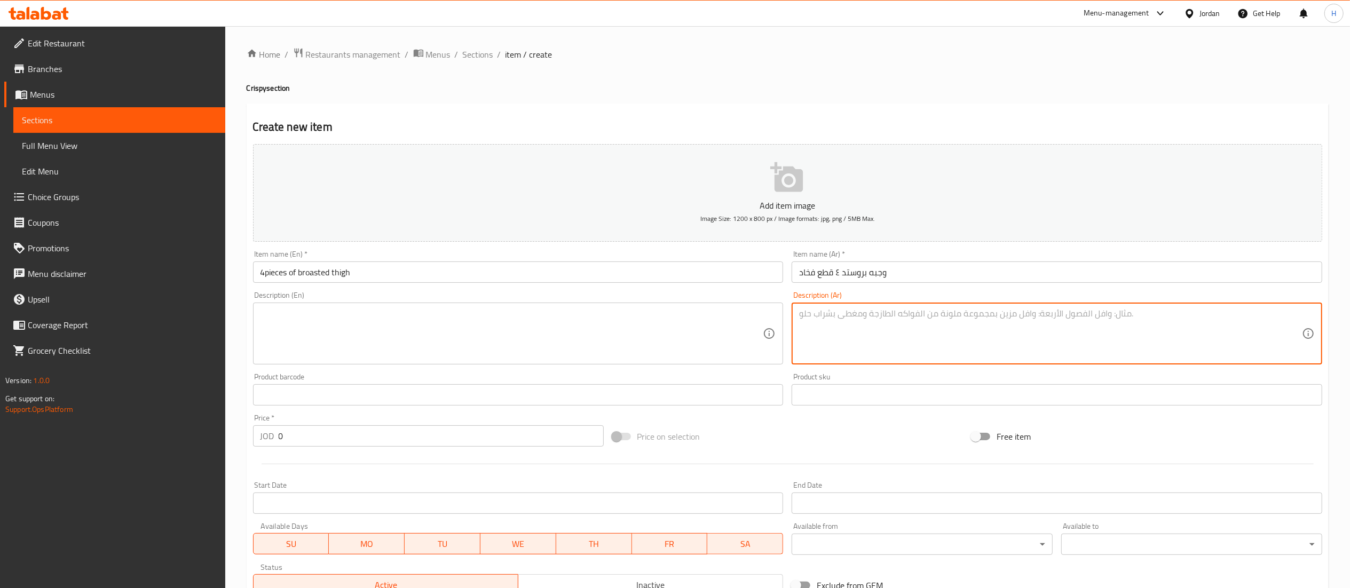
click at [966, 324] on textarea at bounding box center [1050, 334] width 503 height 51
paste textarea "١ خبز / ١ مثومه / ١ صوص/ ١ بطاطا مقليه / ١ ماتريكس"
type textarea "١ خبز / ١ مثومه / ١ صوص/ ١ بطاطا مقليه / ١ ماتريكس"
click at [592, 355] on textarea at bounding box center [512, 334] width 503 height 51
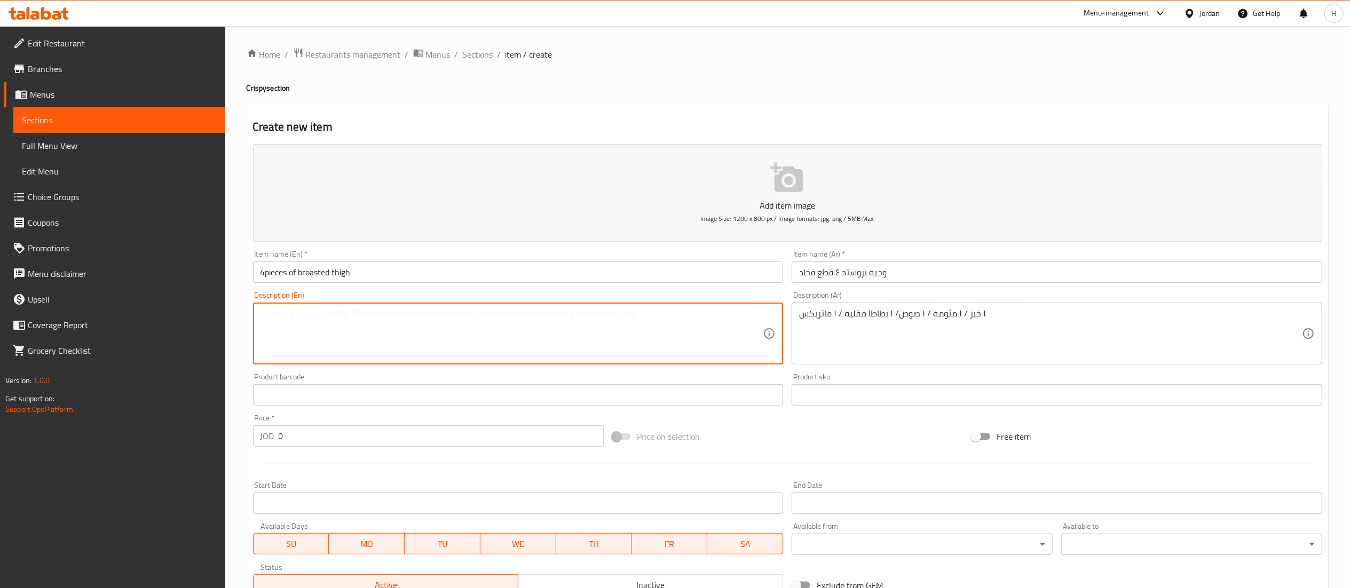
paste textarea "1 bread + 1 sauce + 1 garlic sauce + 1 French fries + 1 Pepsi"
type textarea "1 bread + 1 sauce + 1 garlic sauce + 1 French fries + 1 Pepsi"
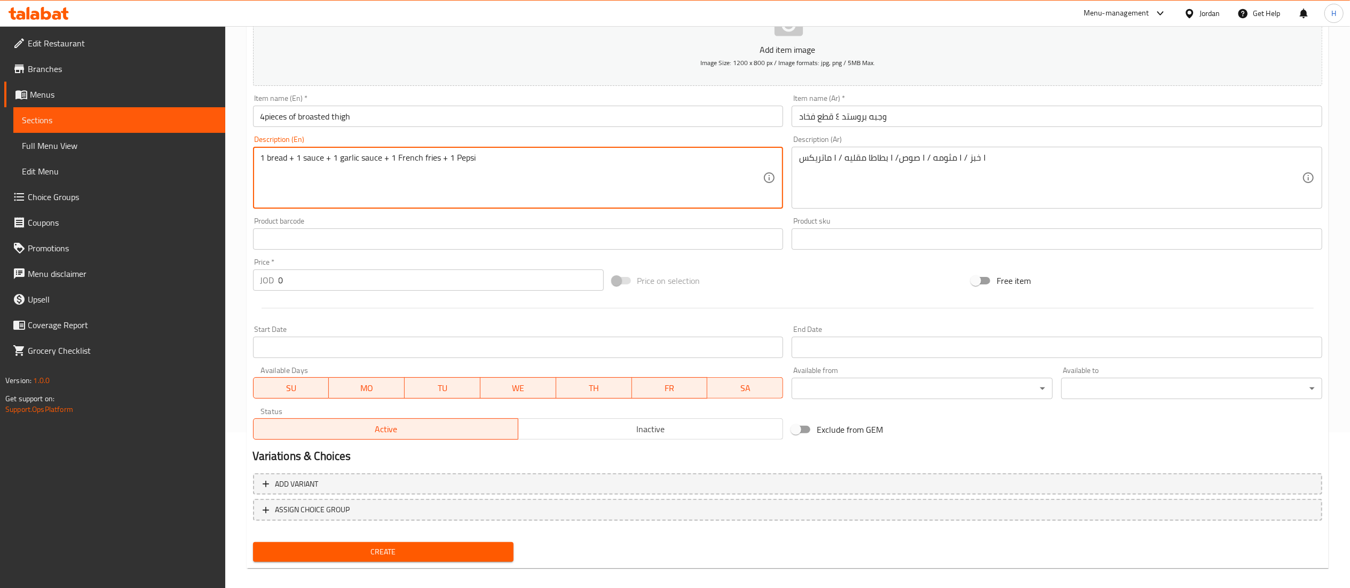
scroll to position [165, 0]
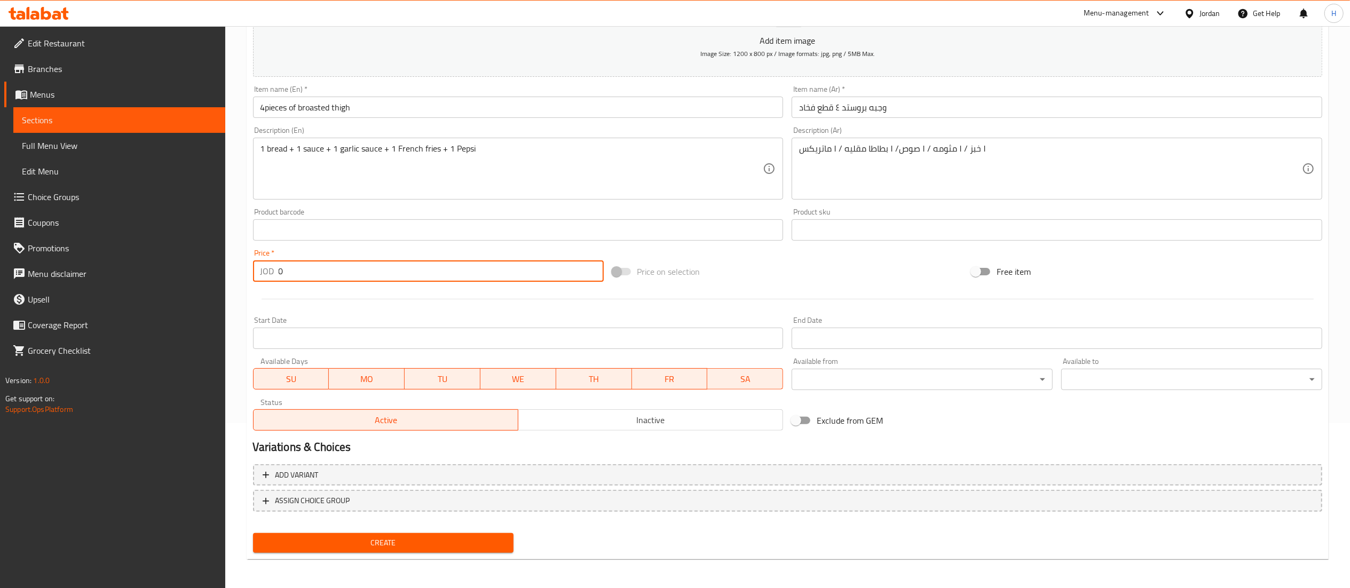
drag, startPoint x: 300, startPoint y: 273, endPoint x: 145, endPoint y: 275, distance: 154.9
click at [145, 275] on div "Edit Restaurant Branches Menus Sections Full Menu View Edit Menu Choice Groups …" at bounding box center [675, 225] width 1350 height 728
type input "4.2"
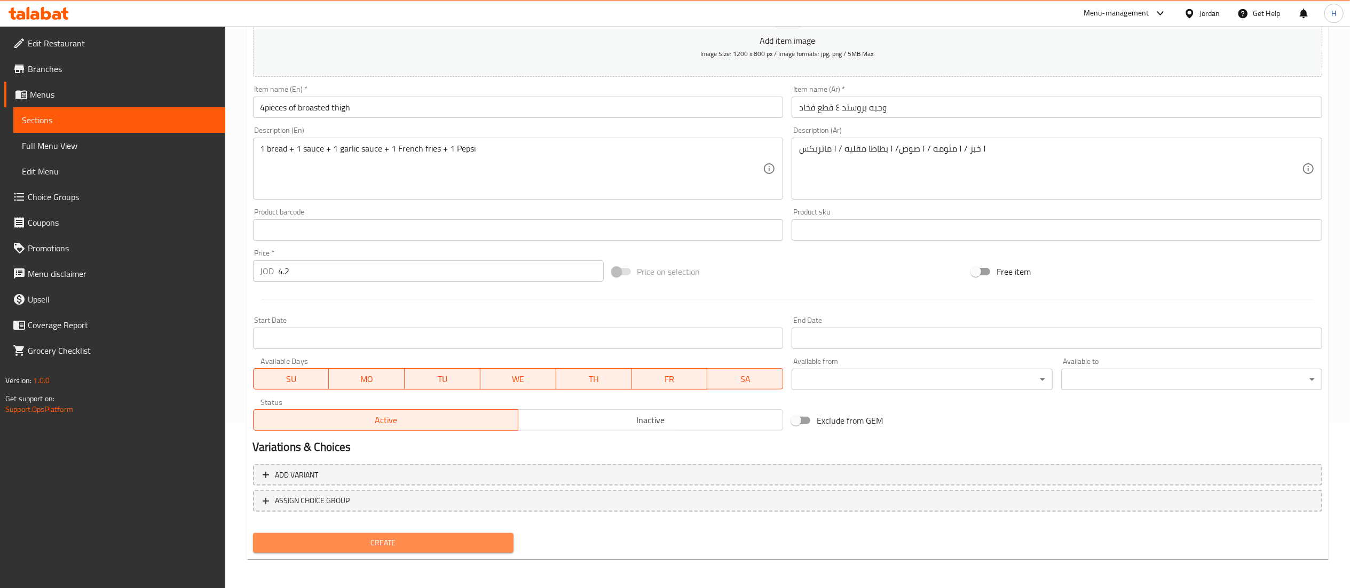
click at [336, 540] on span "Create" at bounding box center [384, 543] width 244 height 13
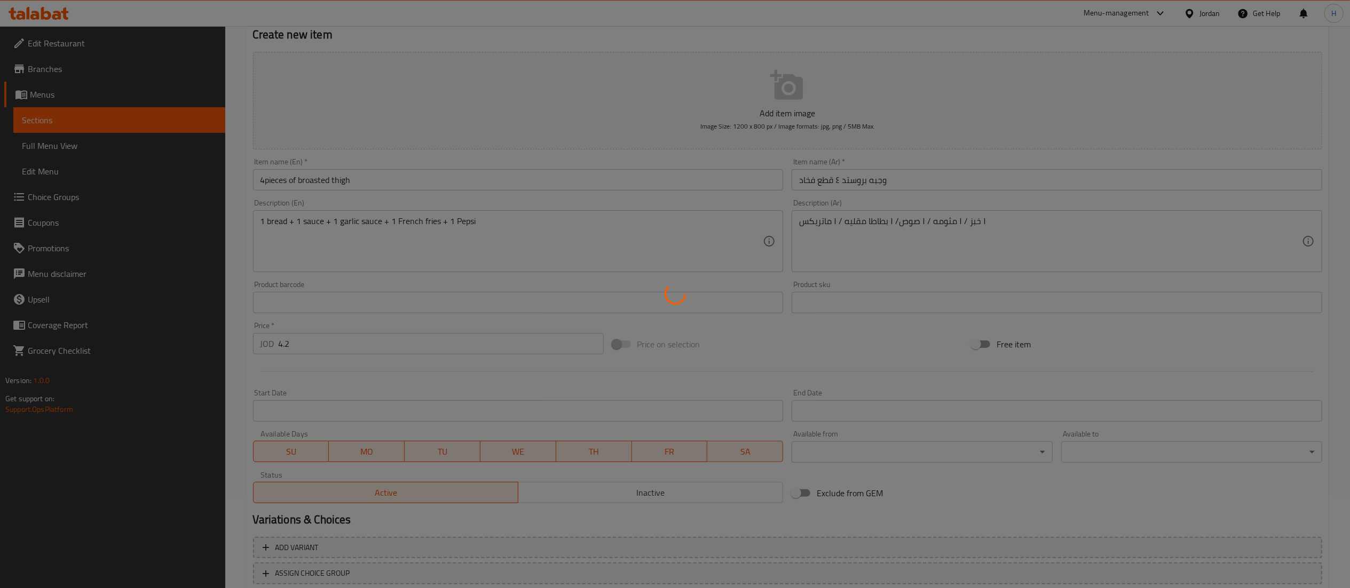
scroll to position [0, 0]
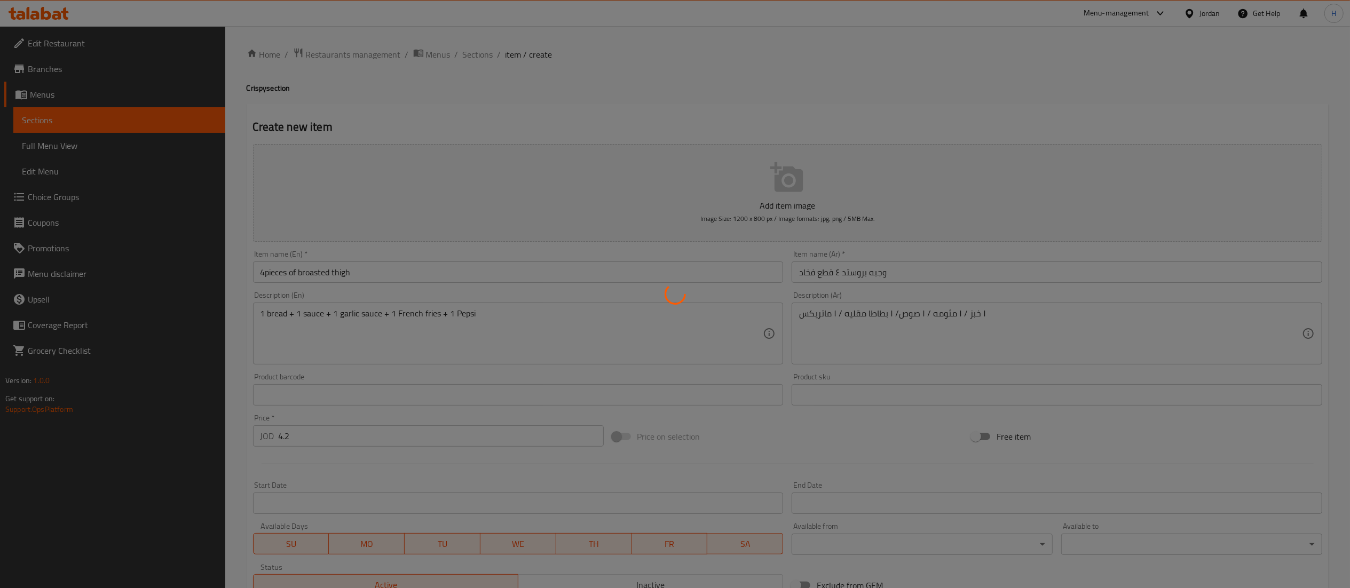
type input "0"
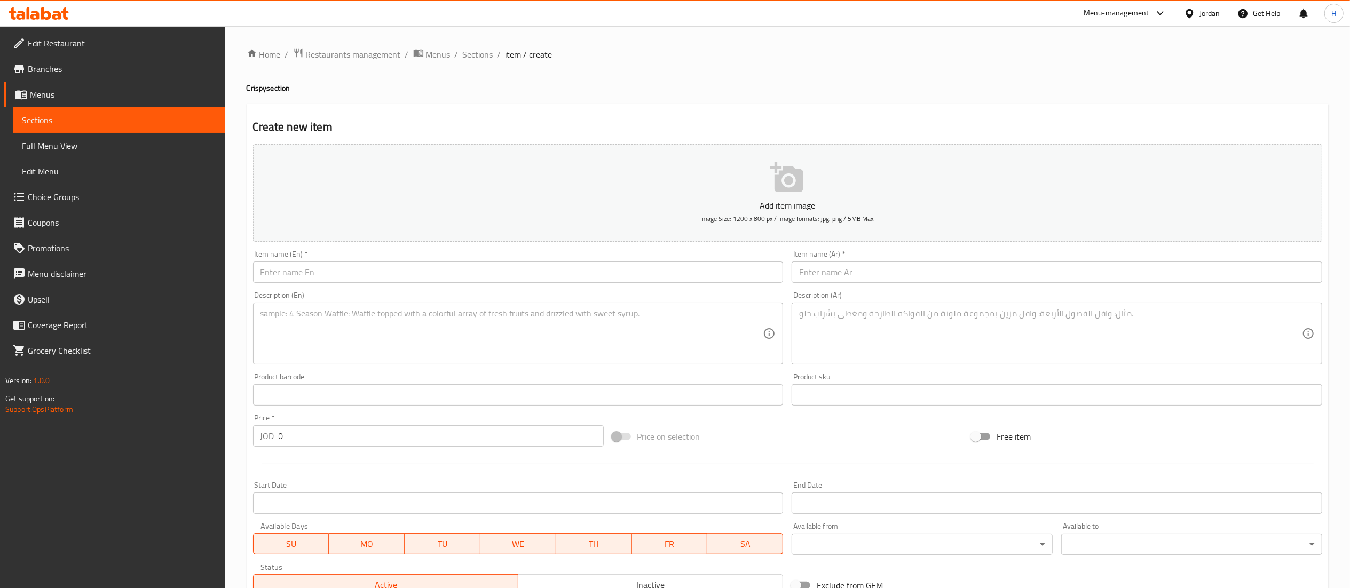
click at [478, 51] on span "Sections" at bounding box center [478, 54] width 30 height 13
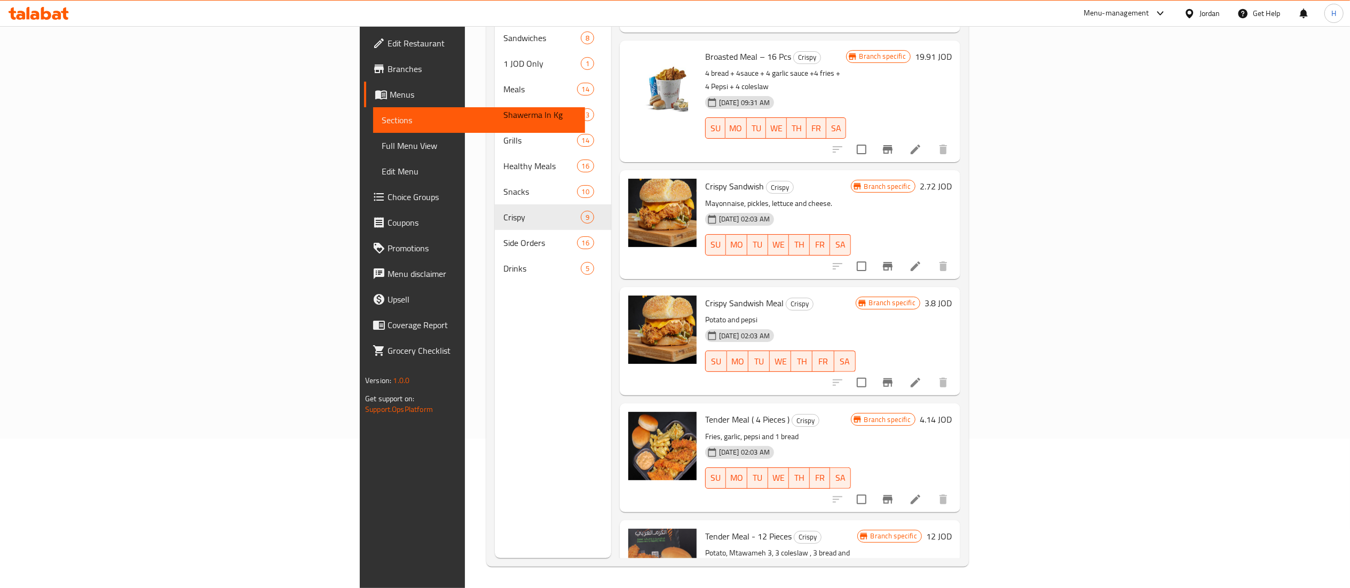
scroll to position [488, 0]
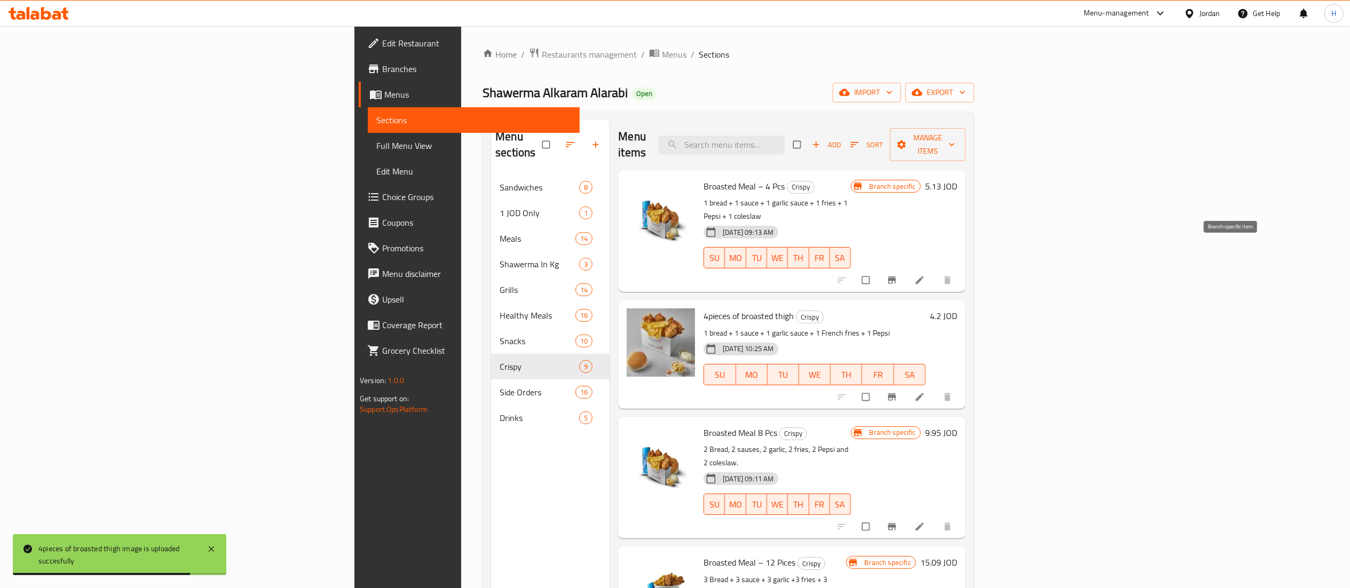
click at [898, 275] on icon "Branch-specific-item" at bounding box center [892, 280] width 11 height 11
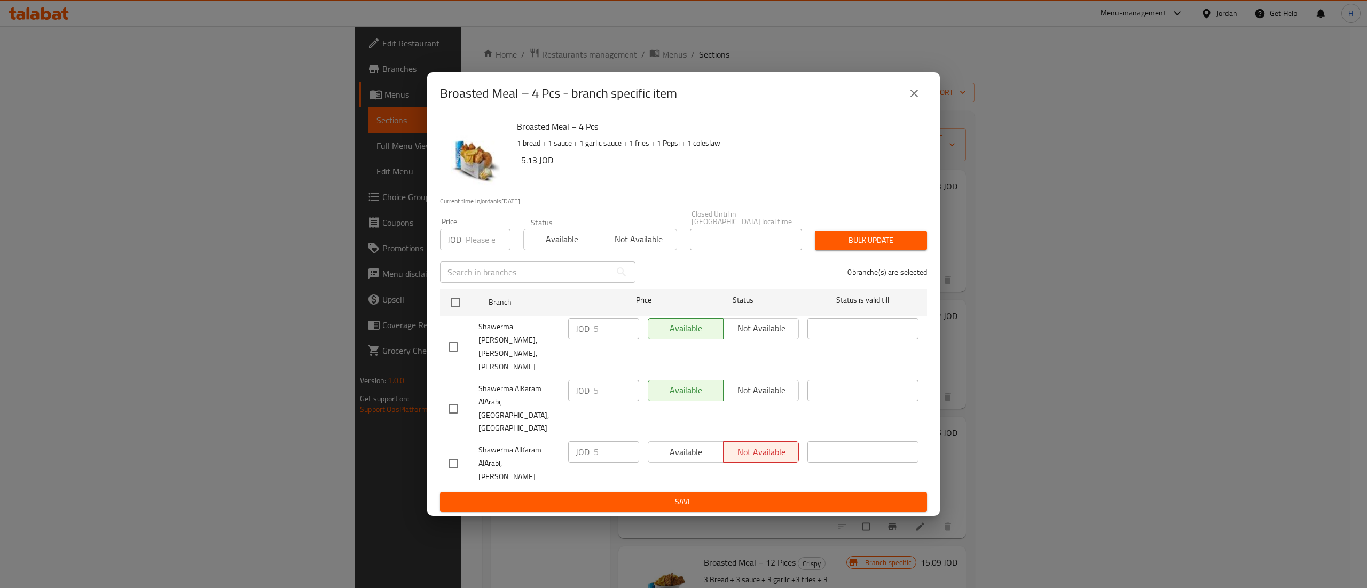
click at [915, 97] on icon "close" at bounding box center [913, 93] width 7 height 7
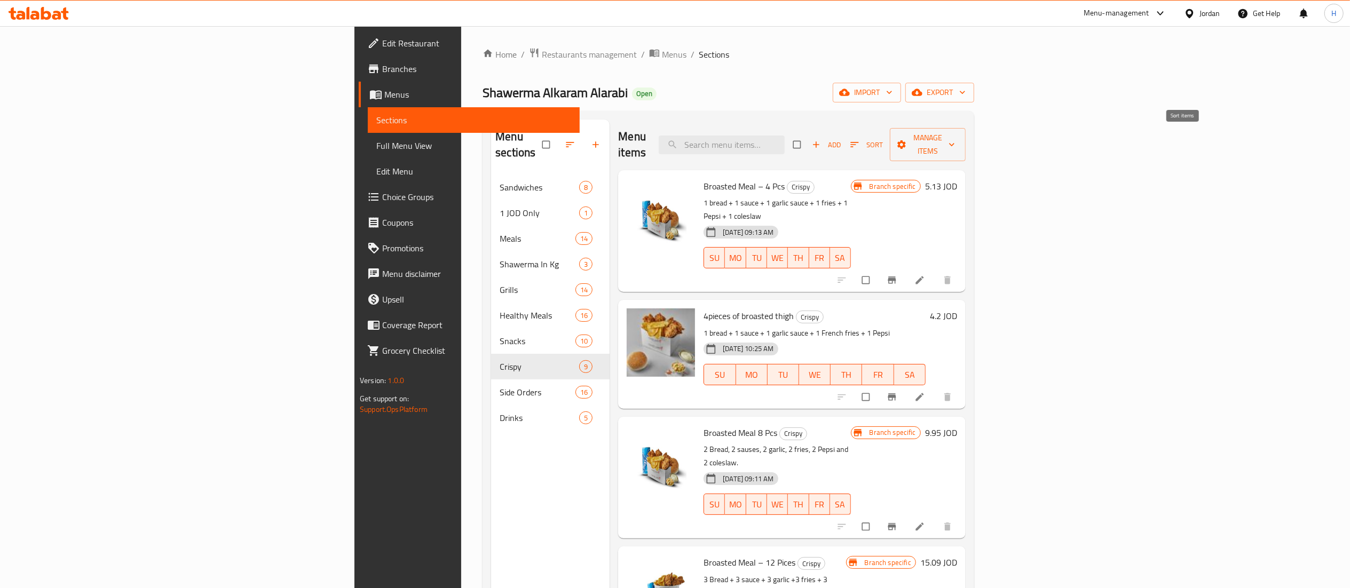
click at [966, 128] on div "Add Sort Manage items" at bounding box center [880, 144] width 172 height 33
click at [966, 126] on div "Menu items Add Sort Manage items" at bounding box center [792, 145] width 348 height 51
click at [883, 139] on span "Sort" at bounding box center [867, 145] width 33 height 12
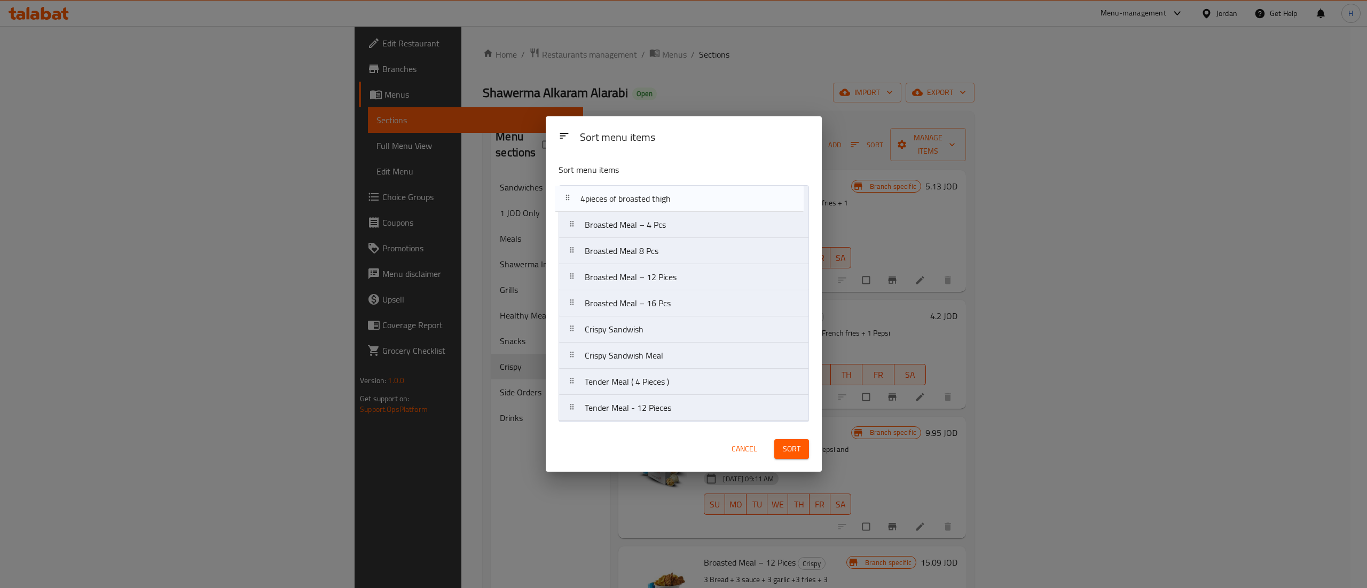
drag, startPoint x: 679, startPoint y: 229, endPoint x: 675, endPoint y: 199, distance: 30.2
click at [675, 199] on nav "Broasted Meal – 4 Pcs 4pieces of broasted thigh Broasted Meal 8 Pcs Broasted Me…" at bounding box center [684, 303] width 250 height 237
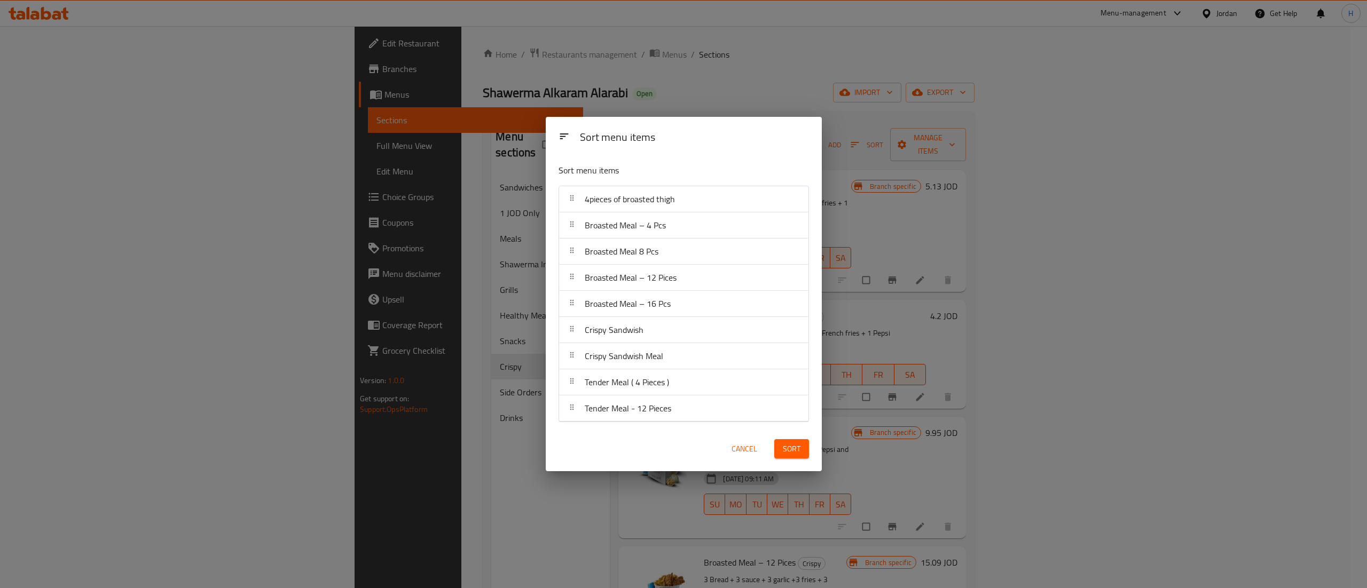
click at [796, 450] on span "Sort" at bounding box center [792, 449] width 18 height 13
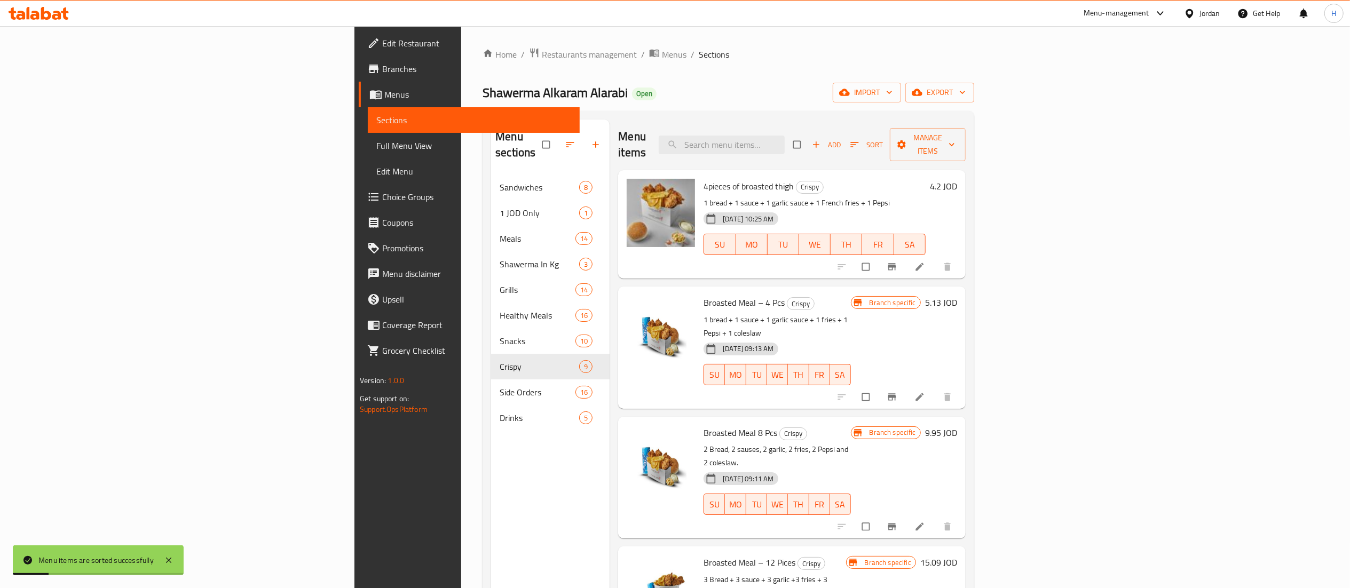
click at [936, 258] on li at bounding box center [921, 266] width 30 height 17
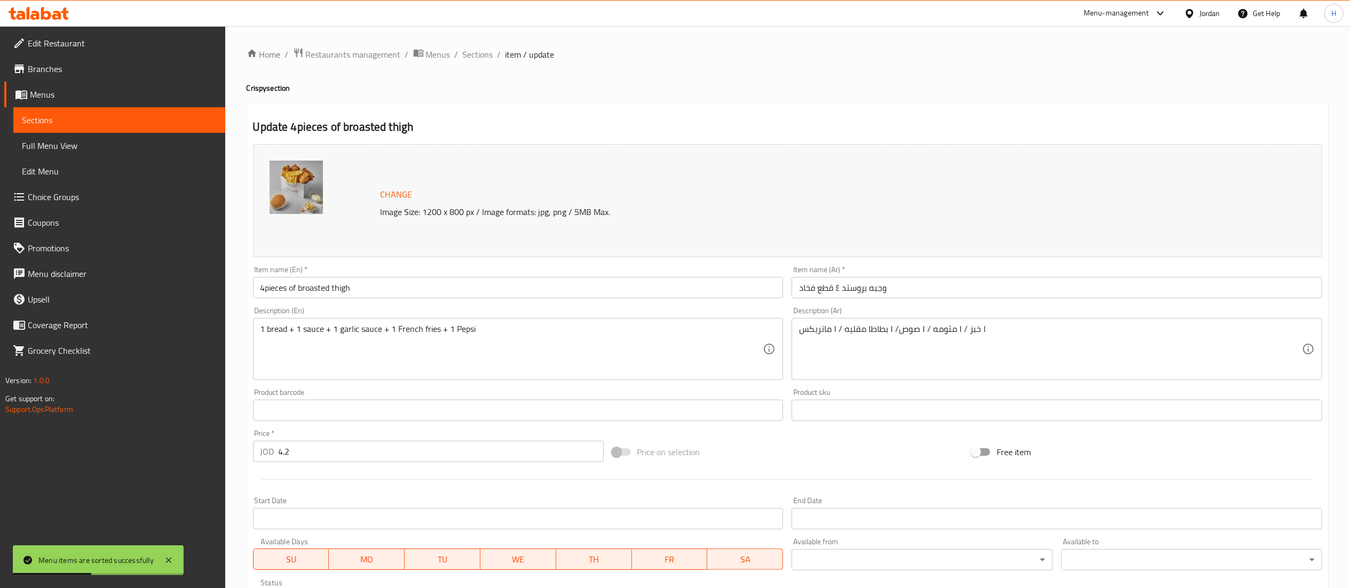
drag, startPoint x: 263, startPoint y: 288, endPoint x: 325, endPoint y: 298, distance: 62.2
click at [263, 288] on input "4pieces of broasted thigh" at bounding box center [518, 287] width 531 height 21
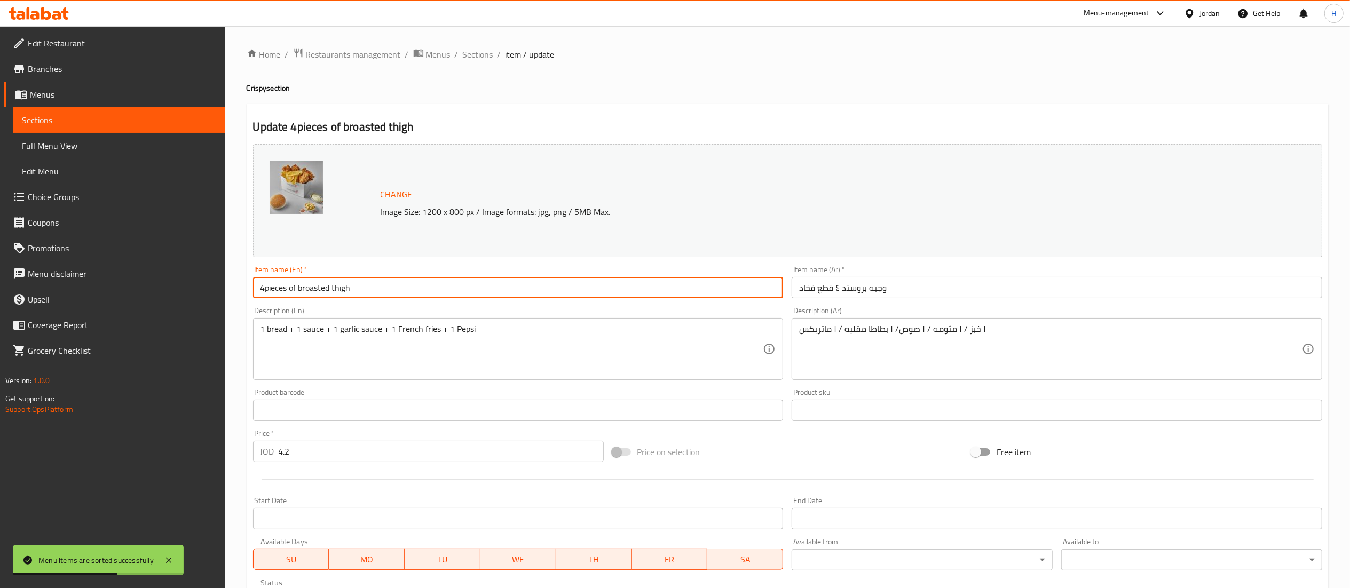
click at [280, 292] on input "4pieces of broasted thigh" at bounding box center [518, 287] width 531 height 21
click at [307, 285] on input "4 Pieces of broasted thigh" at bounding box center [518, 287] width 531 height 21
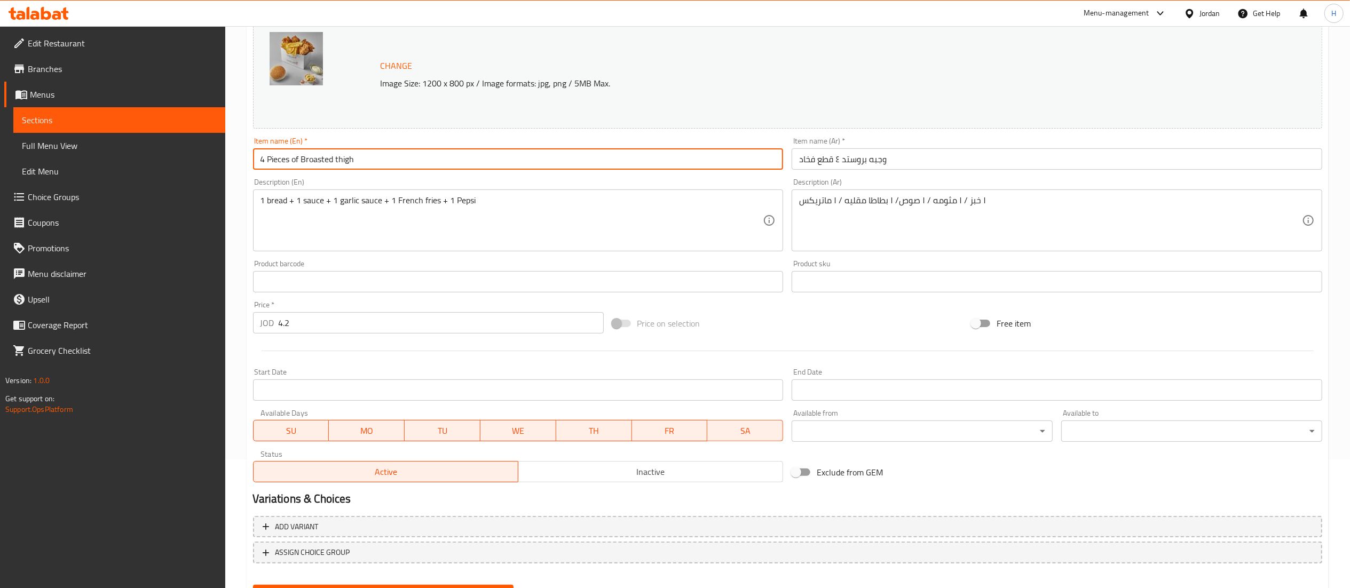
scroll to position [180, 0]
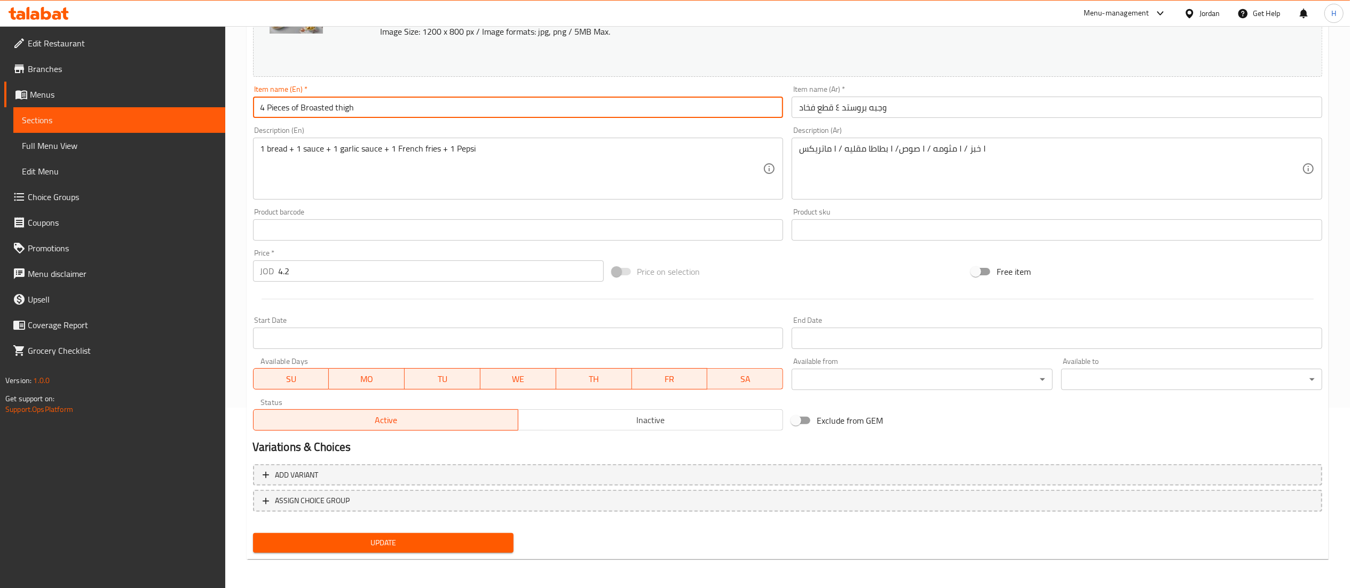
type input "4 Pieces of Broasted thigh"
click at [390, 544] on span "Update" at bounding box center [384, 543] width 244 height 13
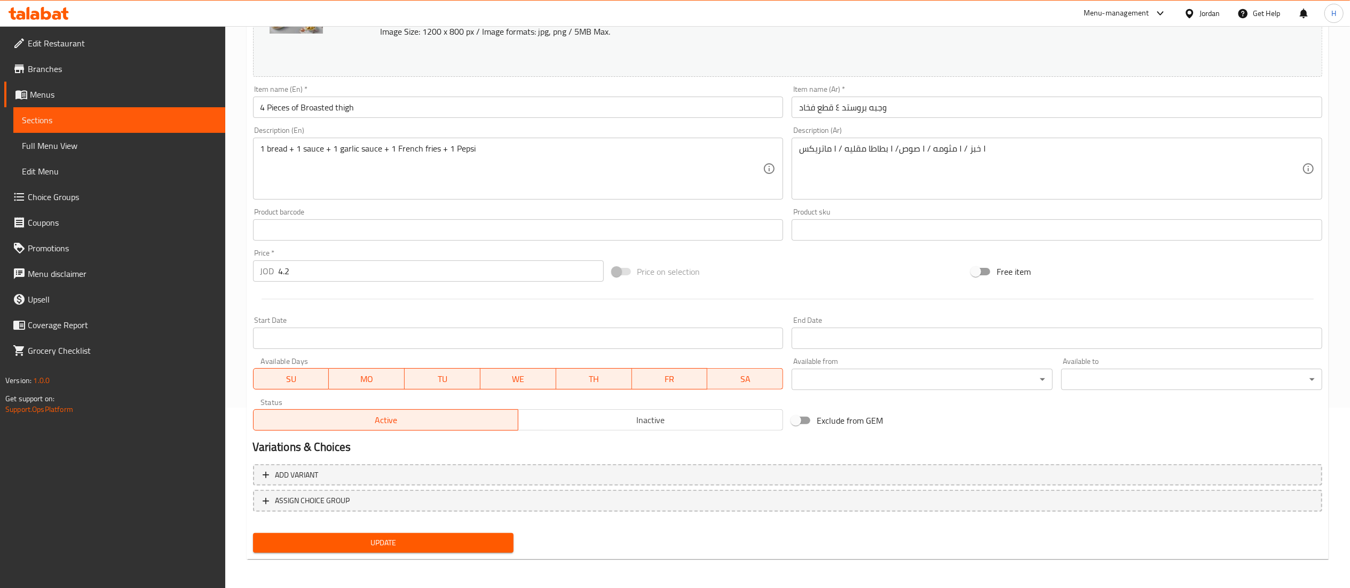
click at [427, 541] on span "Update" at bounding box center [384, 543] width 244 height 13
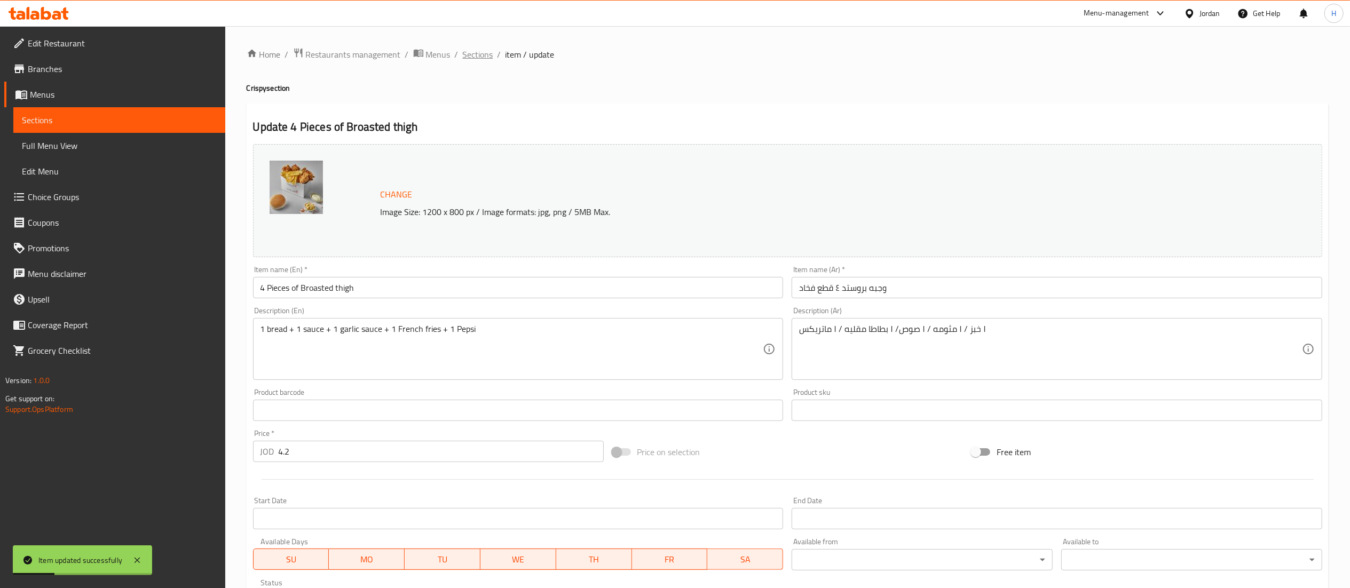
click at [475, 51] on span "Sections" at bounding box center [478, 54] width 30 height 13
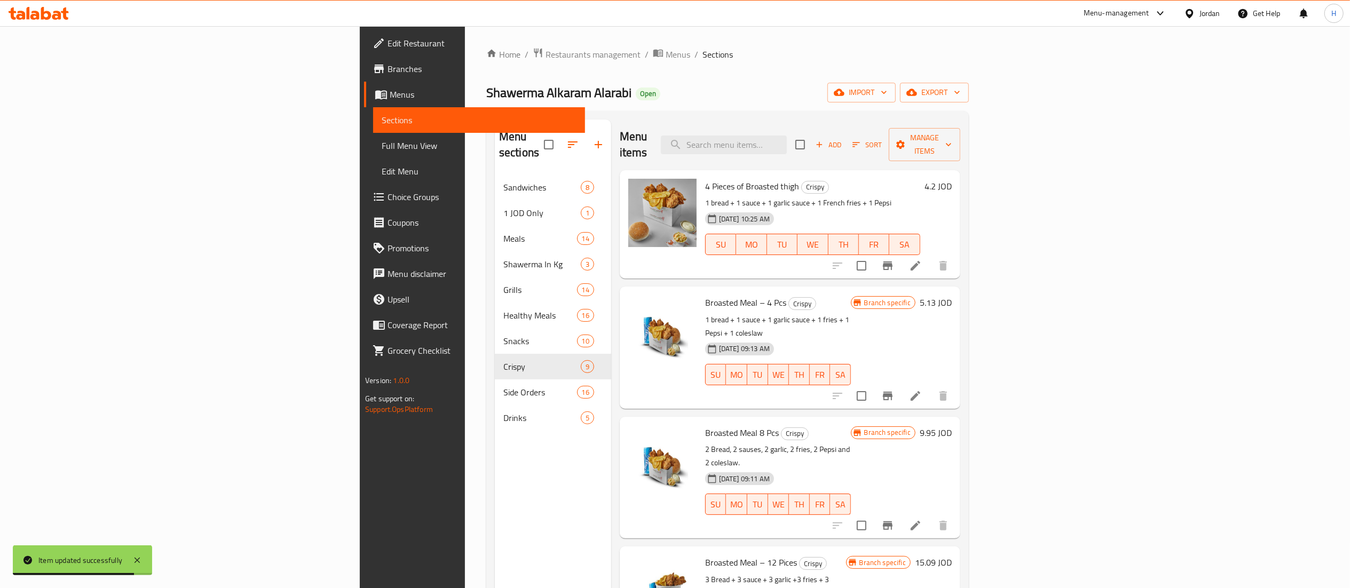
click at [495, 533] on div "Menu sections Sandwiches 8 1 JOD Only 1 Meals 14 Shawerma In Kg 3 Grills 14 Hea…" at bounding box center [553, 414] width 116 height 588
